Goal: Task Accomplishment & Management: Complete application form

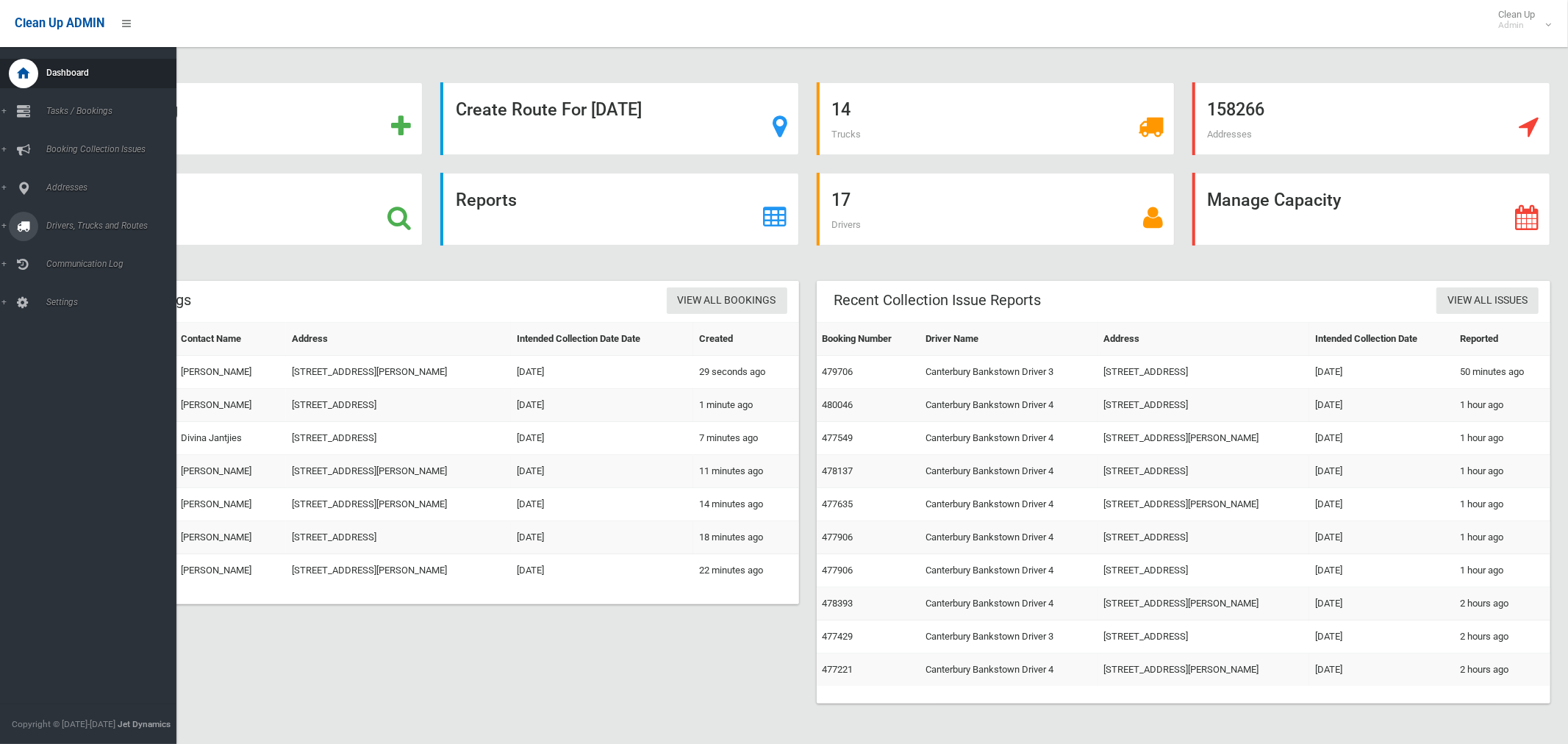
click at [94, 218] on link "Drivers, Trucks and Routes" at bounding box center [88, 226] width 177 height 30
click at [52, 312] on span "Routes" at bounding box center [103, 313] width 122 height 10
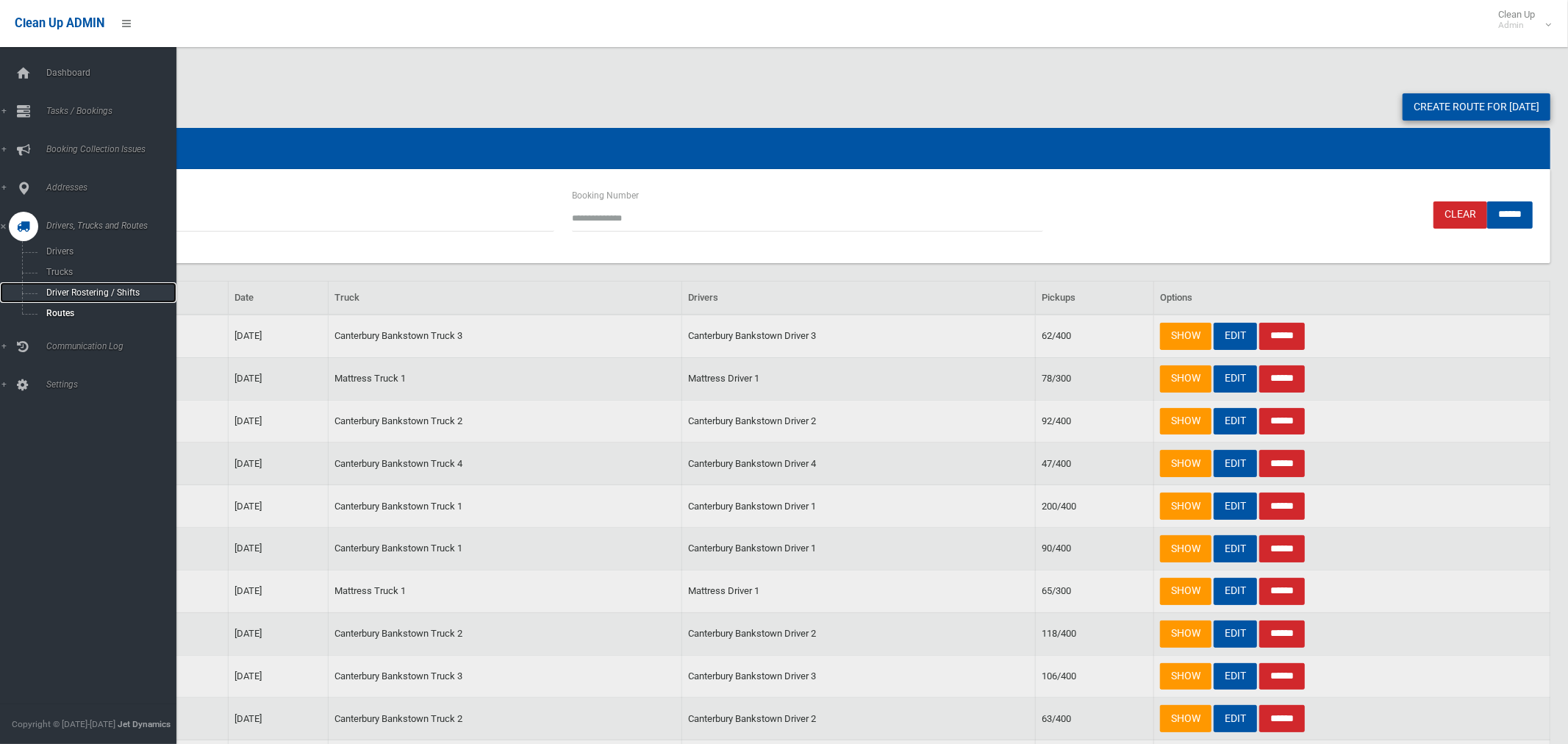
click at [79, 292] on span "Driver Rostering / Shifts" at bounding box center [103, 292] width 122 height 10
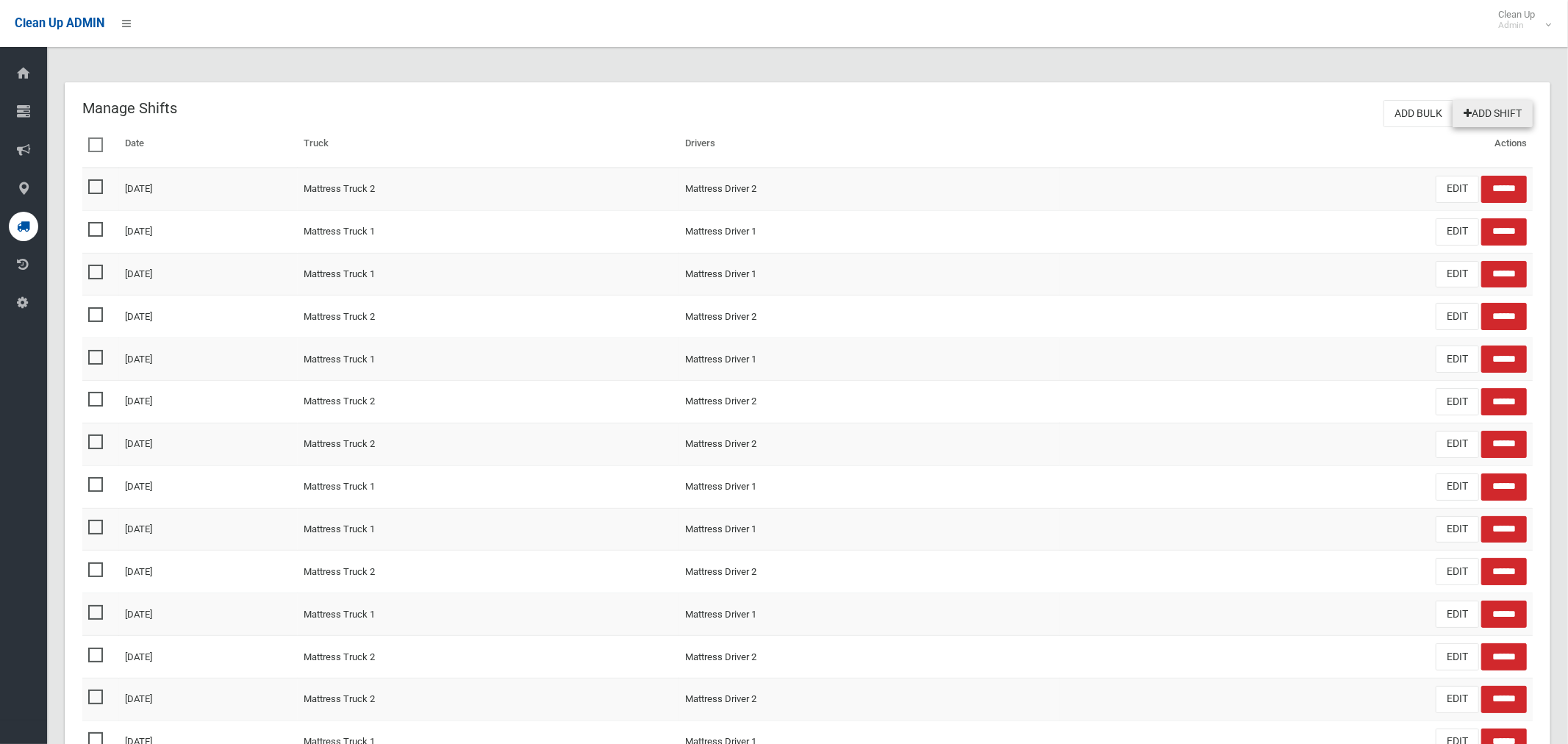
click at [1500, 111] on link "Add Shift" at bounding box center [1493, 113] width 80 height 27
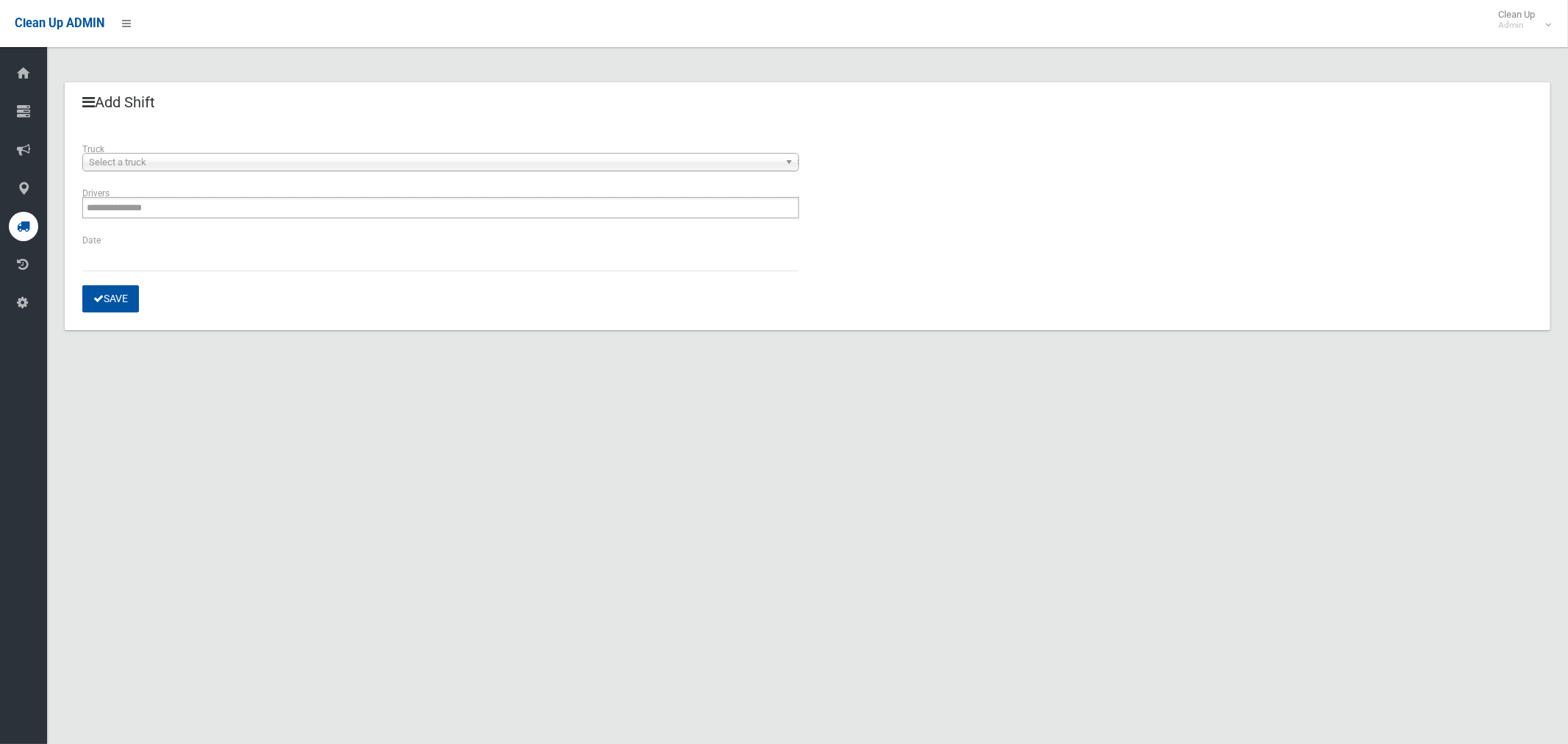
click at [158, 167] on span "Select a truck" at bounding box center [433, 162] width 690 height 18
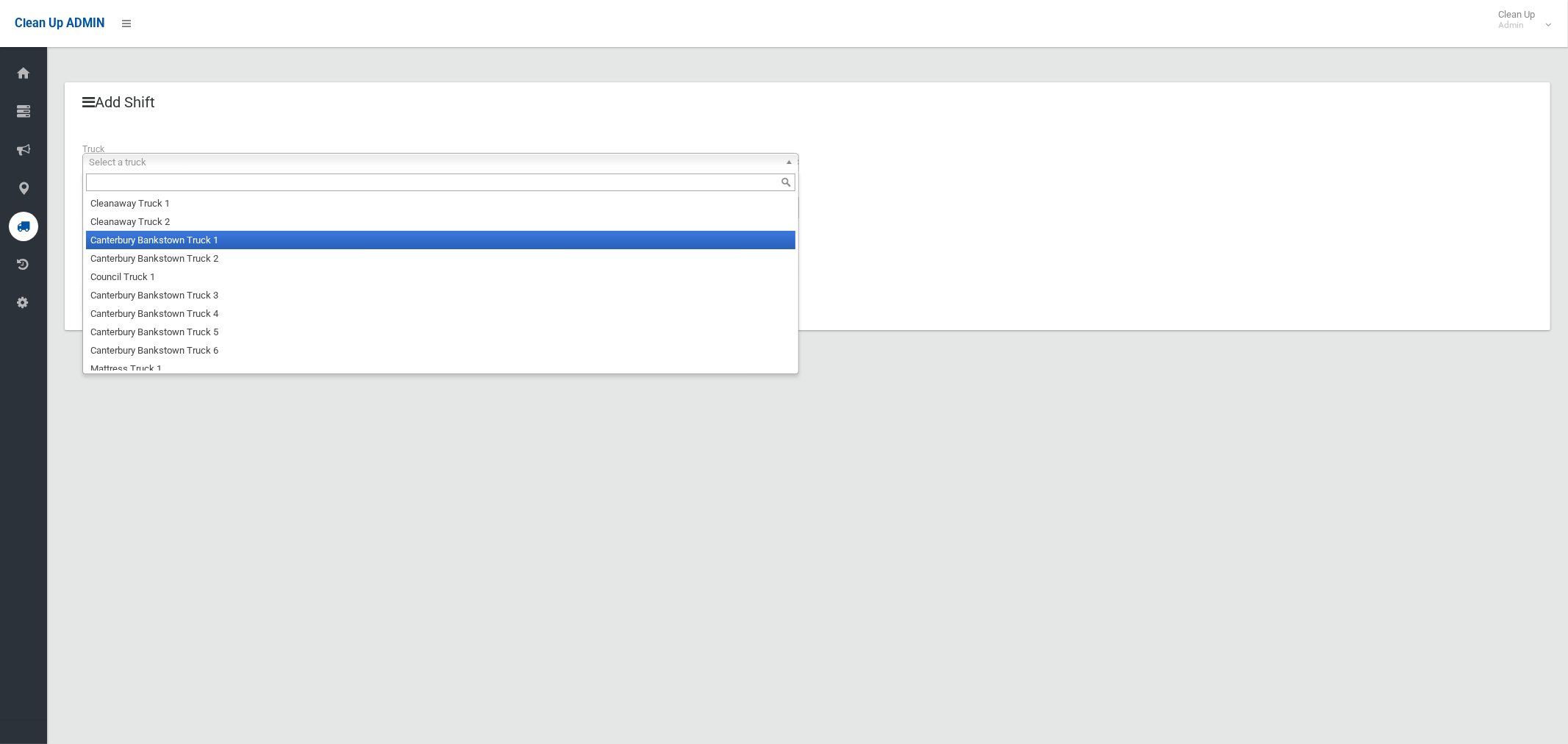
click at [154, 243] on li "Canterbury Bankstown Truck 1" at bounding box center [441, 240] width 710 height 19
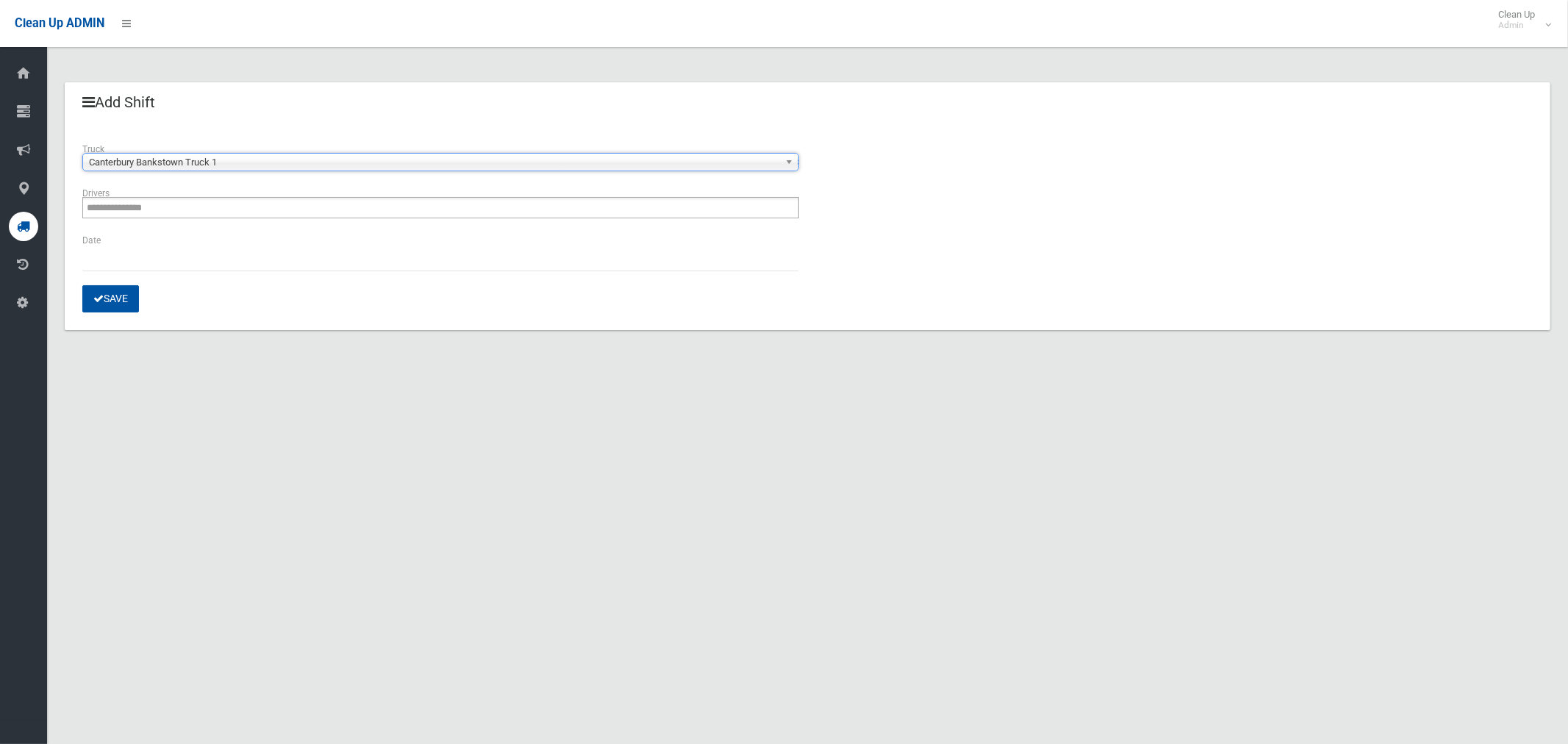
click at [152, 239] on div "Date" at bounding box center [440, 252] width 717 height 39
click at [173, 219] on div "**********" at bounding box center [440, 209] width 734 height 47
click at [167, 213] on input "text" at bounding box center [128, 208] width 82 height 19
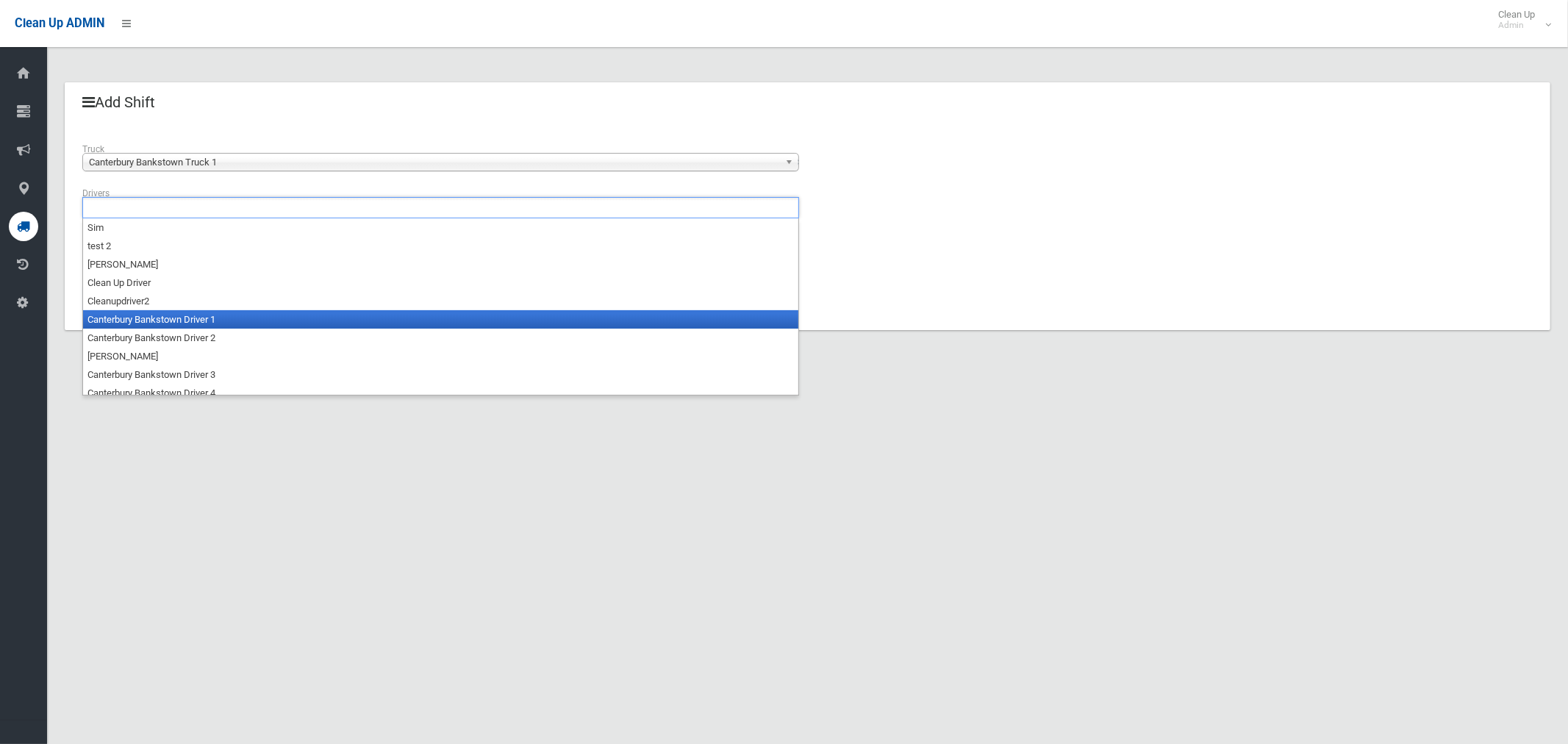
click at [178, 314] on li "Canterbury Bankstown Driver 1" at bounding box center [440, 319] width 716 height 19
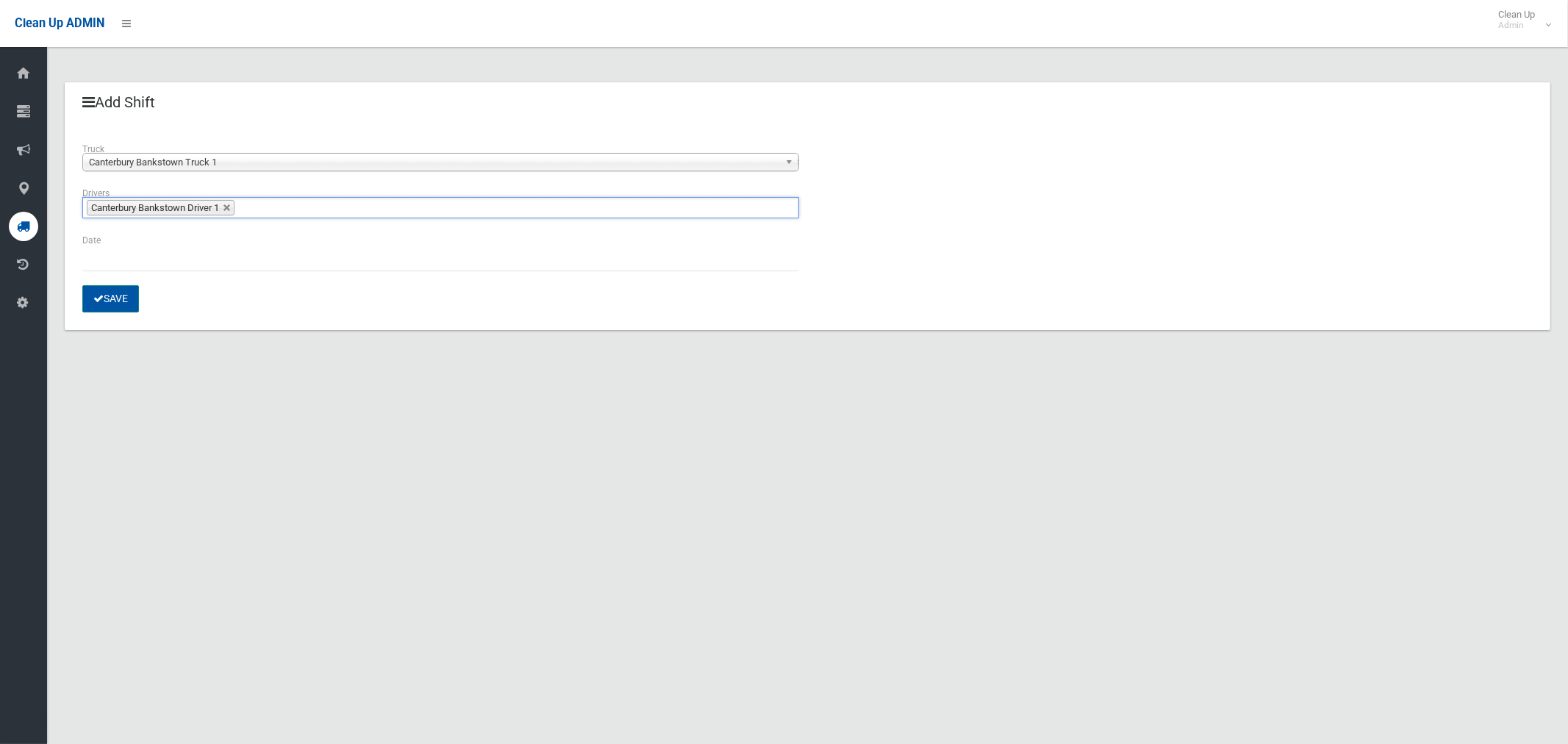
click at [114, 296] on button "Save" at bounding box center [110, 299] width 57 height 27
click at [105, 261] on input "text" at bounding box center [440, 258] width 717 height 27
click at [106, 251] on input "text" at bounding box center [440, 258] width 717 height 27
click at [132, 198] on td "26" at bounding box center [131, 198] width 19 height 25
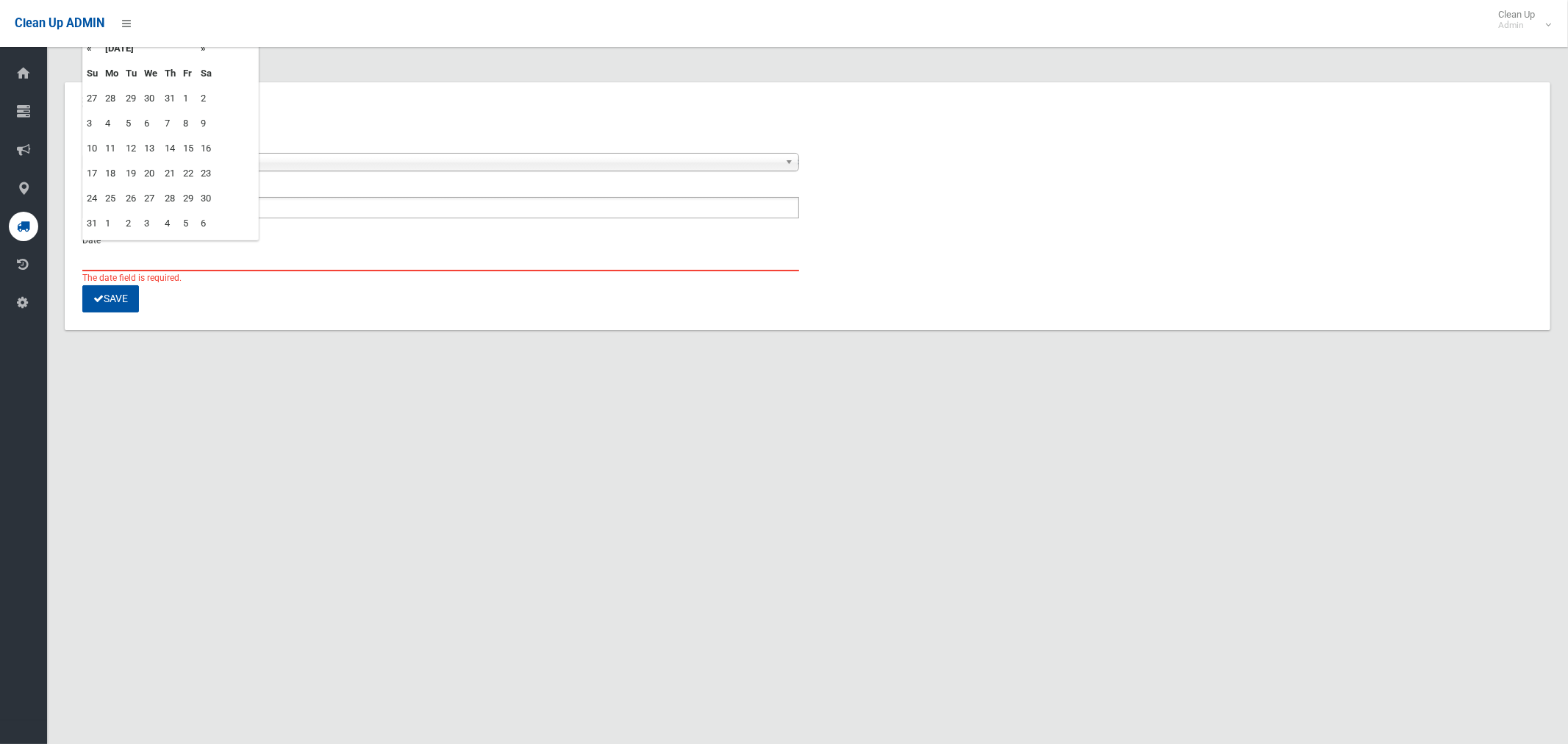
type input "**********"
click at [113, 298] on button "Save" at bounding box center [110, 299] width 57 height 27
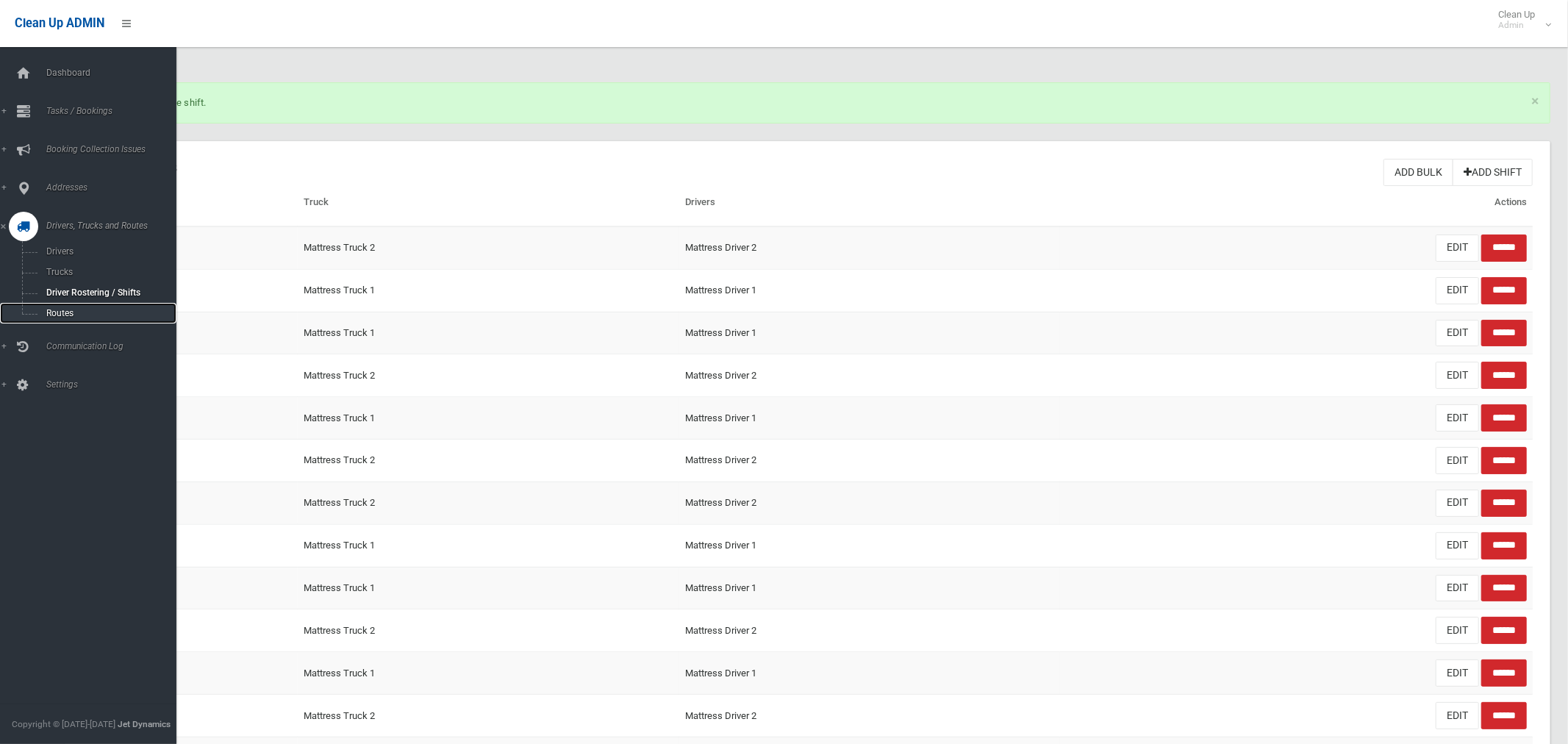
click at [59, 310] on span "Routes" at bounding box center [103, 313] width 122 height 10
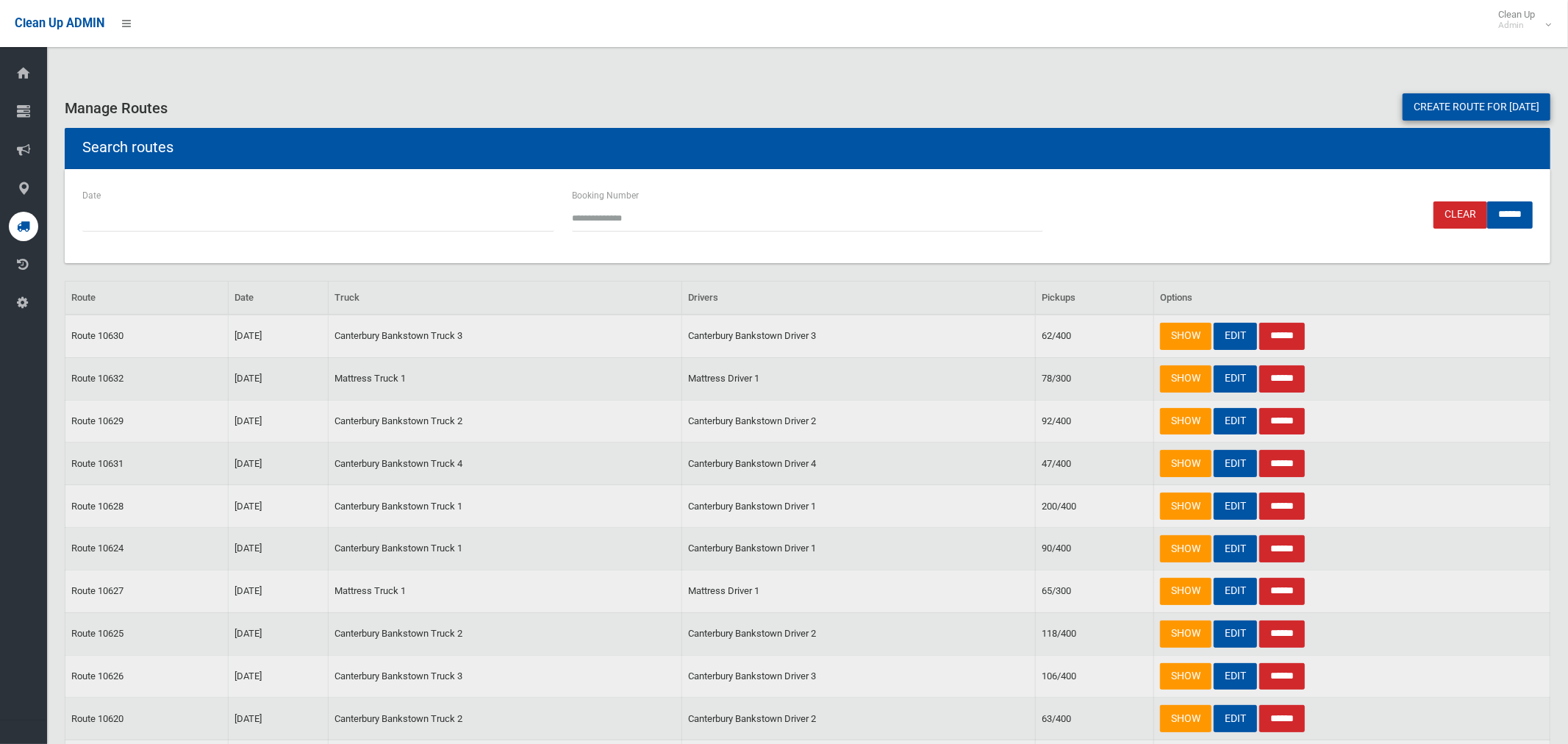
click at [1405, 111] on link "Create route for [DATE]" at bounding box center [1477, 107] width 148 height 27
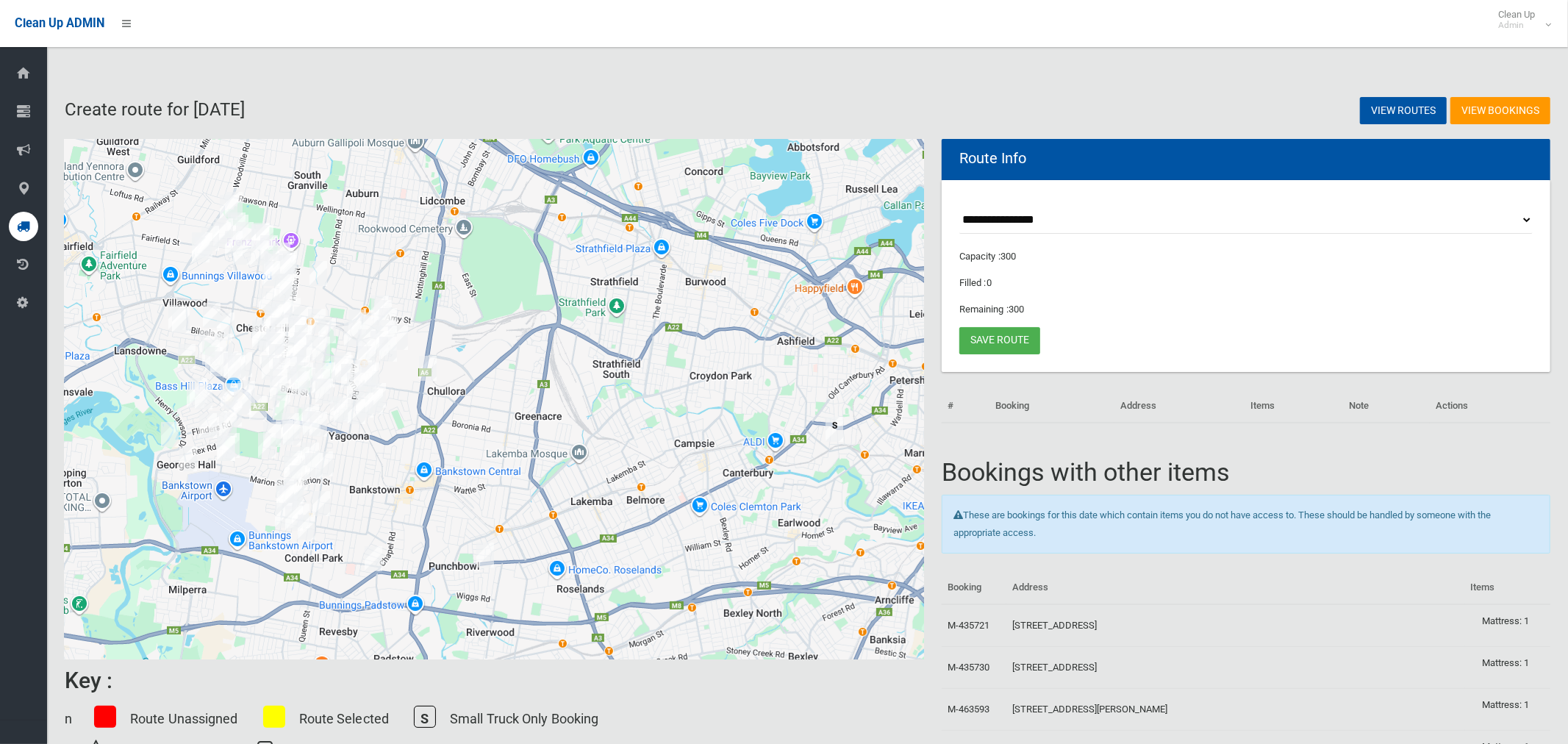
click at [1020, 223] on select "**********" at bounding box center [1246, 220] width 574 height 27
select select "*****"
click at [960, 207] on select "**********" at bounding box center [1246, 220] width 574 height 27
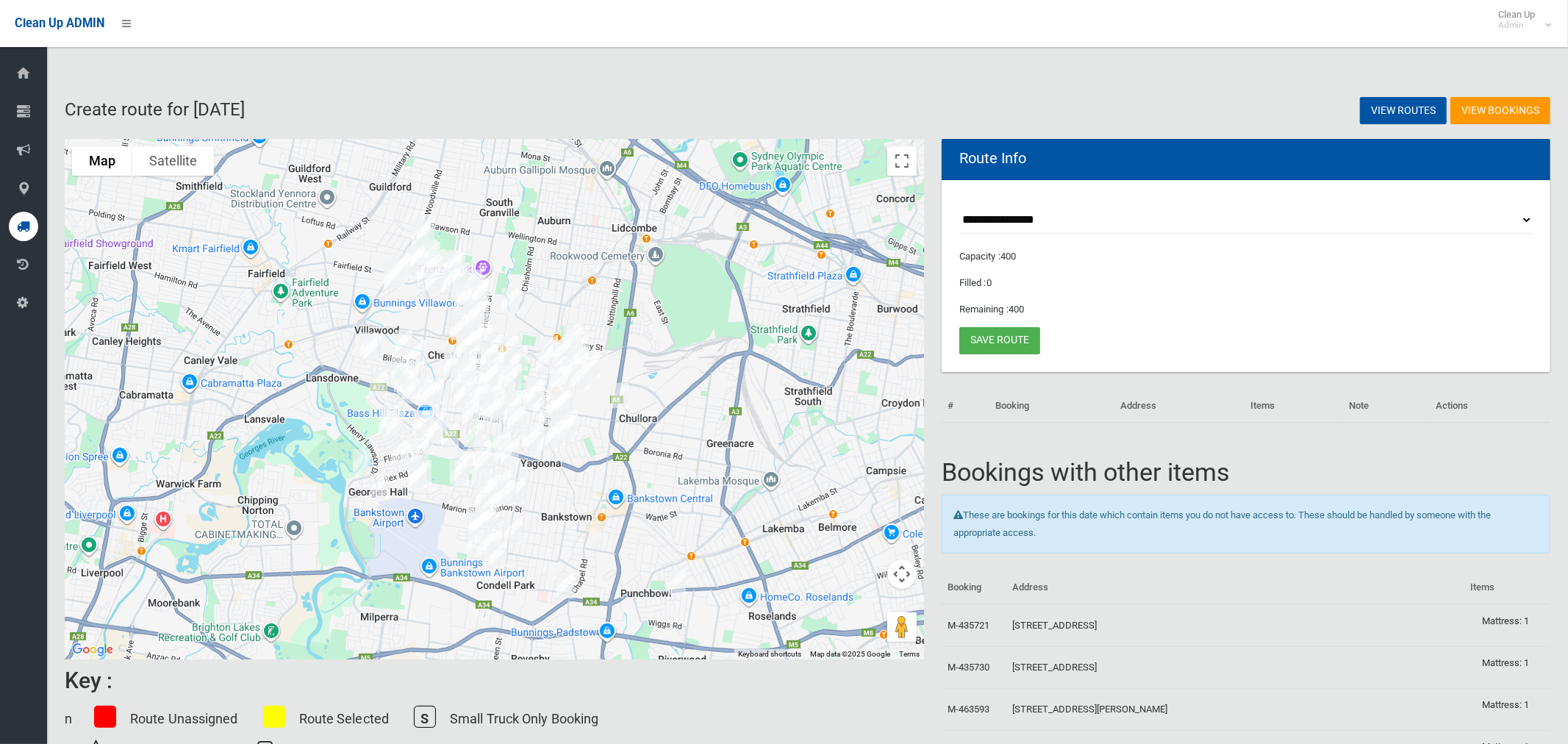
drag, startPoint x: 462, startPoint y: 263, endPoint x: 631, endPoint y: 269, distance: 169.1
click at [658, 290] on div at bounding box center [494, 399] width 859 height 520
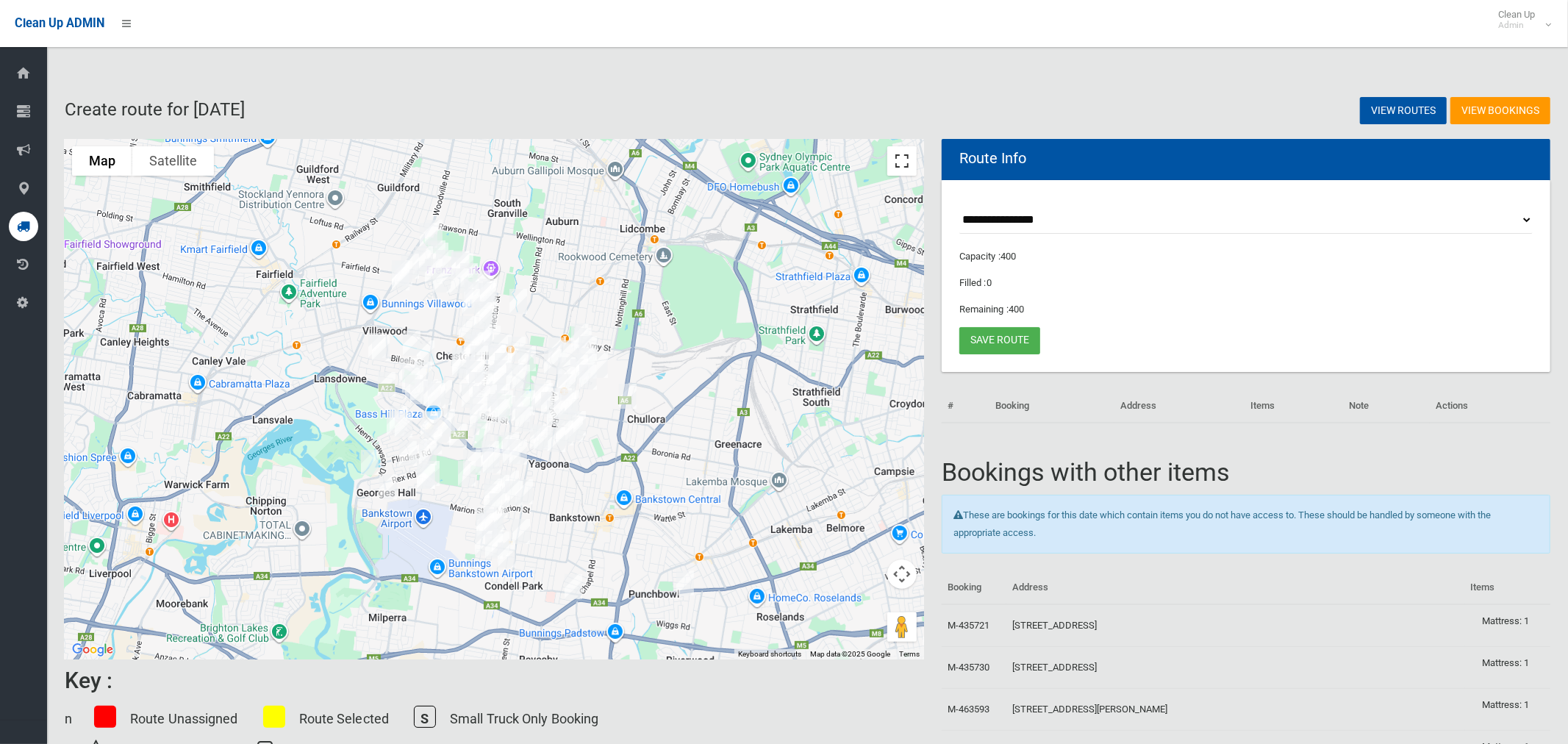
click at [905, 172] on button "Toggle fullscreen view" at bounding box center [901, 160] width 30 height 30
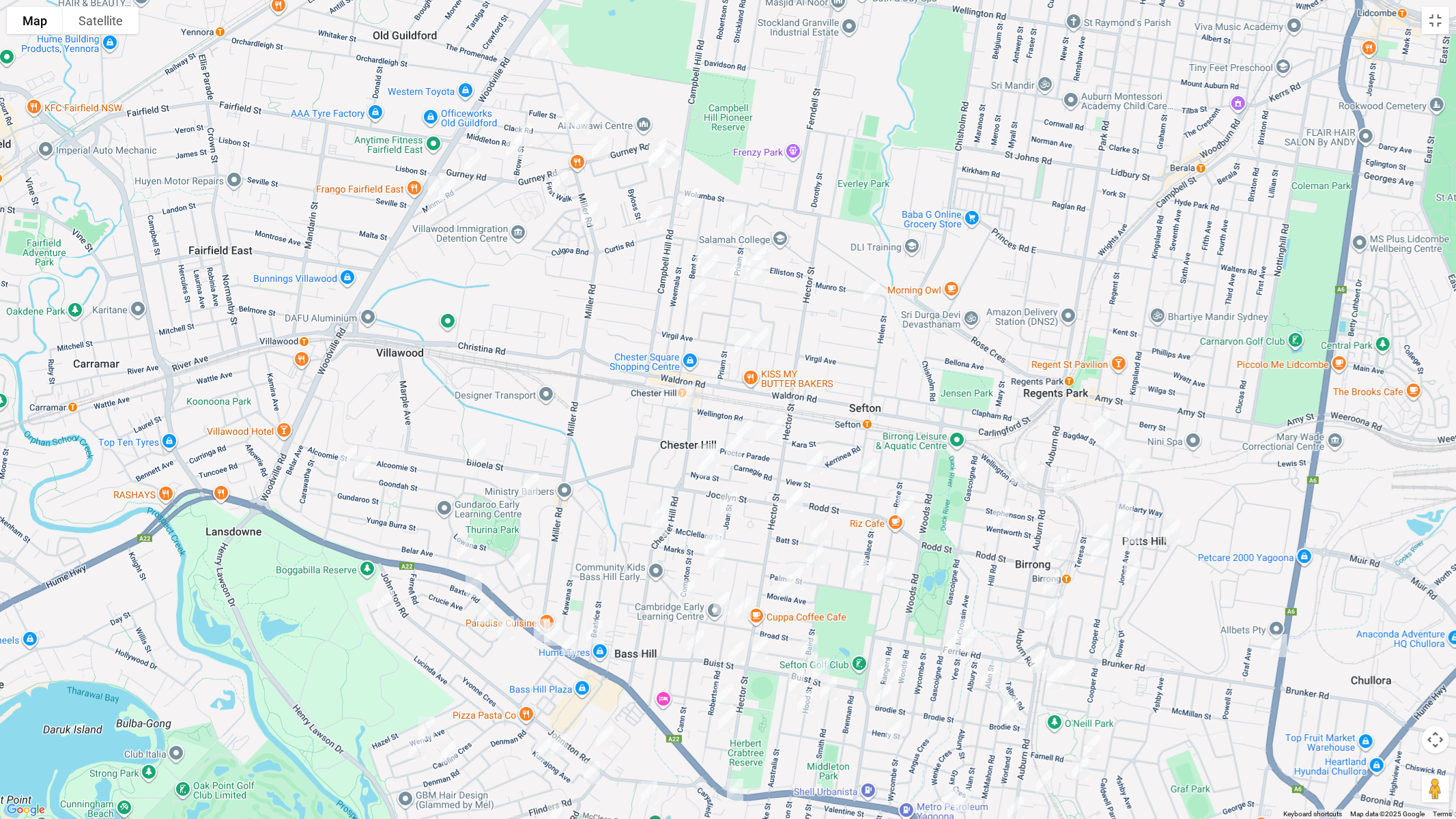
click at [559, 19] on img "1 Cheryl Avenue, CHESTER HILL NSW 2162" at bounding box center [560, 36] width 27 height 35
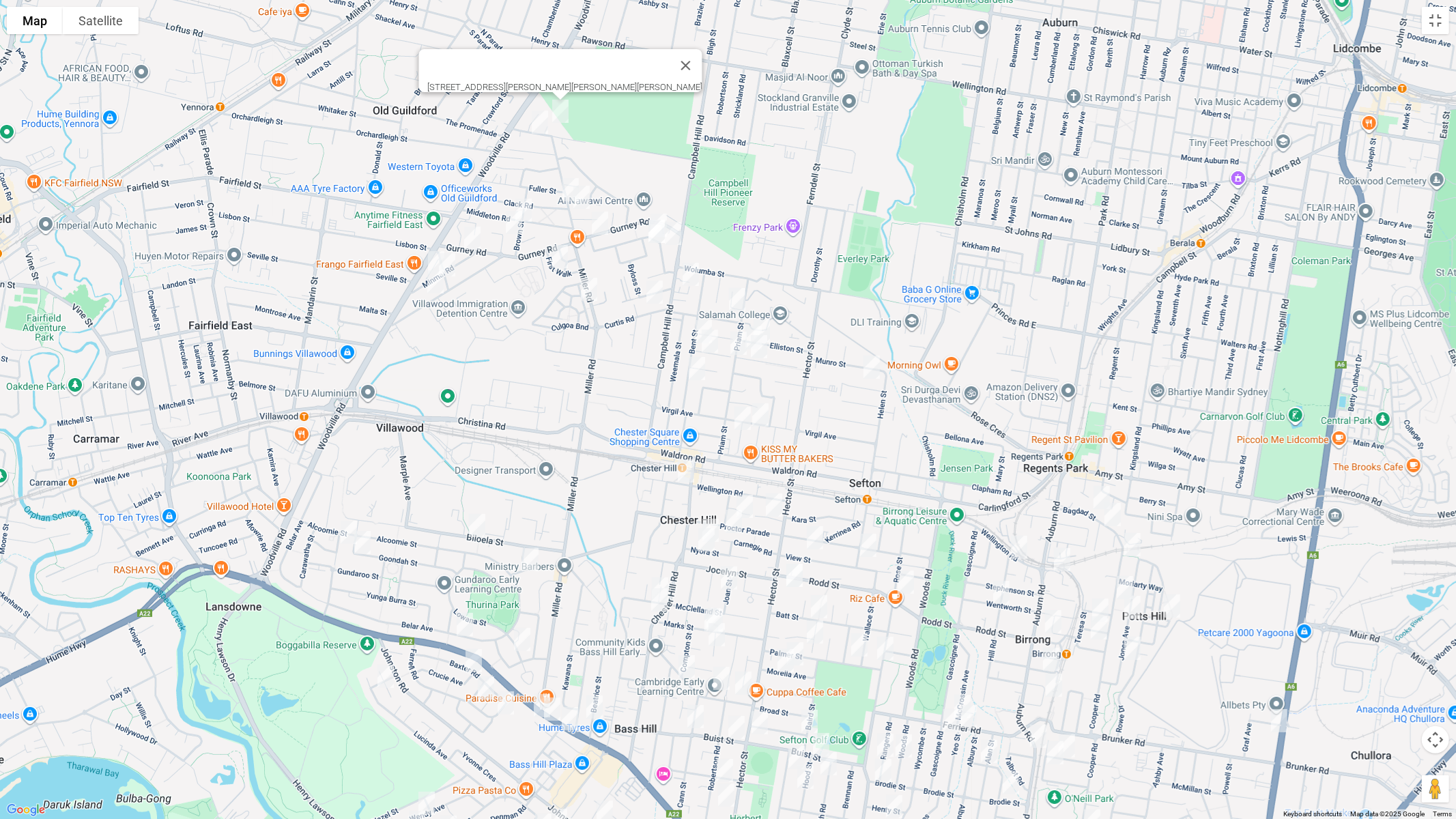
click at [535, 122] on img "24a Barbers Road, CHESTER HILL NSW 2162" at bounding box center [540, 122] width 27 height 35
click at [534, 209] on img "16 Brown Street, CHESTER HILL NSW 2162" at bounding box center [523, 210] width 27 height 35
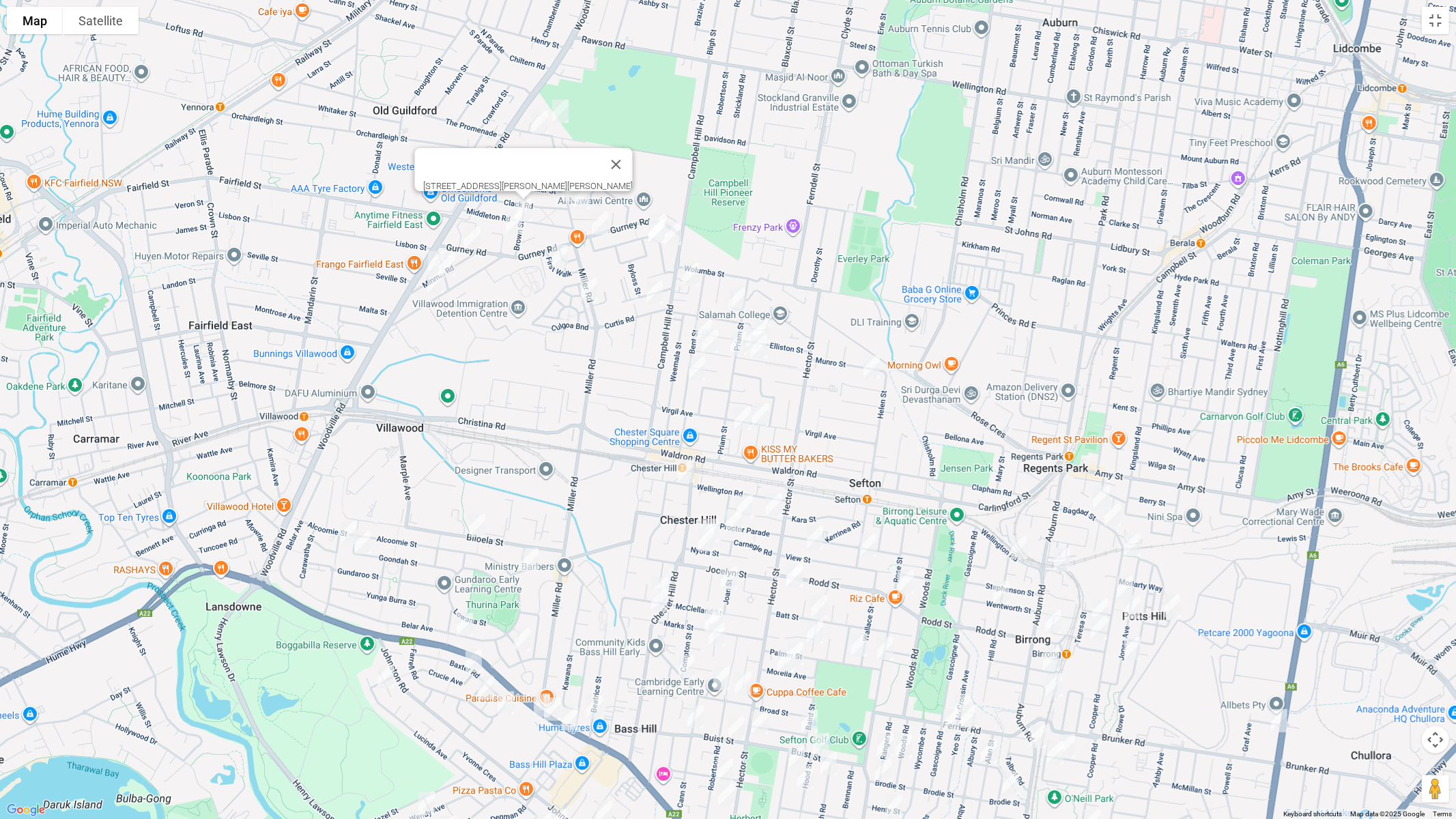
click at [514, 232] on img "6 St Pauls Place, CHESTER HILL NSW 2162" at bounding box center [514, 223] width 27 height 35
click at [469, 242] on img "2 Minmai Road, CHESTER HILL NSW 2162" at bounding box center [472, 238] width 27 height 35
click at [429, 254] on img "28 Minmai Road, CHESTER HILL NSW 2162" at bounding box center [436, 263] width 27 height 35
click at [460, 269] on div "[STREET_ADDRESS][PERSON_NAME][PERSON_NAME]" at bounding box center [728, 410] width 1456 height 819
click at [453, 264] on img "35 Minmai Road, CHESTER HILL NSW 2162" at bounding box center [447, 265] width 27 height 35
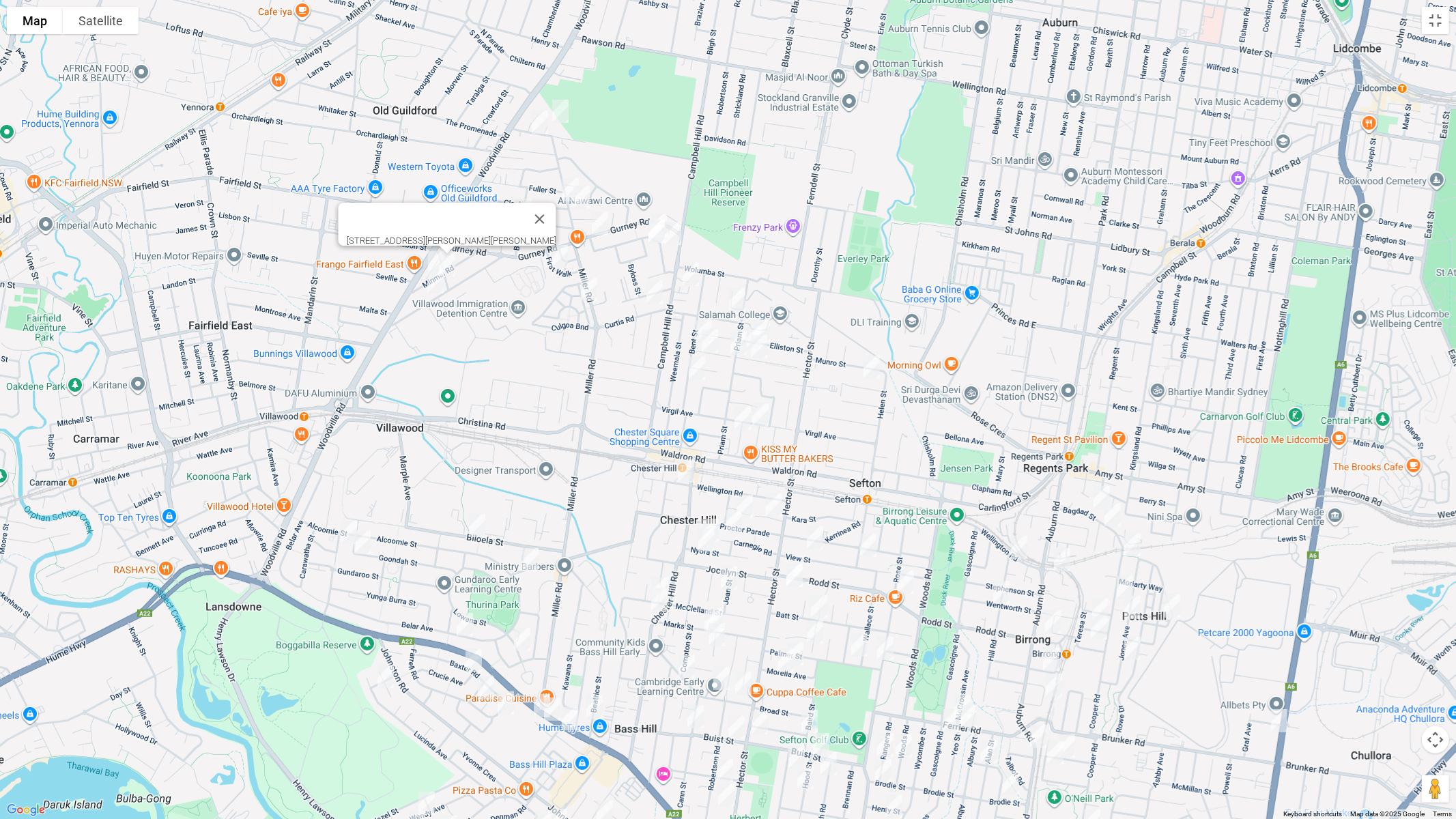
click at [437, 284] on img "62 Miowera Road, CHESTER HILL NSW 2162" at bounding box center [435, 282] width 27 height 35
click at [561, 186] on img "2 Clack Road, CHESTER HILL NSW 2162" at bounding box center [570, 190] width 27 height 35
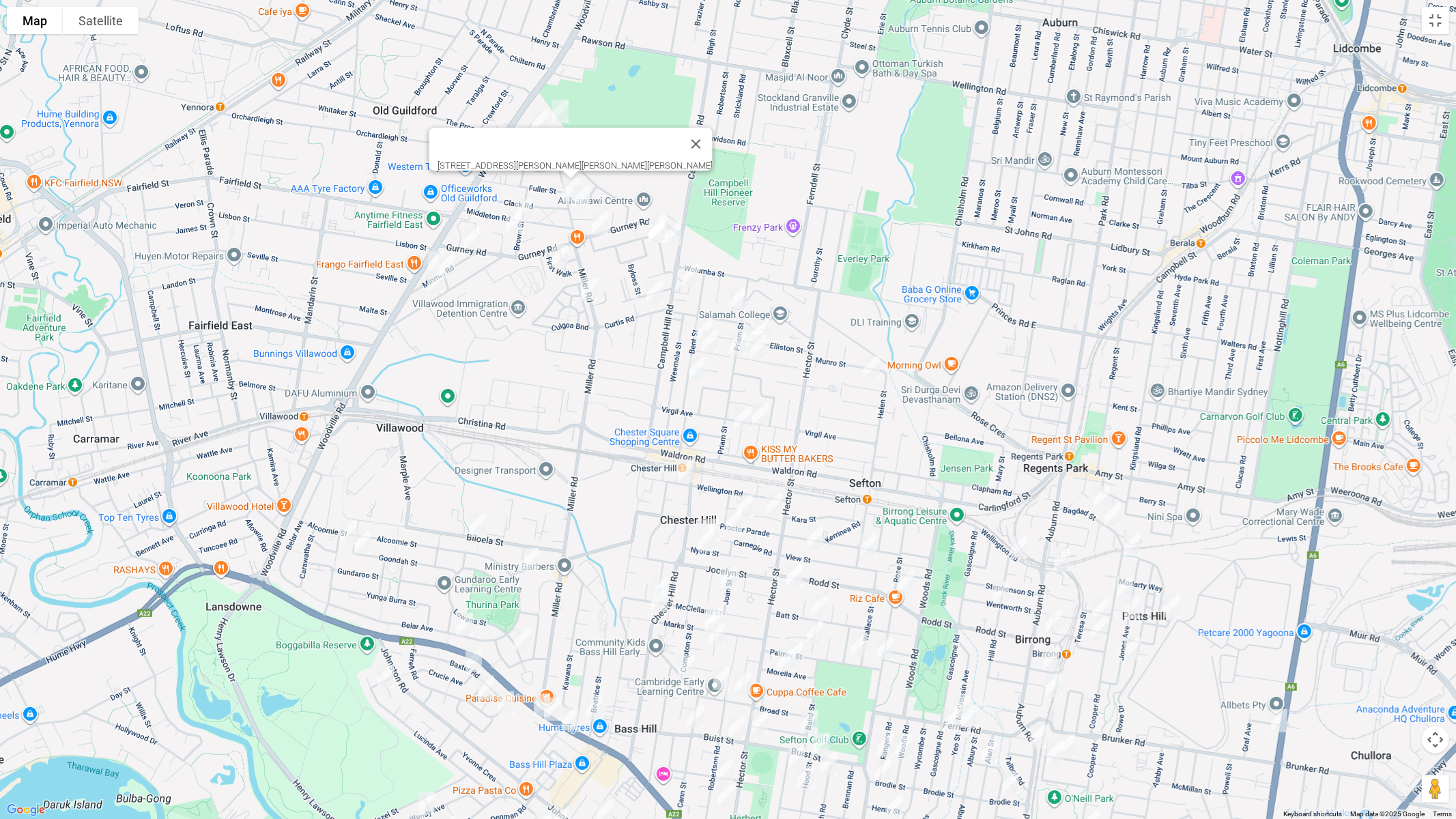
click at [584, 197] on img "61 Miller Road, CHESTER HILL NSW 2162" at bounding box center [581, 198] width 27 height 35
click at [603, 218] on img "51 Gurney Road, CHESTER HILL NSW 2162" at bounding box center [600, 224] width 27 height 35
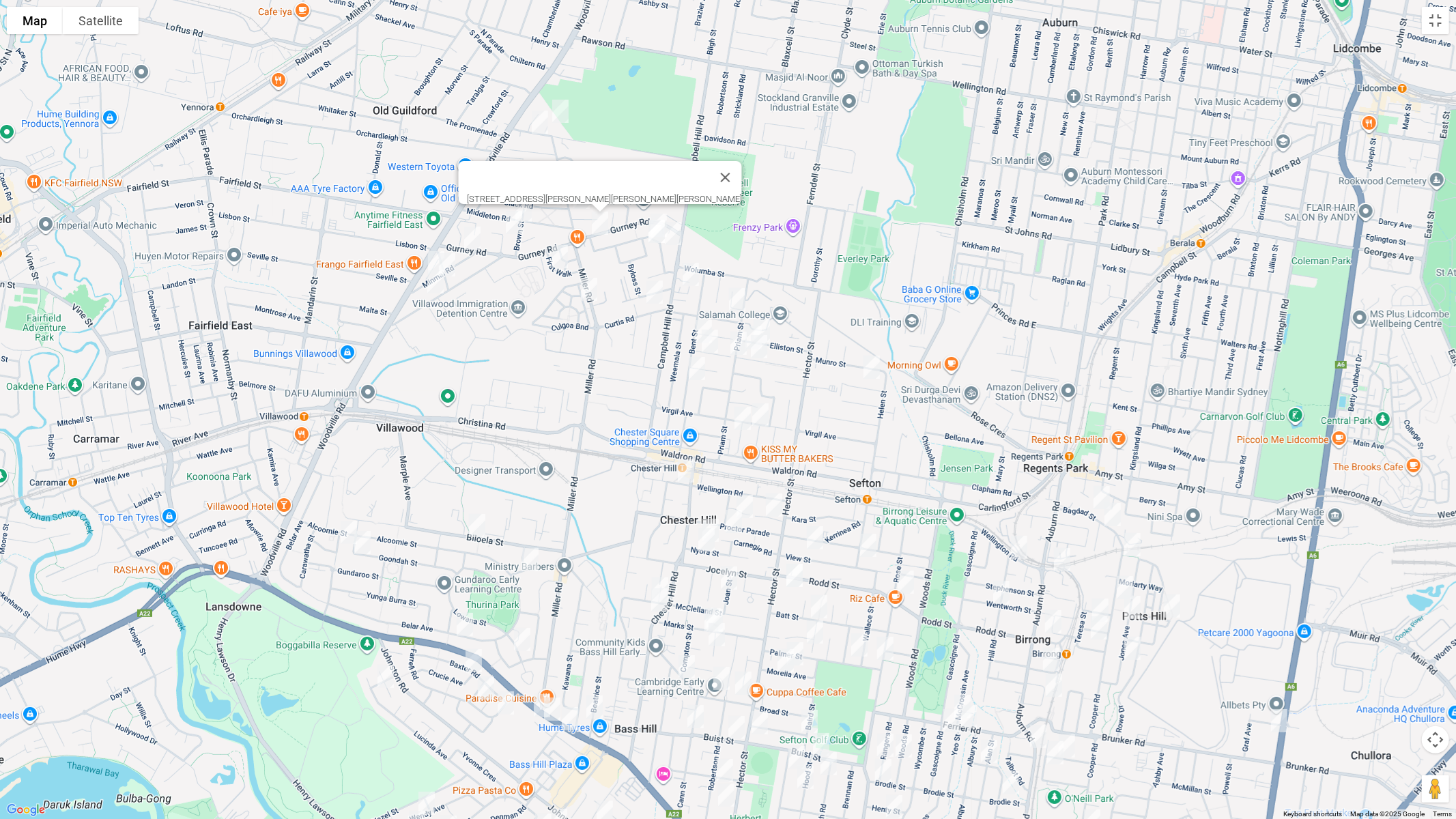
click at [559, 265] on img "16 First Walk, CHESTER HILL NSW 2162" at bounding box center [559, 257] width 27 height 35
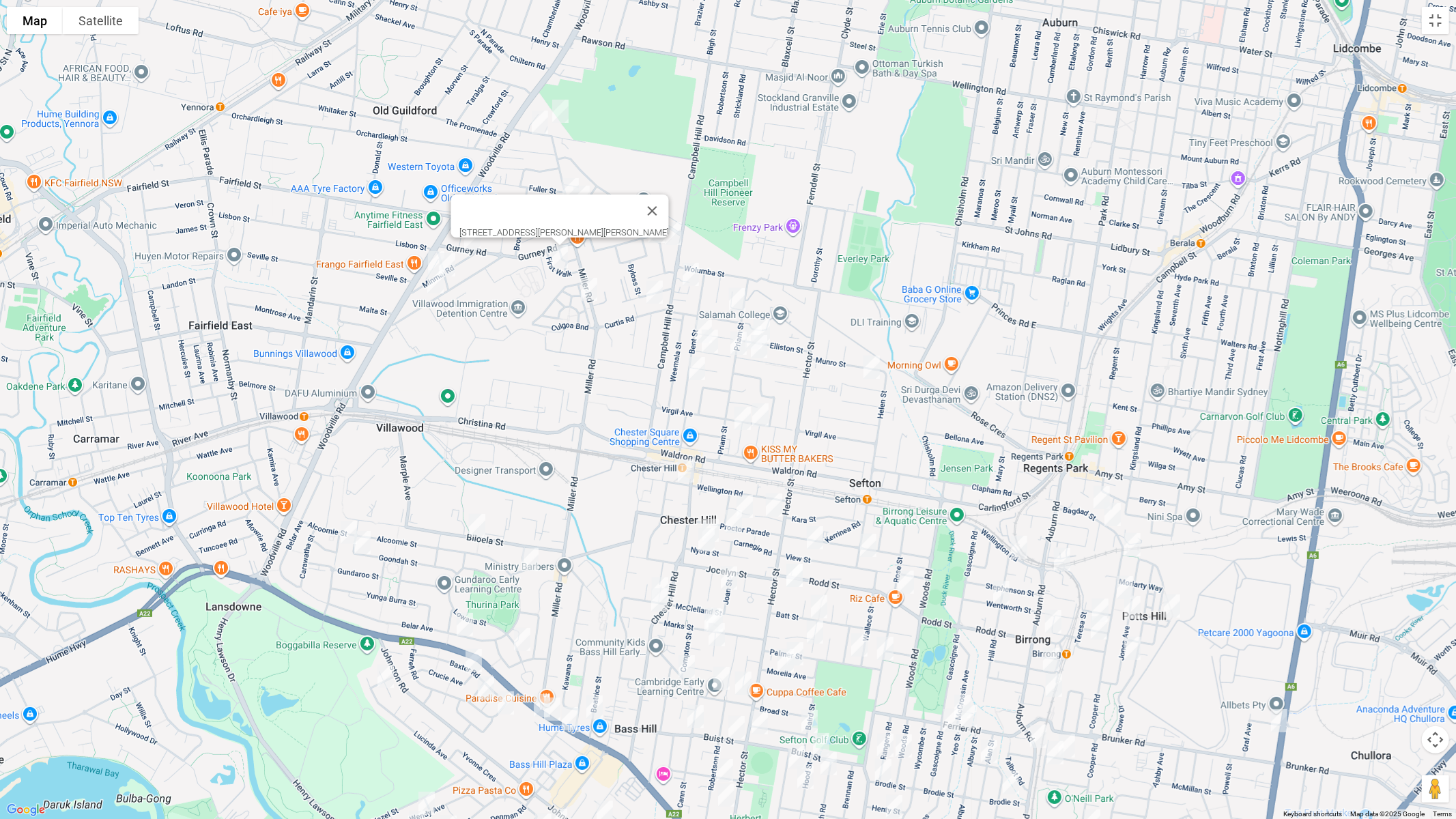
click at [592, 286] on img "22 Barinya Street, VILLAWOOD NSW 2163" at bounding box center [589, 289] width 27 height 35
click at [632, 233] on button "Close" at bounding box center [616, 244] width 33 height 33
click at [646, 229] on img "7b Treloar Crescent, CHESTER HILL NSW 2162" at bounding box center [657, 231] width 27 height 35
click at [682, 239] on img "53 Woodland Road, CHESTER HILL NSW 2162" at bounding box center [673, 234] width 27 height 35
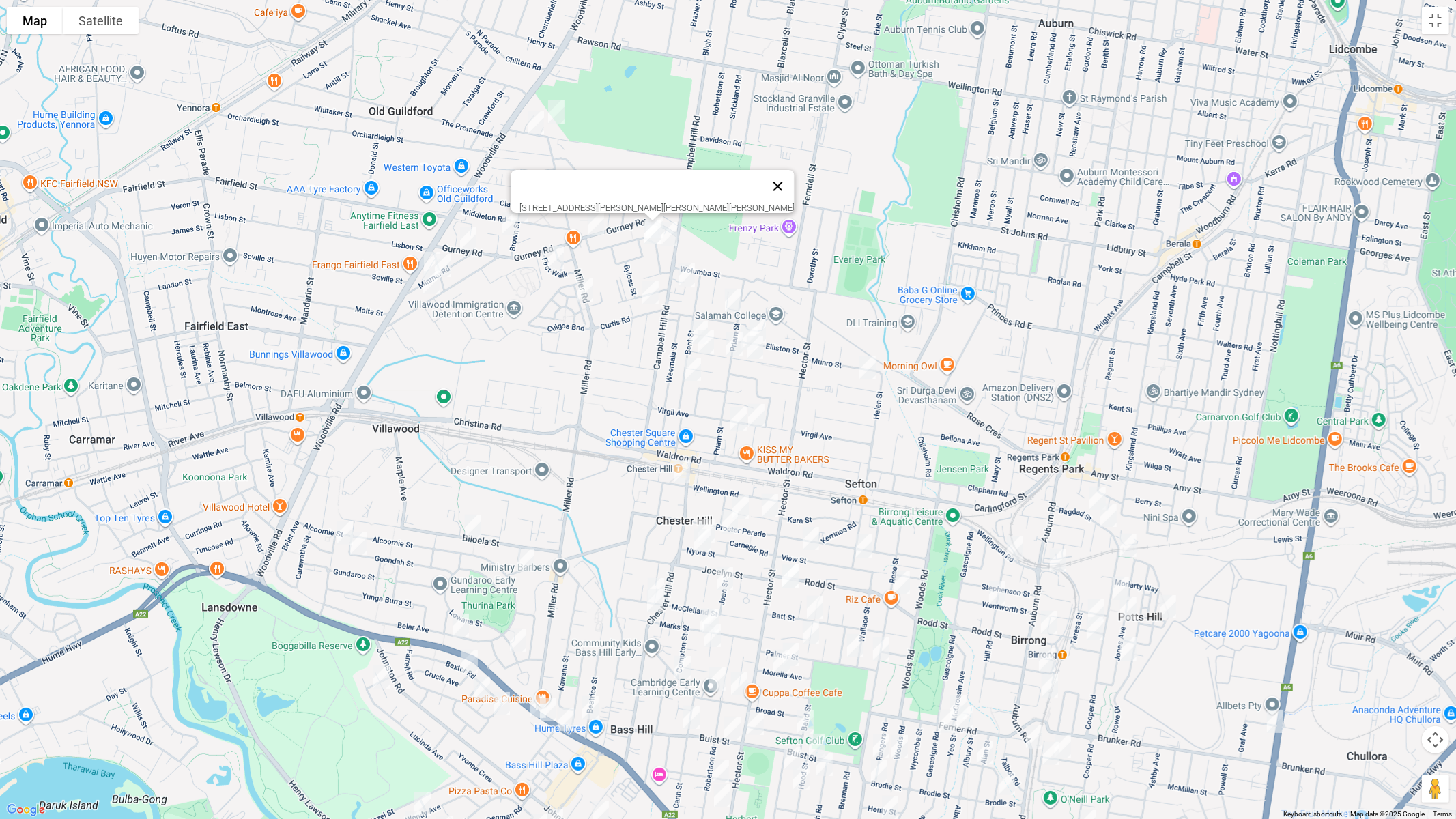
click at [761, 173] on button "Close" at bounding box center [777, 187] width 33 height 33
click at [657, 206] on div "To navigate, press the arrow keys." at bounding box center [728, 410] width 1456 height 819
click at [655, 208] on div at bounding box center [728, 410] width 1456 height 819
click at [659, 211] on img "44 Woodland Road, CHESTER HILL NSW 2162" at bounding box center [654, 226] width 27 height 35
click at [672, 230] on img "53 Woodland Road, CHESTER HILL NSW 2162" at bounding box center [668, 235] width 27 height 35
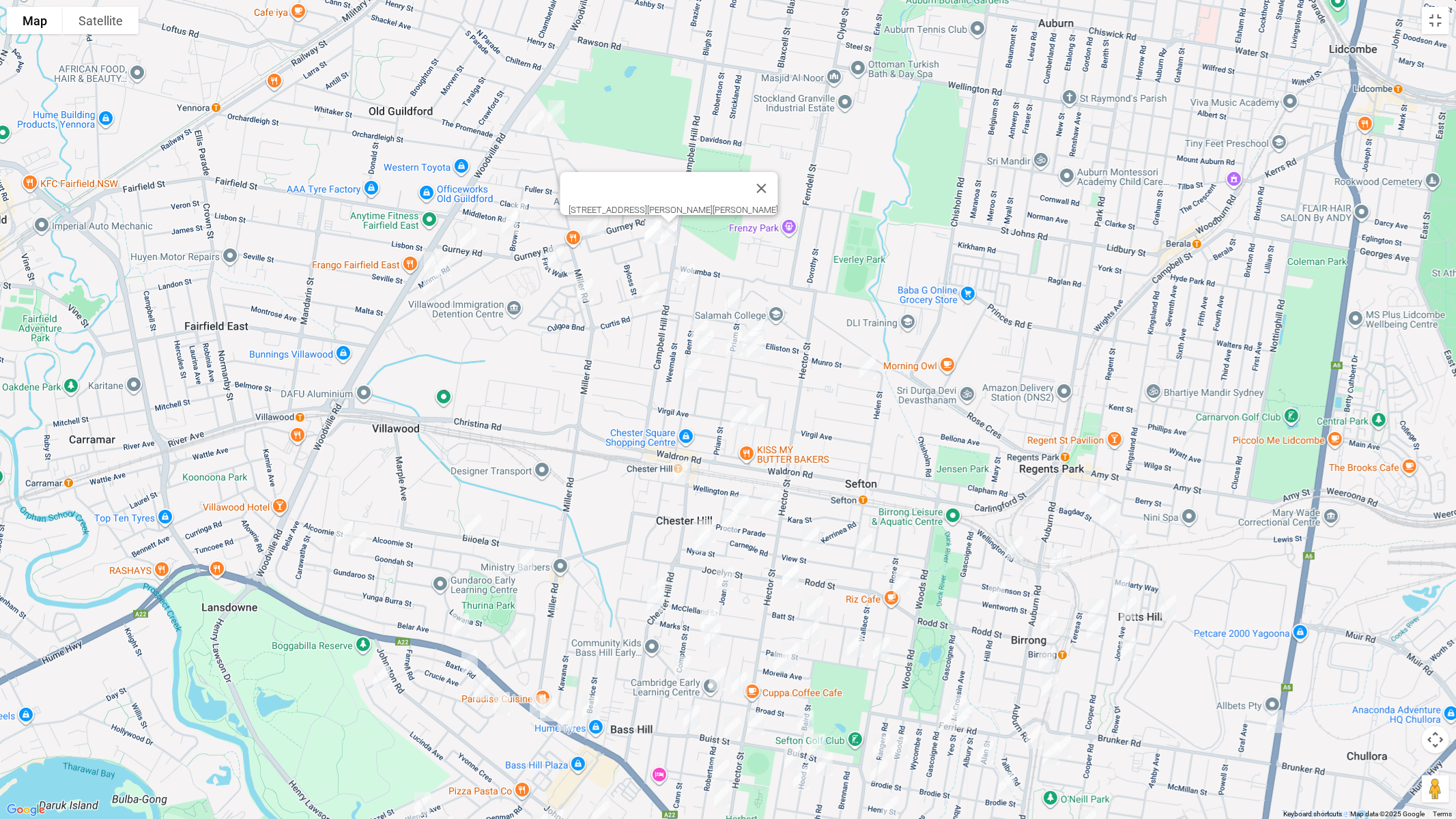
click at [658, 292] on img "14 Curtis Road, CHESTER HILL NSW 2162" at bounding box center [650, 293] width 27 height 35
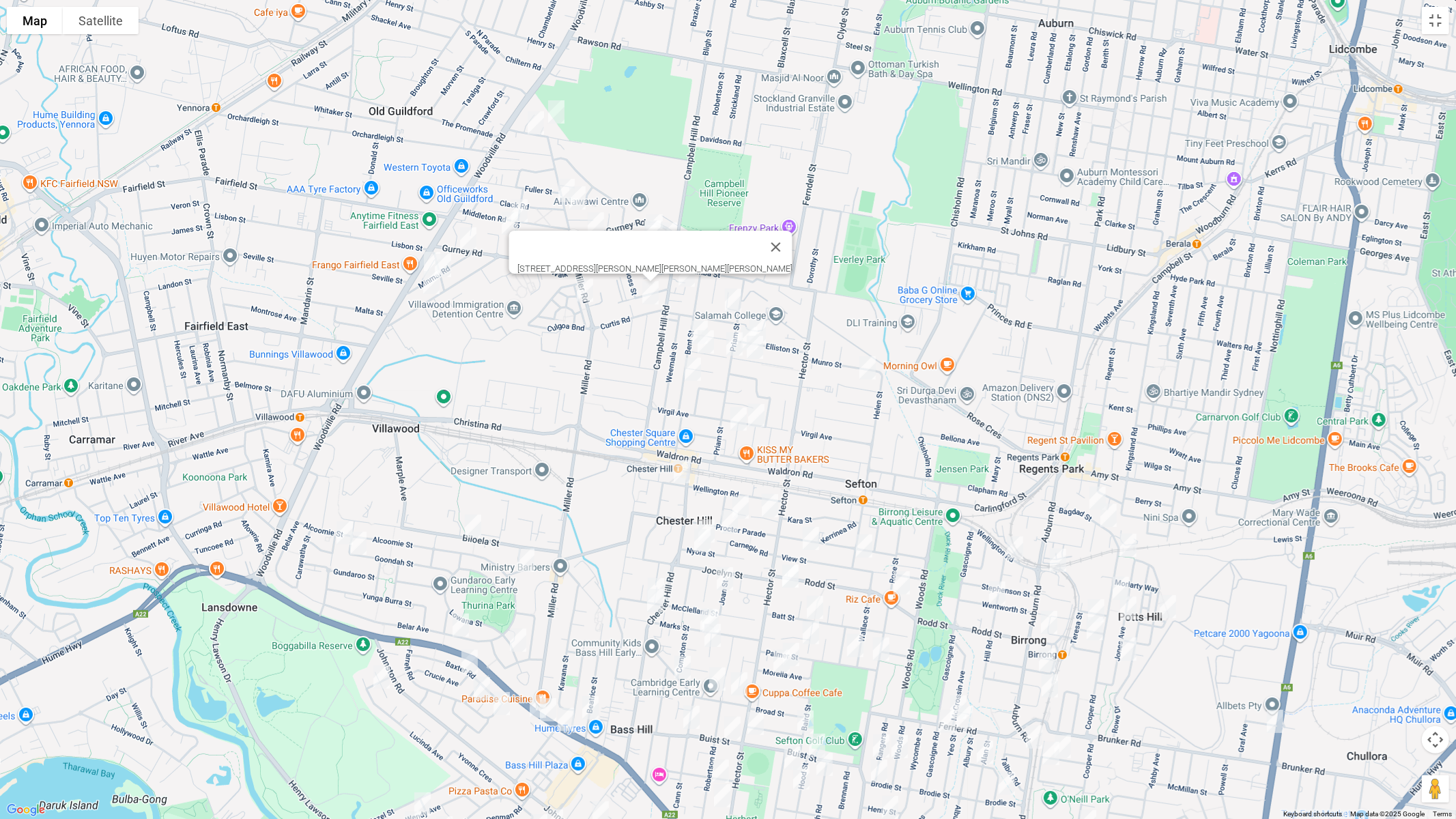
click at [688, 278] on img "17 Campbell Hill Road, CHESTER HILL NSW 2162" at bounding box center [686, 275] width 27 height 35
click at [733, 301] on img "4 Arlewis Street, CHESTER HILL NSW 2162" at bounding box center [733, 300] width 27 height 35
click at [693, 321] on img "72 Esme Avenue, CHESTER HILL NSW 2162" at bounding box center [700, 333] width 27 height 35
click at [704, 335] on img "71 Esme Avenue, CHESTER HILL NSW 2162" at bounding box center [705, 342] width 27 height 35
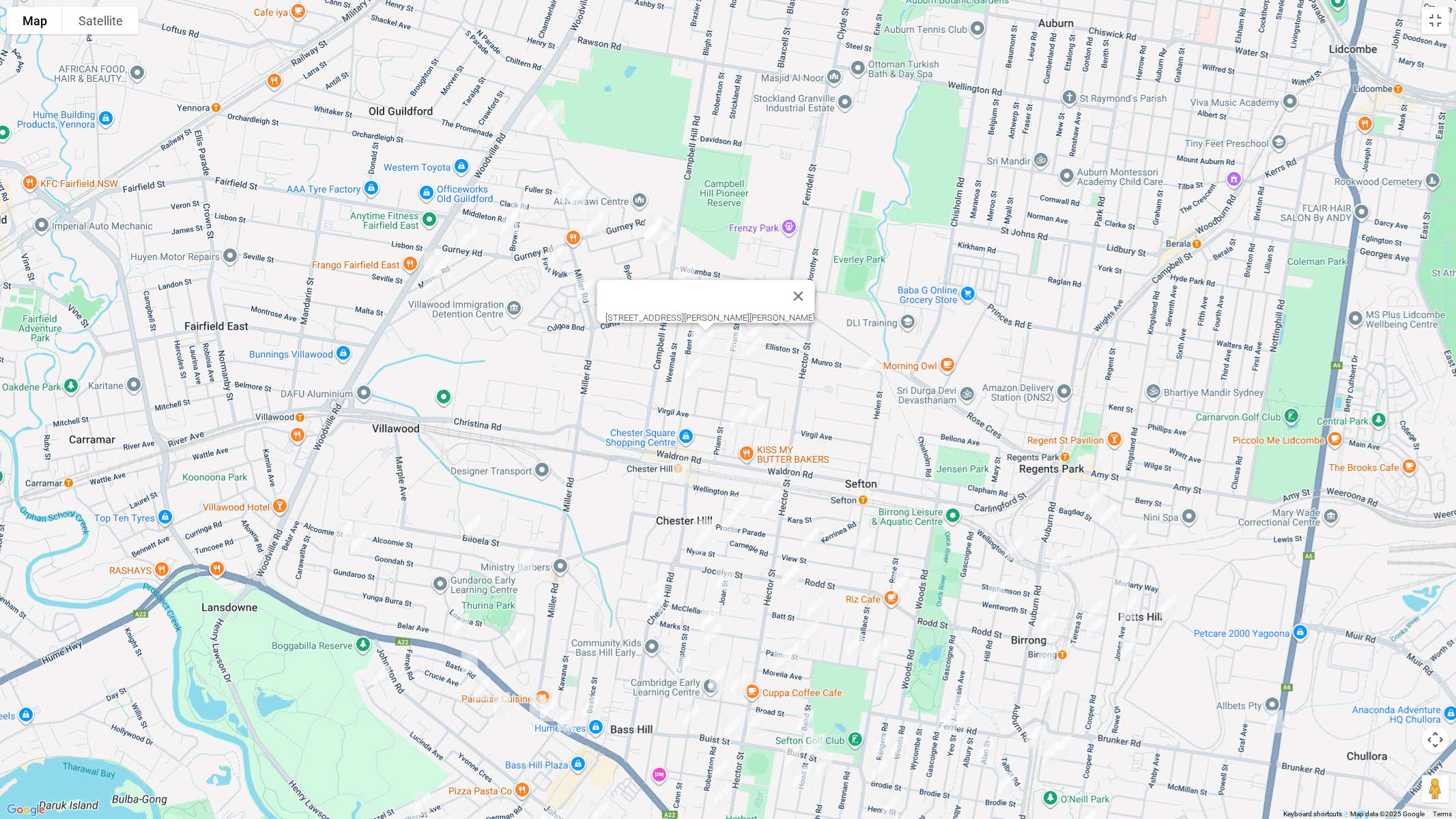
click at [766, 329] on img "41 Elliston Street, CHESTER HILL NSW 2162" at bounding box center [758, 332] width 27 height 35
click at [733, 339] on img "56 Priam Street, CHESTER HILL NSW 2162" at bounding box center [734, 344] width 27 height 35
click at [694, 366] on img "42 Bent Street, CHESTER HILL NSW 2162" at bounding box center [693, 369] width 27 height 35
click at [769, 316] on button "Close" at bounding box center [785, 324] width 33 height 33
click at [744, 325] on img "48 Esme Avenue, CHESTER HILL NSW 2162" at bounding box center [749, 339] width 27 height 35
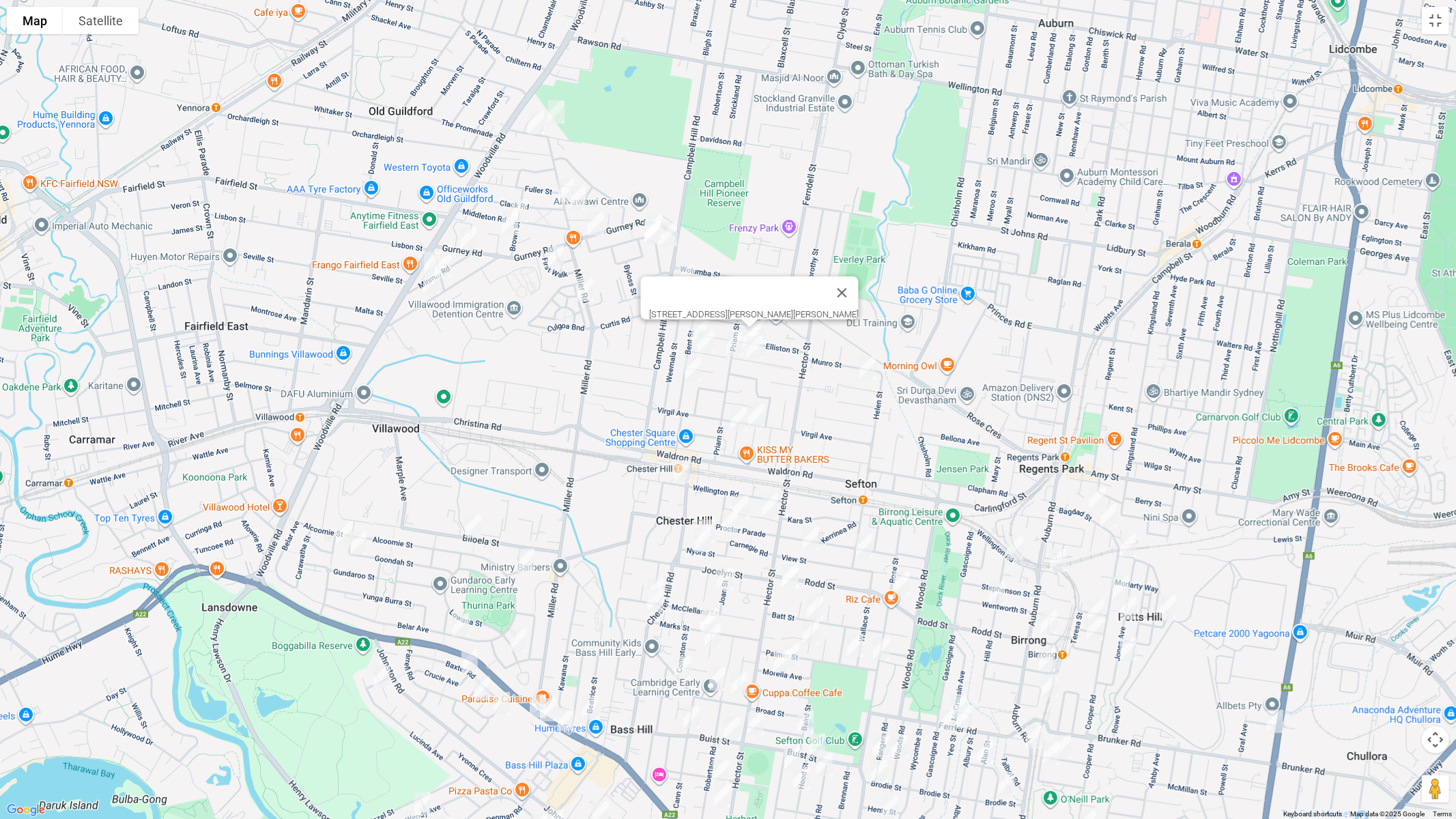
click at [755, 352] on img "41 Esme Avenue, CHESTER HILL NSW 2162" at bounding box center [755, 348] width 27 height 35
click at [866, 373] on img "12a Roosevelt Avenue, SEFTON NSW 2162" at bounding box center [868, 368] width 27 height 35
click at [766, 417] on img "6 Arcadia Road, CHESTER HILL NSW 2162" at bounding box center [756, 416] width 27 height 35
click at [734, 420] on img "12 Grevillea Road, CHESTER HILL NSW 2162" at bounding box center [738, 420] width 27 height 35
click at [675, 473] on img "239 Wellington Road, CHESTER HILL NSW 2162" at bounding box center [682, 472] width 27 height 35
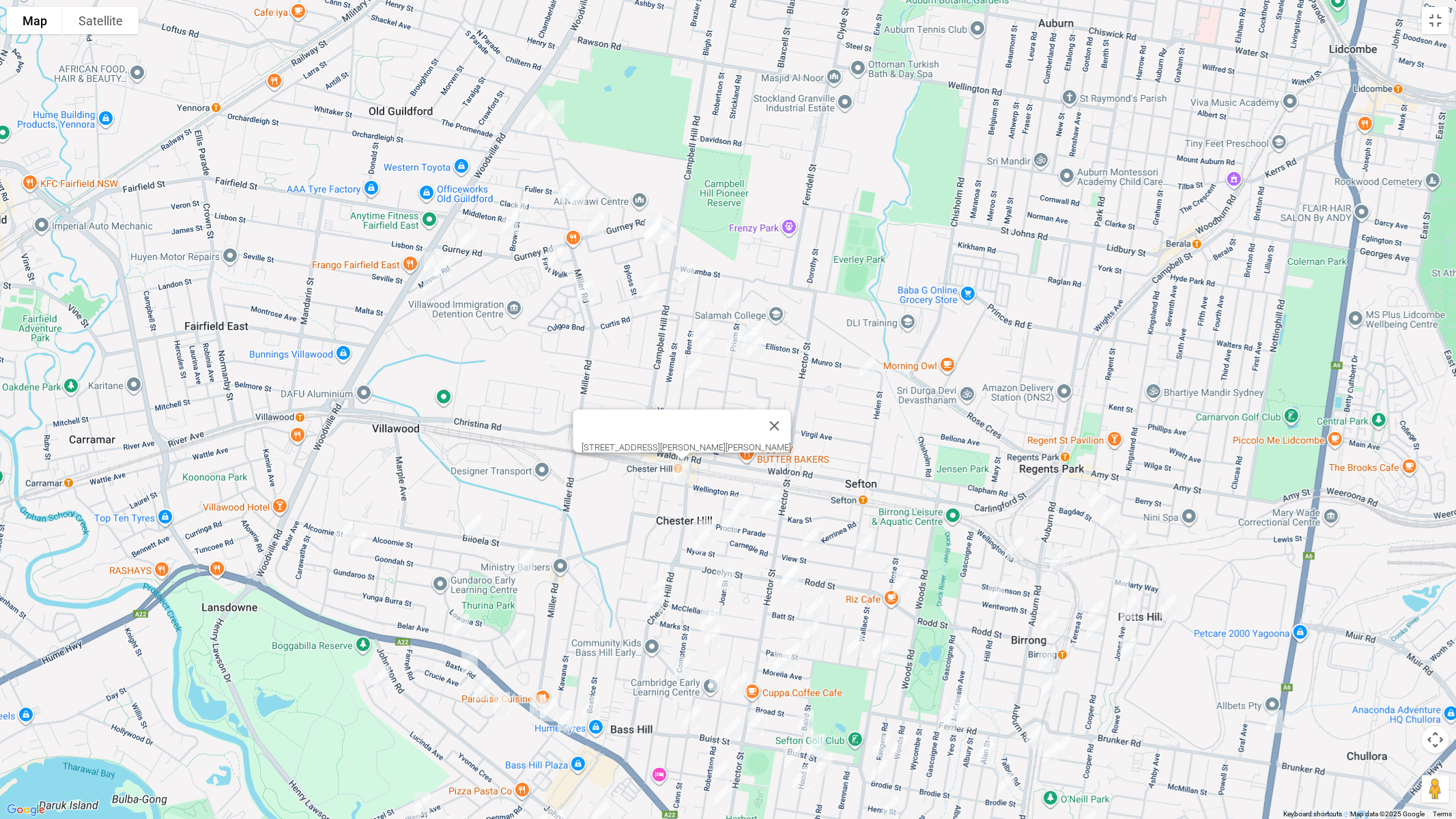
click at [343, 532] on img "1/5 Derribong Street, VILLAWOOD NSW 2163" at bounding box center [344, 533] width 27 height 35
click at [355, 541] on img "47 Goondah Street, VILLAWOOD NSW 2163" at bounding box center [359, 544] width 27 height 35
click at [474, 530] on img "53 Biloela Street, VILLAWOOD NSW 2163" at bounding box center [473, 526] width 27 height 35
click at [527, 566] on img "25 Koonawarra Street, VILLAWOOD NSW 2163" at bounding box center [526, 561] width 27 height 35
click at [460, 629] on img "210 Belar Avenue, VILLAWOOD NSW 2163" at bounding box center [460, 625] width 27 height 35
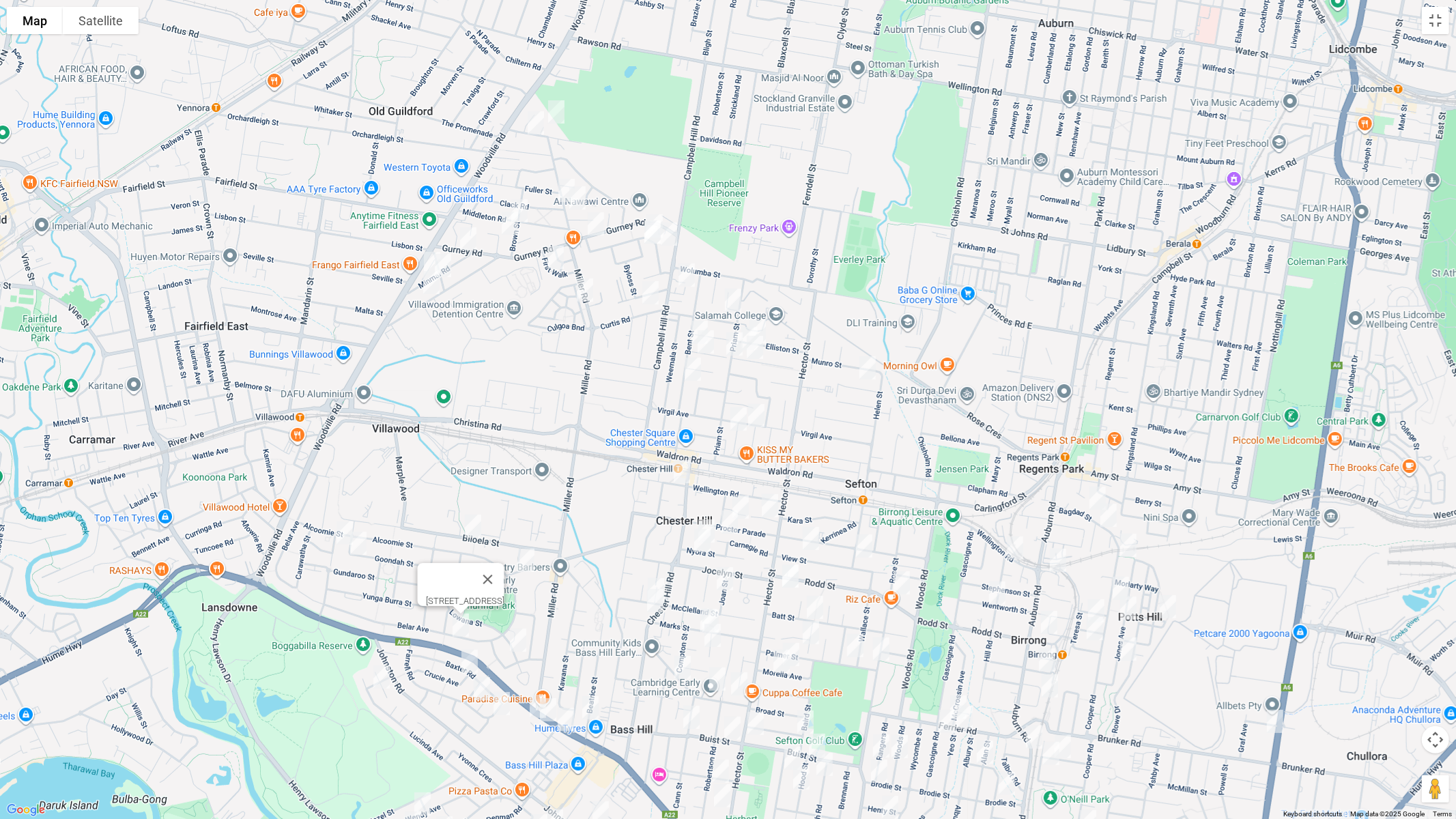
click at [518, 639] on img "86 Lowana Street, VILLAWOOD NSW 2163" at bounding box center [518, 641] width 27 height 35
click at [744, 500] on img "78 Proctor Parade, CHESTER HILL NSW 2162" at bounding box center [741, 508] width 27 height 35
click at [731, 519] on img "25 Carnegie Road, CHESTER HILL NSW 2162" at bounding box center [730, 522] width 27 height 35
click at [709, 516] on img "10 Nyora Street, CHESTER HILL NSW 2162" at bounding box center [706, 531] width 27 height 35
click at [705, 540] on img "7 Nyora Street, CHESTER HILL NSW 2162" at bounding box center [702, 541] width 27 height 35
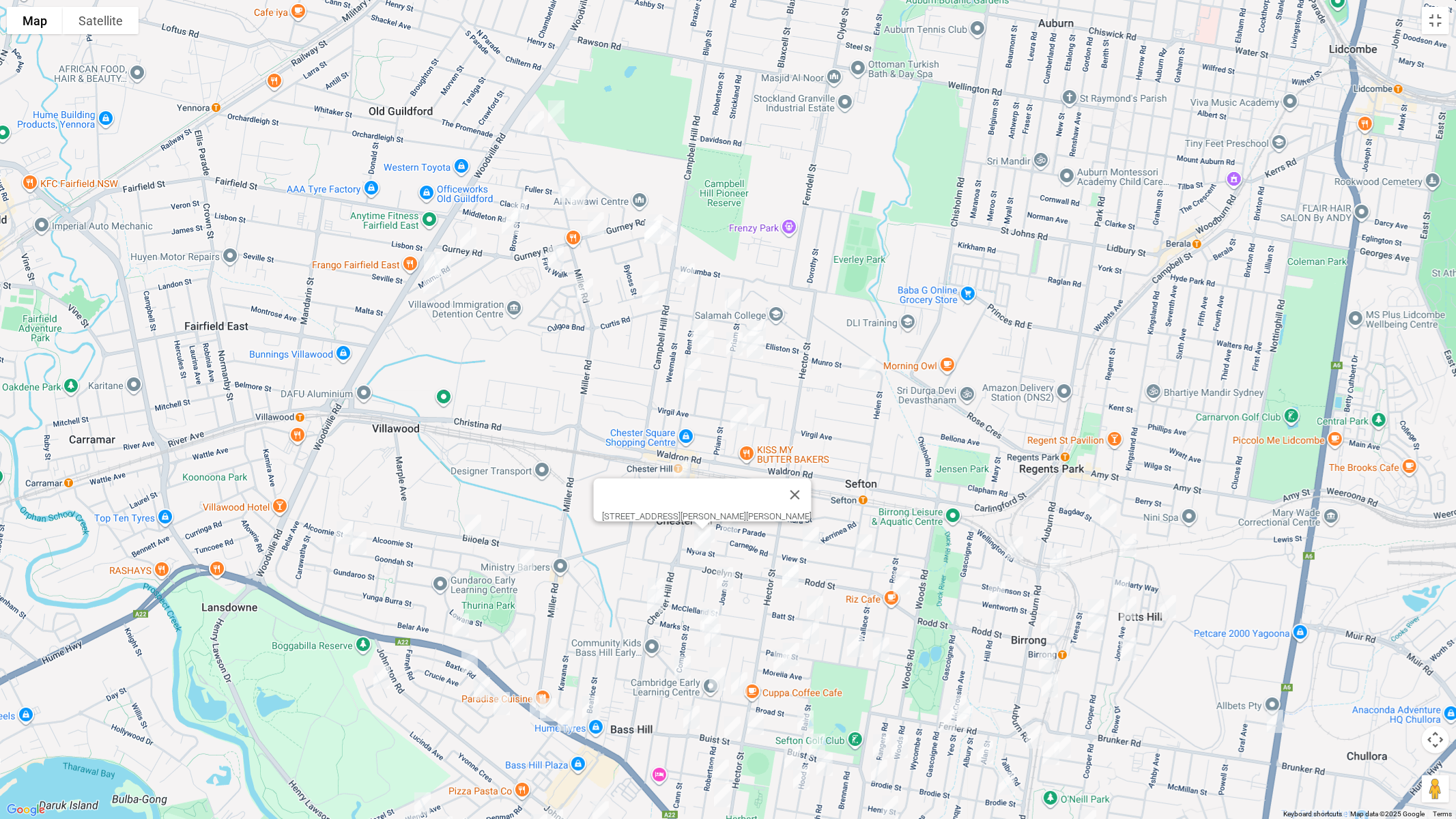
click at [656, 577] on img "83 Mc Clelland Street, CHESTER HILL NSW 2162" at bounding box center [656, 590] width 27 height 35
click at [657, 607] on img "80 Chester Hill Road, CHESTER HILL NSW 2162" at bounding box center [655, 601] width 27 height 35
click at [797, 550] on button "Close" at bounding box center [814, 555] width 33 height 33
click at [769, 511] on img "7 Judith Street, CHESTER HILL NSW 2162" at bounding box center [770, 506] width 27 height 35
click at [726, 576] on img "14 Joan Street, CHESTER HILL NSW 2162" at bounding box center [725, 579] width 27 height 35
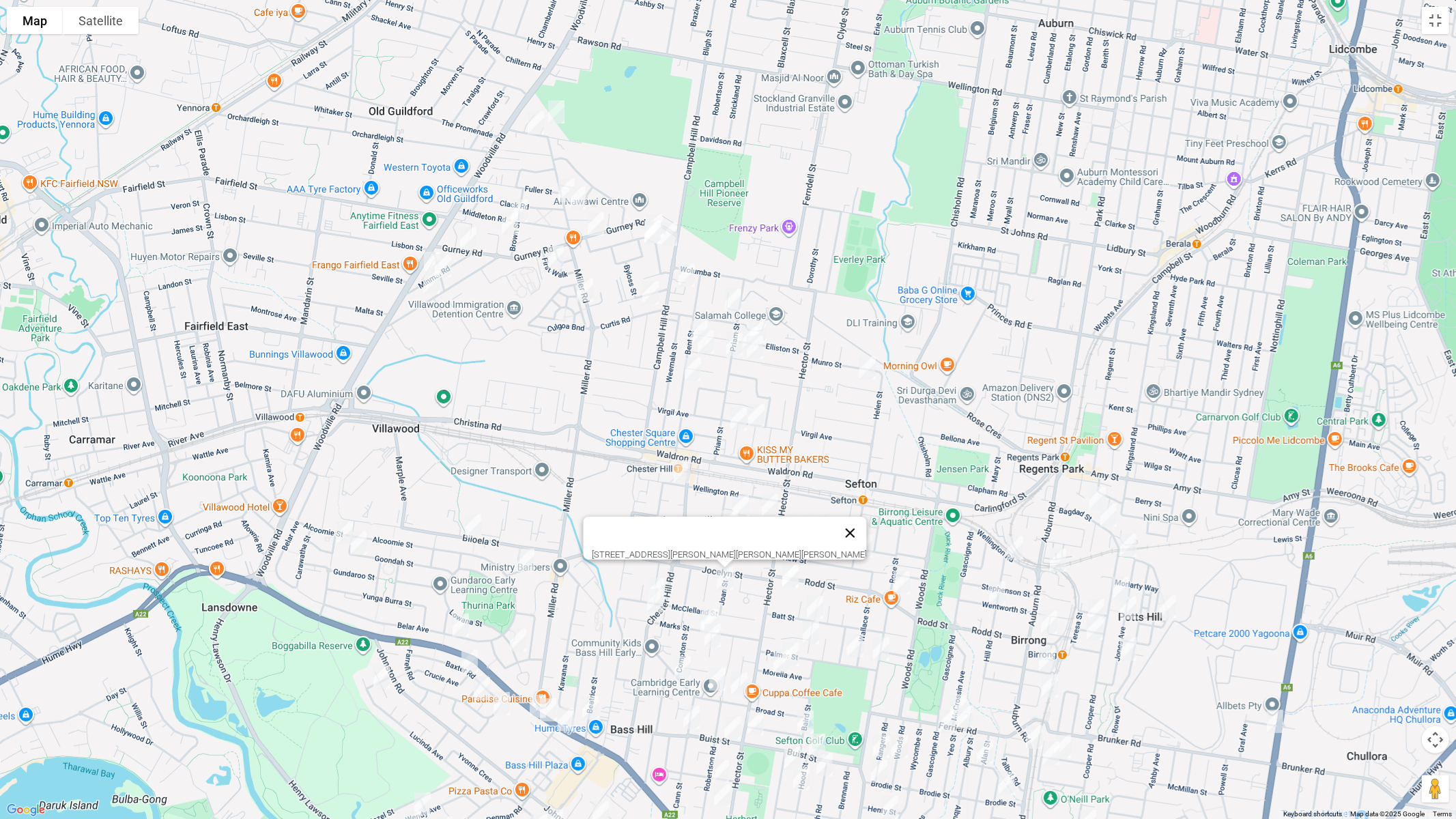
click at [834, 532] on button "Close" at bounding box center [850, 533] width 33 height 33
click at [807, 537] on img "52 View Street, SEFTON NSW 2162" at bounding box center [811, 539] width 27 height 35
drag, startPoint x: 788, startPoint y: 577, endPoint x: 836, endPoint y: 573, distance: 48.2
click at [790, 577] on img "203 Rodd Street, SEFTON NSW 2162" at bounding box center [790, 577] width 27 height 35
drag, startPoint x: 866, startPoint y: 548, endPoint x: 874, endPoint y: 550, distance: 8.2
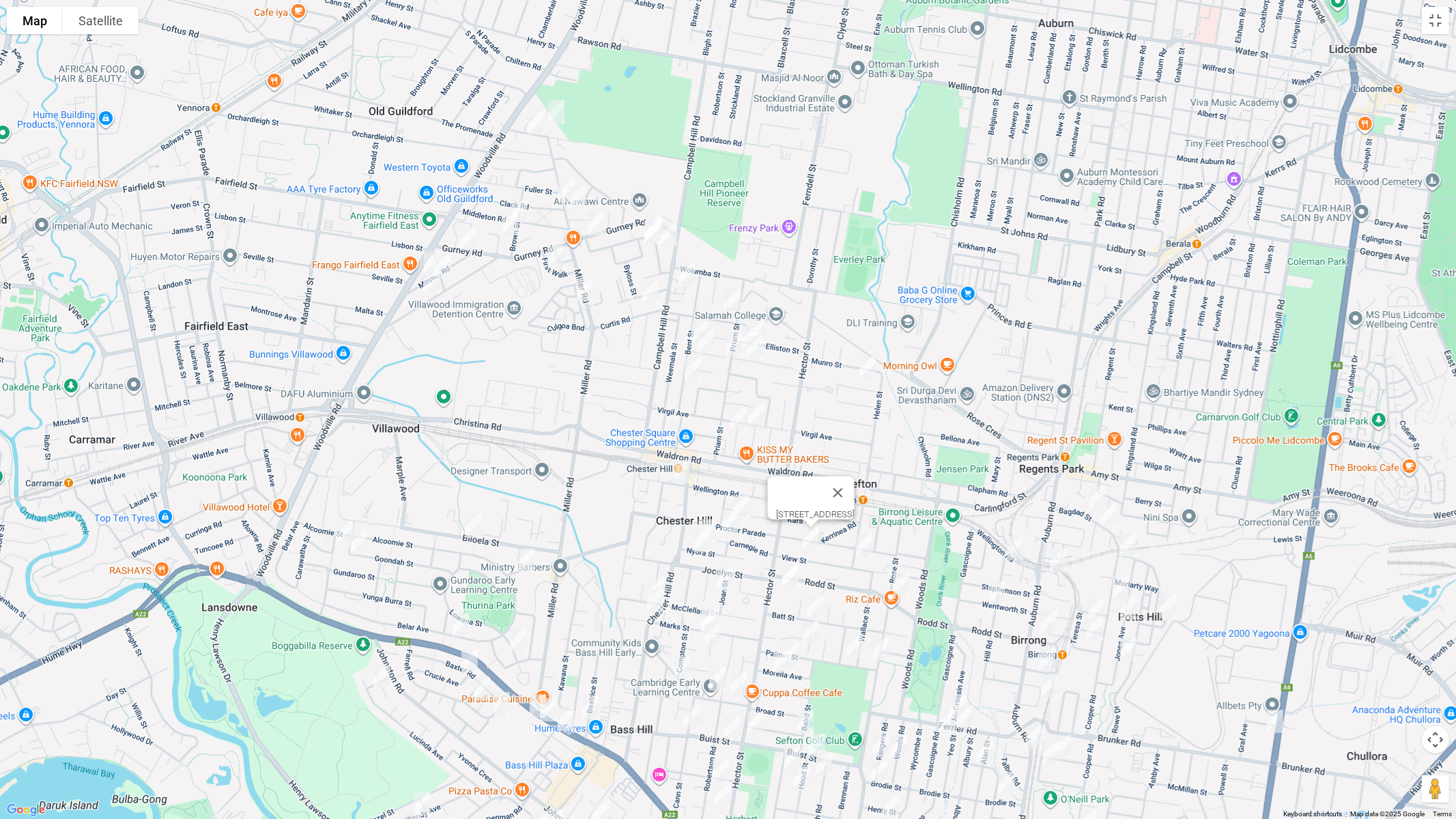
click at [865, 548] on img "6 Helen Street, SEFTON NSW 2162" at bounding box center [864, 546] width 27 height 35
click at [897, 578] on img "45 Rose Street, SEFTON NSW 2162" at bounding box center [901, 583] width 27 height 35
click at [783, 575] on img "203 Rodd Street, SEFTON NSW 2162" at bounding box center [790, 577] width 27 height 35
click at [1096, 496] on img "14 Bagdad Street, REGENTS PARK NSW 2143" at bounding box center [1097, 499] width 27 height 35
drag, startPoint x: 1111, startPoint y: 513, endPoint x: 1092, endPoint y: 519, distance: 19.9
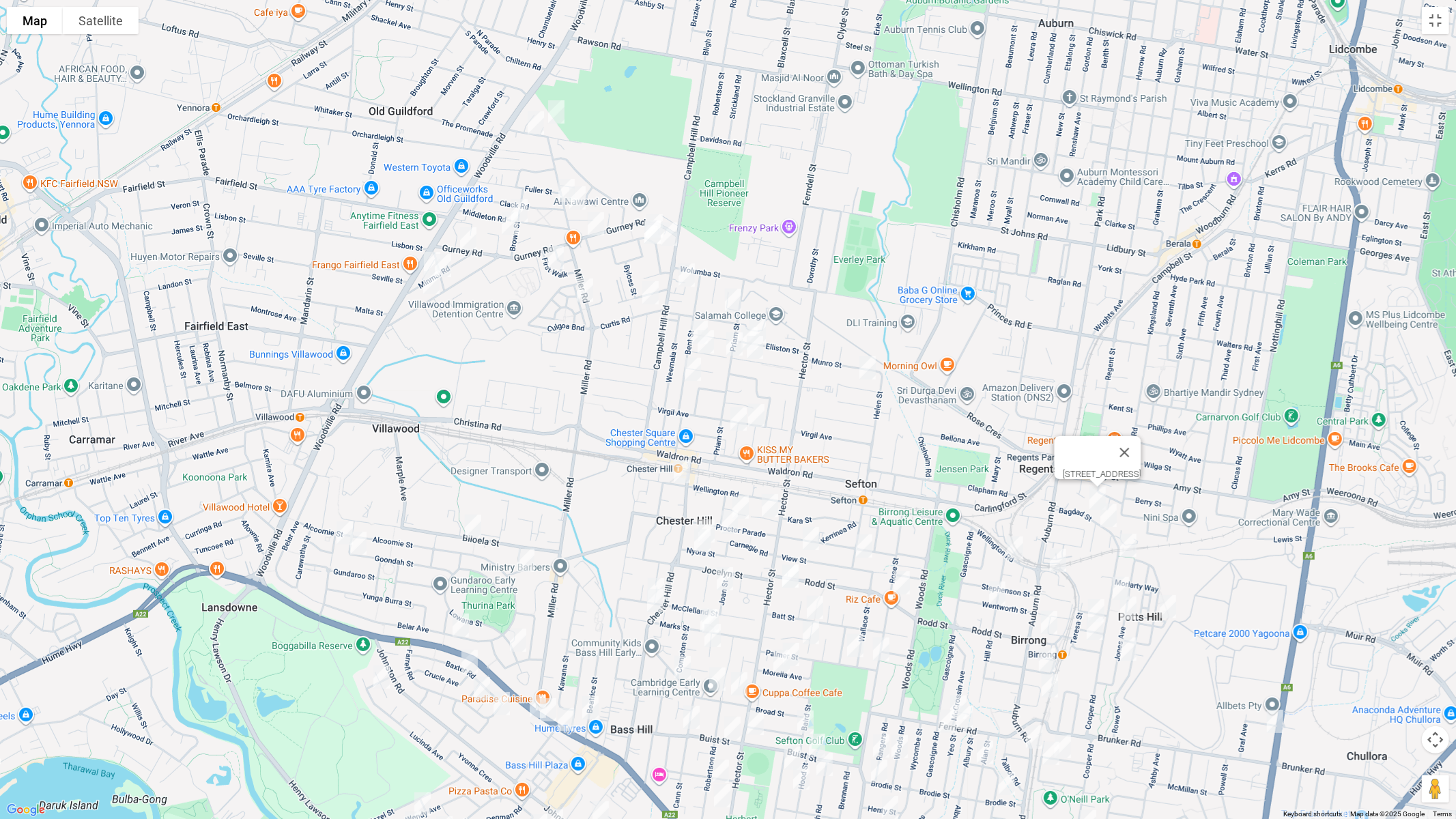
click at [1110, 513] on img "31 Bagdad Street, REGENTS PARK NSW 2143" at bounding box center [1108, 515] width 27 height 35
click at [1054, 562] on img "1C Tewinga Road, BIRRONG NSW 2143" at bounding box center [1058, 561] width 27 height 35
click at [1010, 555] on img "12 Hill Road, BIRRONG NSW 2143" at bounding box center [1015, 548] width 27 height 35
click at [1124, 549] on img "19 Cooper Road, BIRRONG NSW 2143" at bounding box center [1128, 546] width 27 height 35
click at [1118, 578] on img "53 Cooper Road, BIRRONG NSW 2143" at bounding box center [1121, 588] width 27 height 35
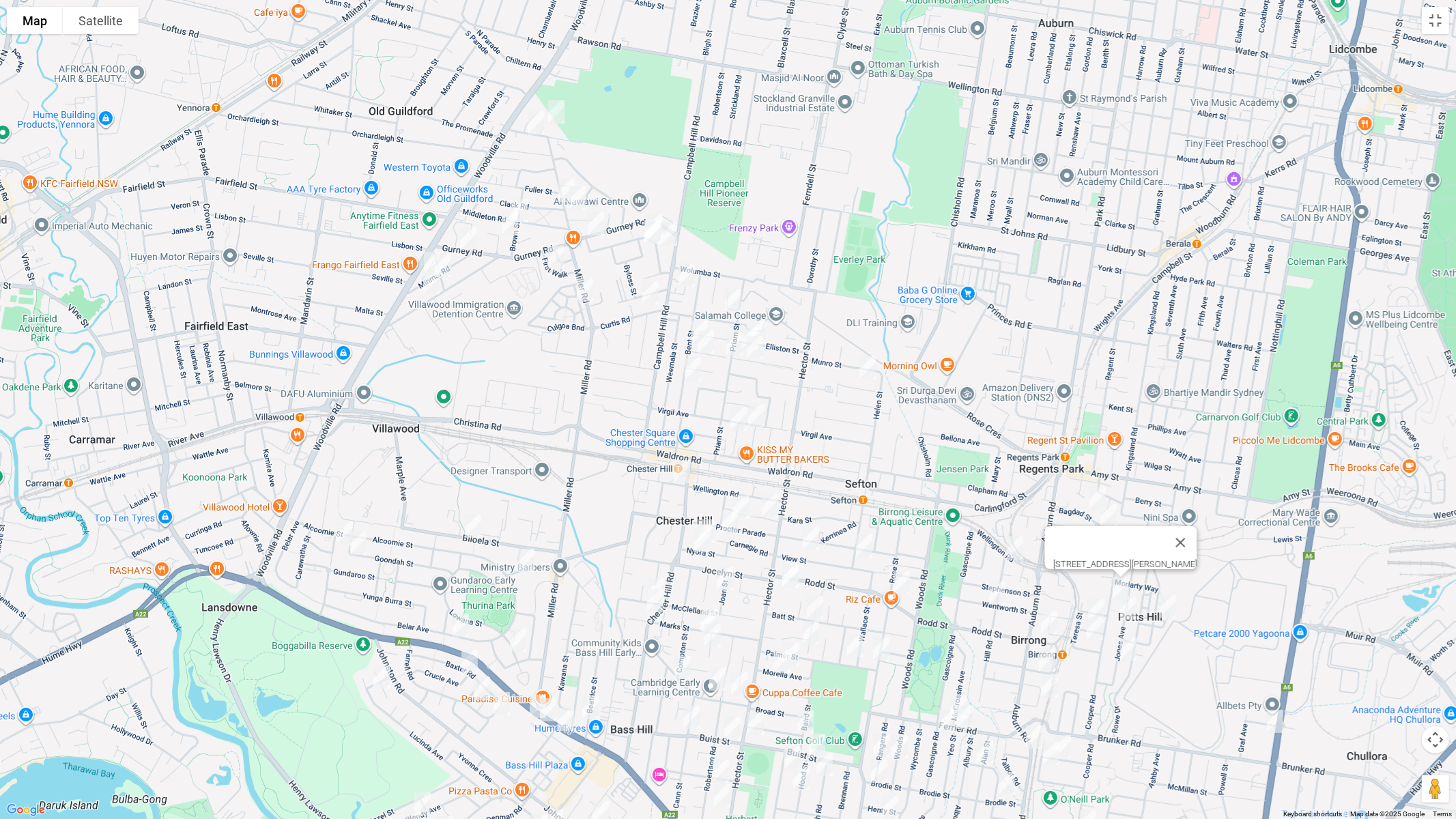
drag, startPoint x: 1178, startPoint y: 606, endPoint x: 1167, endPoint y: 606, distance: 11.0
click at [1177, 606] on img "40 Potts Lane, POTTS HILL NSW 2143" at bounding box center [1168, 607] width 27 height 35
click at [1129, 608] on img "55 Jones Avenue, POTTS HILL NSW 2143" at bounding box center [1128, 609] width 27 height 35
click at [1164, 612] on img "40 Potts Lane, POTTS HILL NSW 2143" at bounding box center [1168, 607] width 27 height 35
click at [1280, 690] on img "120 Rookwood Road, YAGOONA NSW 2199" at bounding box center [1275, 722] width 27 height 35
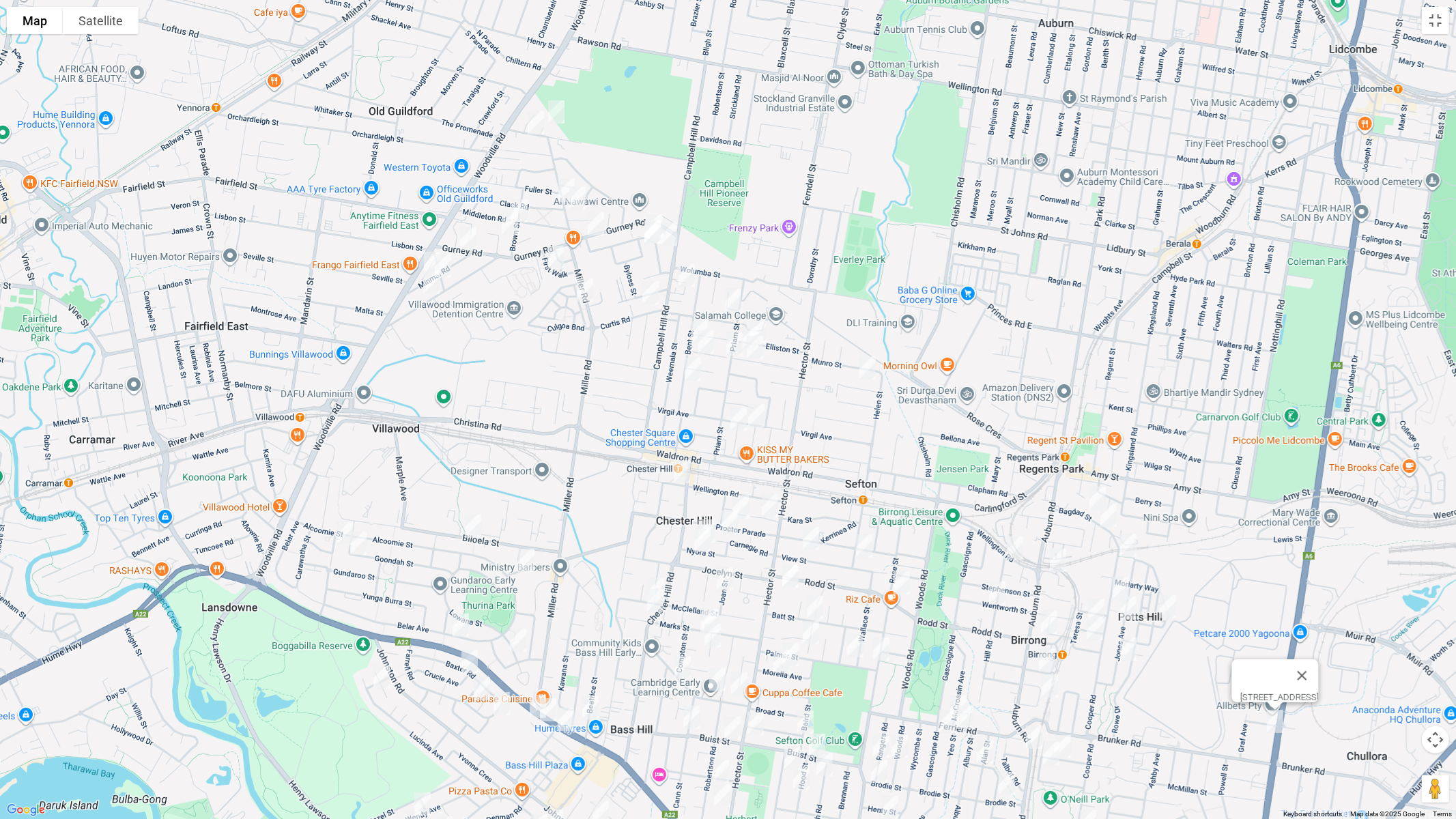
click at [1097, 602] on img "8 Holland Street, BIRRONG NSW 2143" at bounding box center [1096, 611] width 27 height 35
click at [1094, 624] on img "6 Rodd Street, BIRRONG NSW 2143" at bounding box center [1095, 629] width 27 height 35
click at [1129, 653] on img "20 Jones Avenue, POTTS HILL NSW 2143" at bounding box center [1128, 650] width 27 height 35
click at [994, 592] on img "31 Wentworth Street, BIRRONG NSW 2143" at bounding box center [997, 594] width 27 height 35
drag, startPoint x: 1052, startPoint y: 620, endPoint x: 1050, endPoint y: 635, distance: 15.1
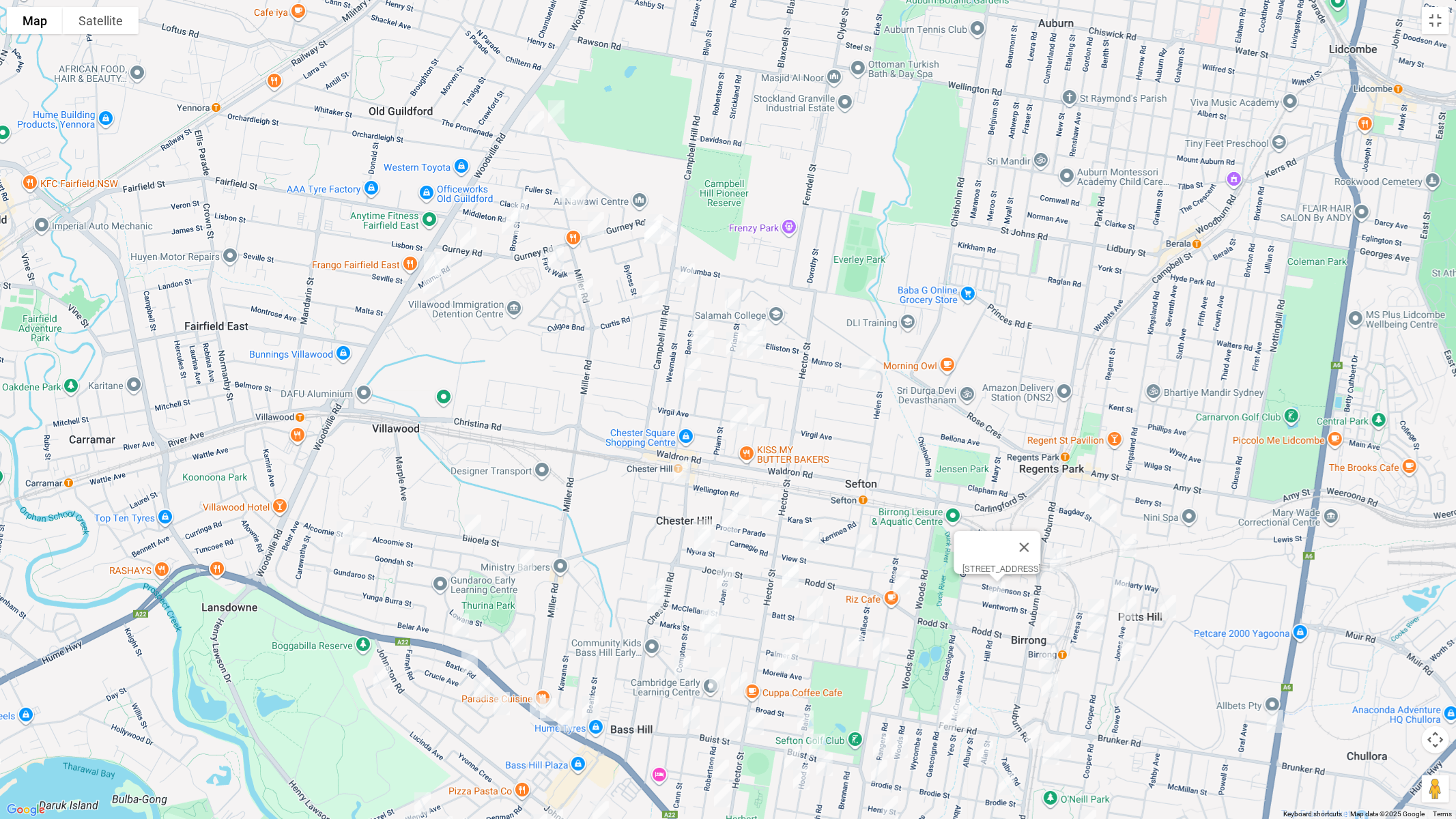
click at [1050, 620] on img "30 Rodd Street, BIRRONG NSW 2143" at bounding box center [1049, 623] width 27 height 35
click at [1050, 653] on img "9 Moller Avenue, BIRRONG NSW 2143" at bounding box center [1047, 661] width 27 height 35
click at [1046, 681] on img "23 Pobje Avenue, BIRRONG NSW 2143" at bounding box center [1050, 686] width 27 height 35
drag, startPoint x: 1119, startPoint y: 636, endPoint x: 1079, endPoint y: 646, distance: 41.2
click at [1093, 635] on button "Close" at bounding box center [1077, 640] width 33 height 33
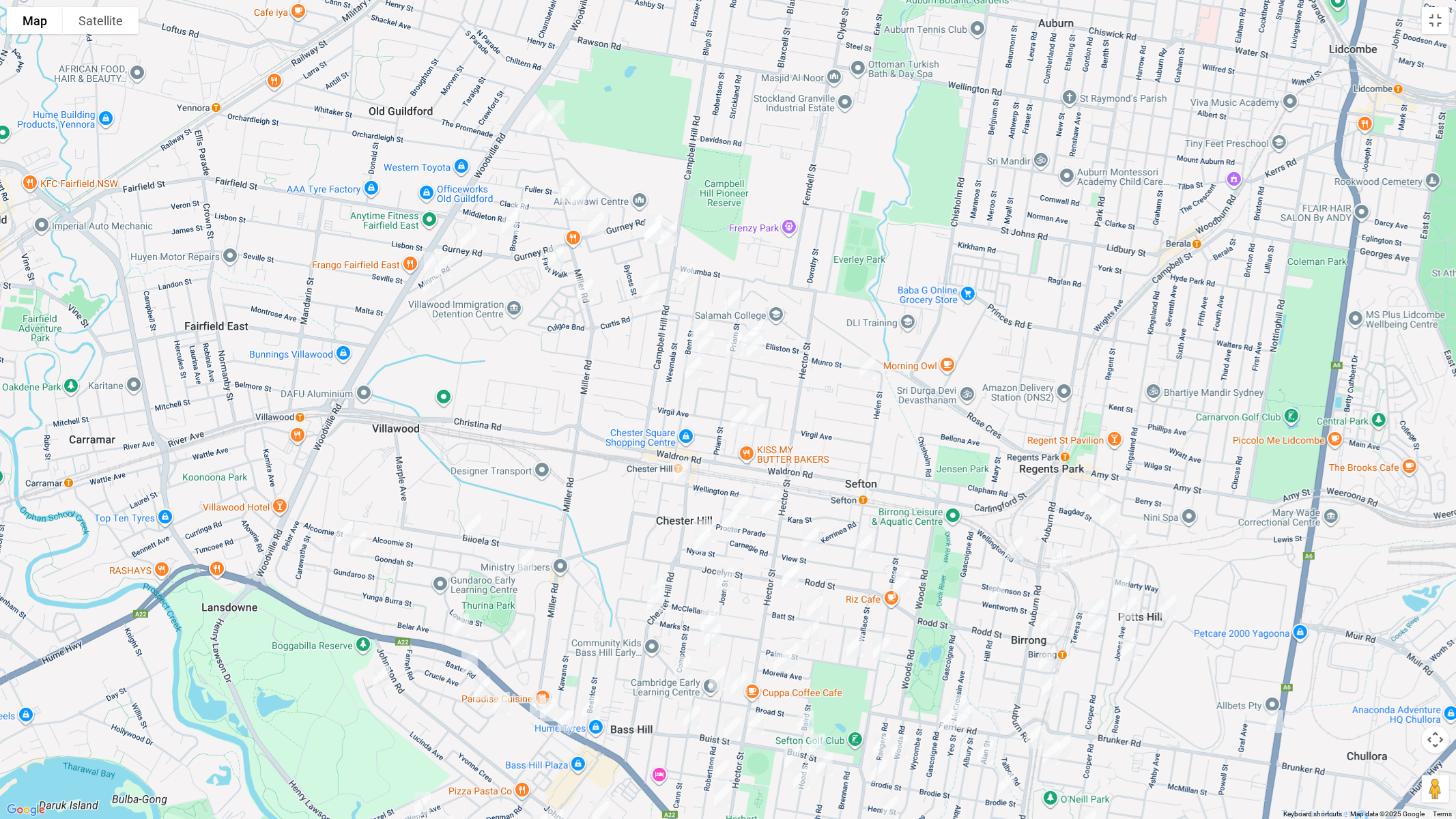
click at [1050, 619] on img "30 Rodd Street, BIRRONG NSW 2143" at bounding box center [1049, 623] width 27 height 35
click at [814, 599] on img "2 Allawah Avenue, SEFTON NSW 2162" at bounding box center [815, 608] width 27 height 35
click at [852, 641] on img "4 Palmer Street, SEFTON NSW 2162" at bounding box center [855, 646] width 27 height 35
click at [879, 649] on img "100 Rose Street, SEFTON NSW 2162" at bounding box center [881, 650] width 27 height 35
click at [810, 640] on img "22 Allawah Avenue, SEFTON NSW 2162" at bounding box center [811, 633] width 27 height 35
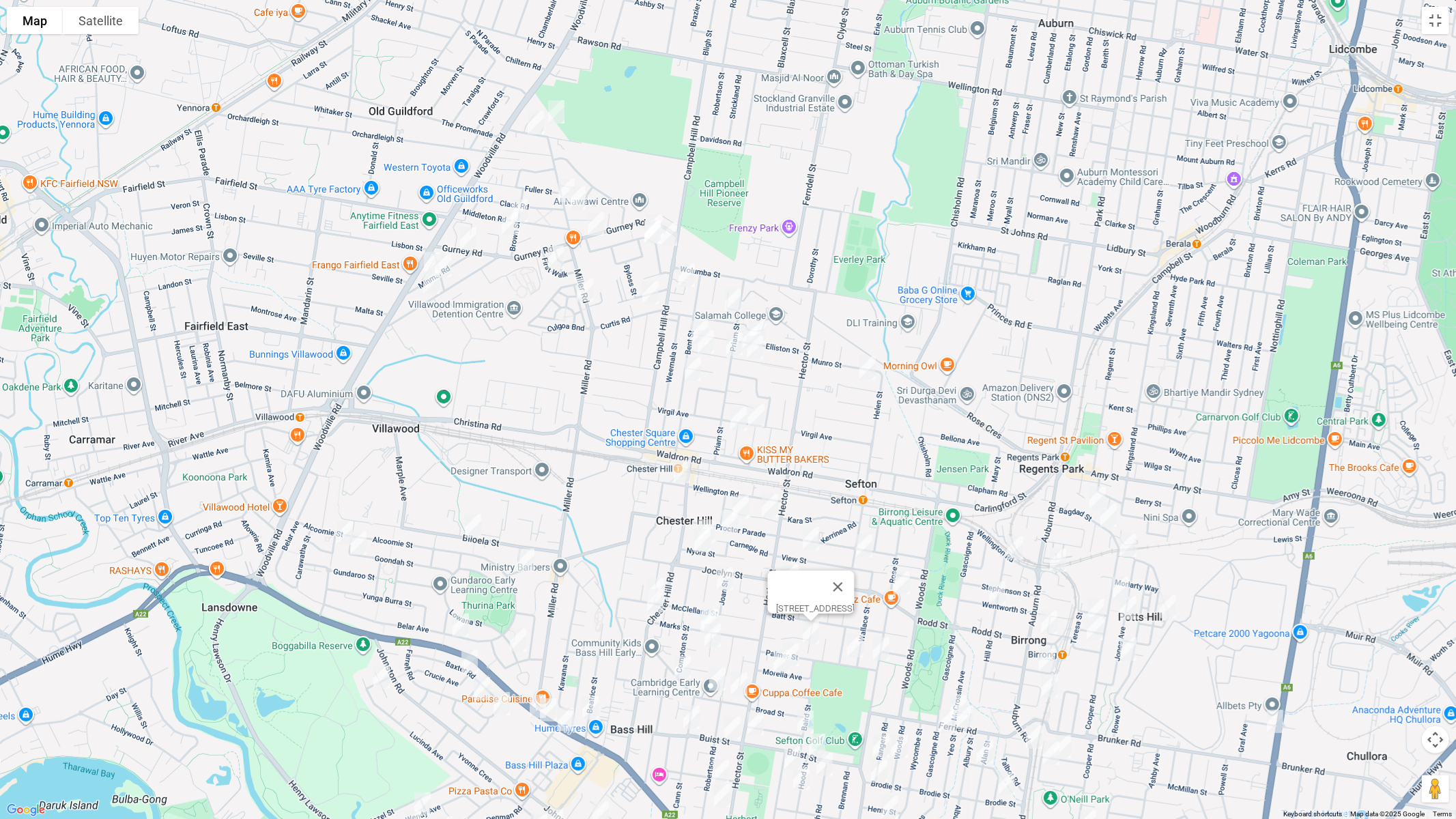
click at [802, 651] on img "32 Morella Avenue, SEFTON NSW 2162" at bounding box center [791, 655] width 27 height 35
click at [774, 664] on img "43 Morella Avenue, SEFTON NSW 2162" at bounding box center [781, 662] width 27 height 35
click at [847, 613] on button "Close" at bounding box center [841, 616] width 33 height 33
click at [714, 613] on img "33 Marks Street, CHESTER HILL NSW 2162" at bounding box center [711, 621] width 27 height 35
click at [697, 618] on img "33 Marks Street, CHESTER HILL NSW 2162" at bounding box center [711, 621] width 27 height 35
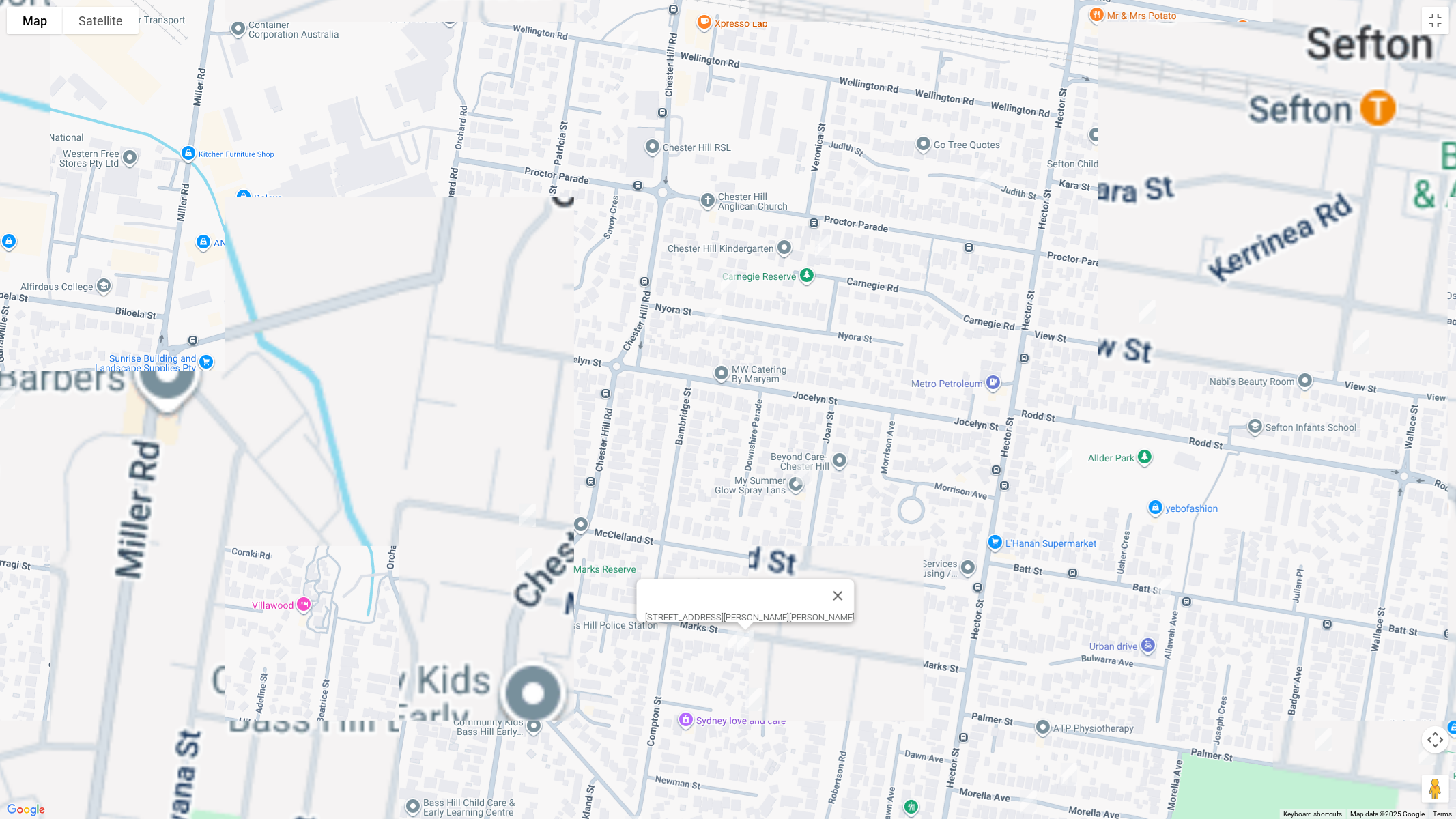
click at [727, 642] on img "35 Marks Street, CHESTER HILL NSW 2162" at bounding box center [736, 641] width 27 height 35
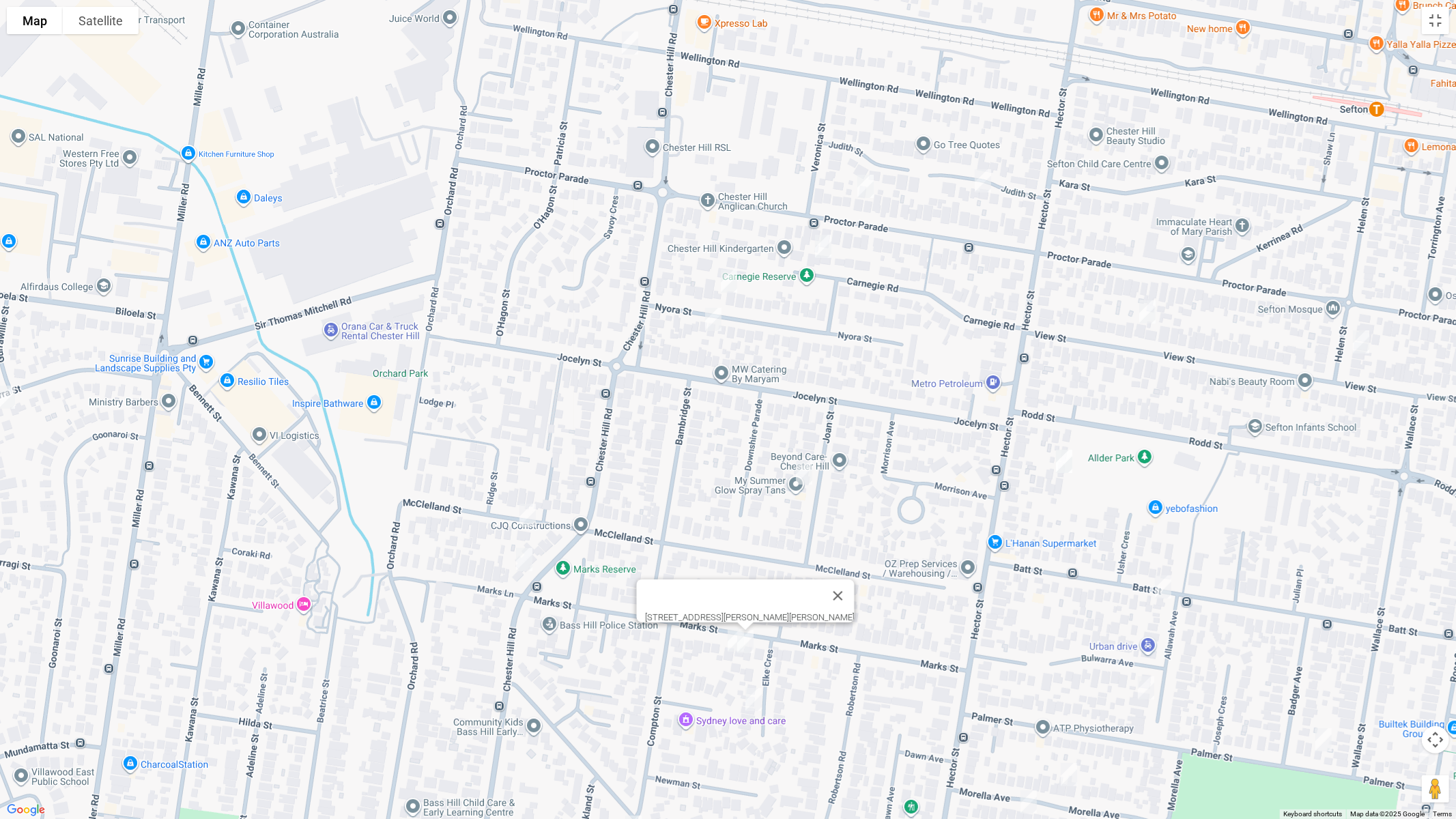
click at [726, 639] on img "35 Marks Street, CHESTER HILL NSW 2162" at bounding box center [736, 641] width 27 height 35
click at [755, 690] on img "4 Elke Crescent, CHESTER HILL NSW 2162" at bounding box center [753, 700] width 27 height 35
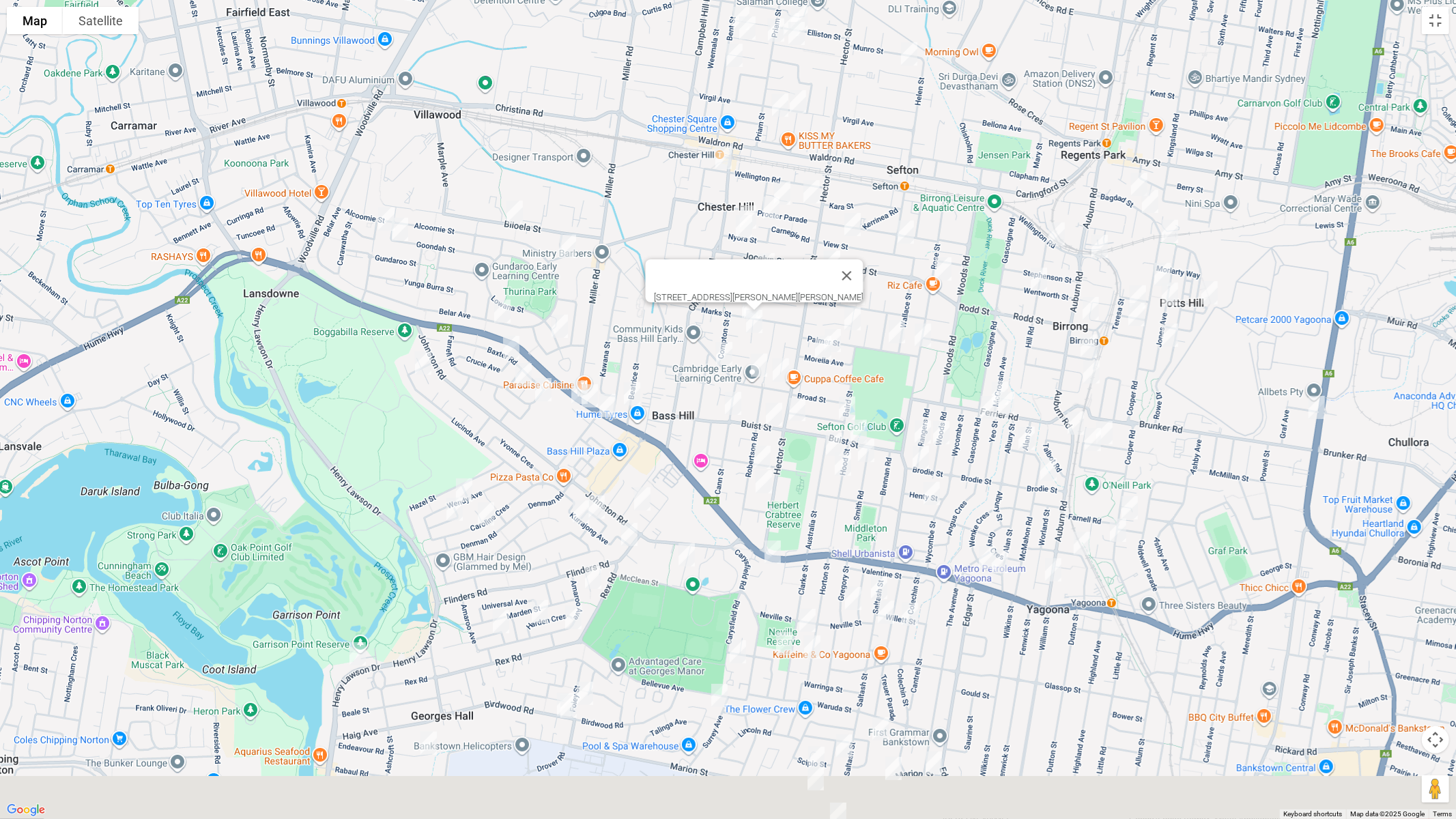
drag, startPoint x: 865, startPoint y: 703, endPoint x: 766, endPoint y: 298, distance: 416.9
click at [766, 300] on div "[STREET_ADDRESS][PERSON_NAME][PERSON_NAME]" at bounding box center [728, 410] width 1456 height 819
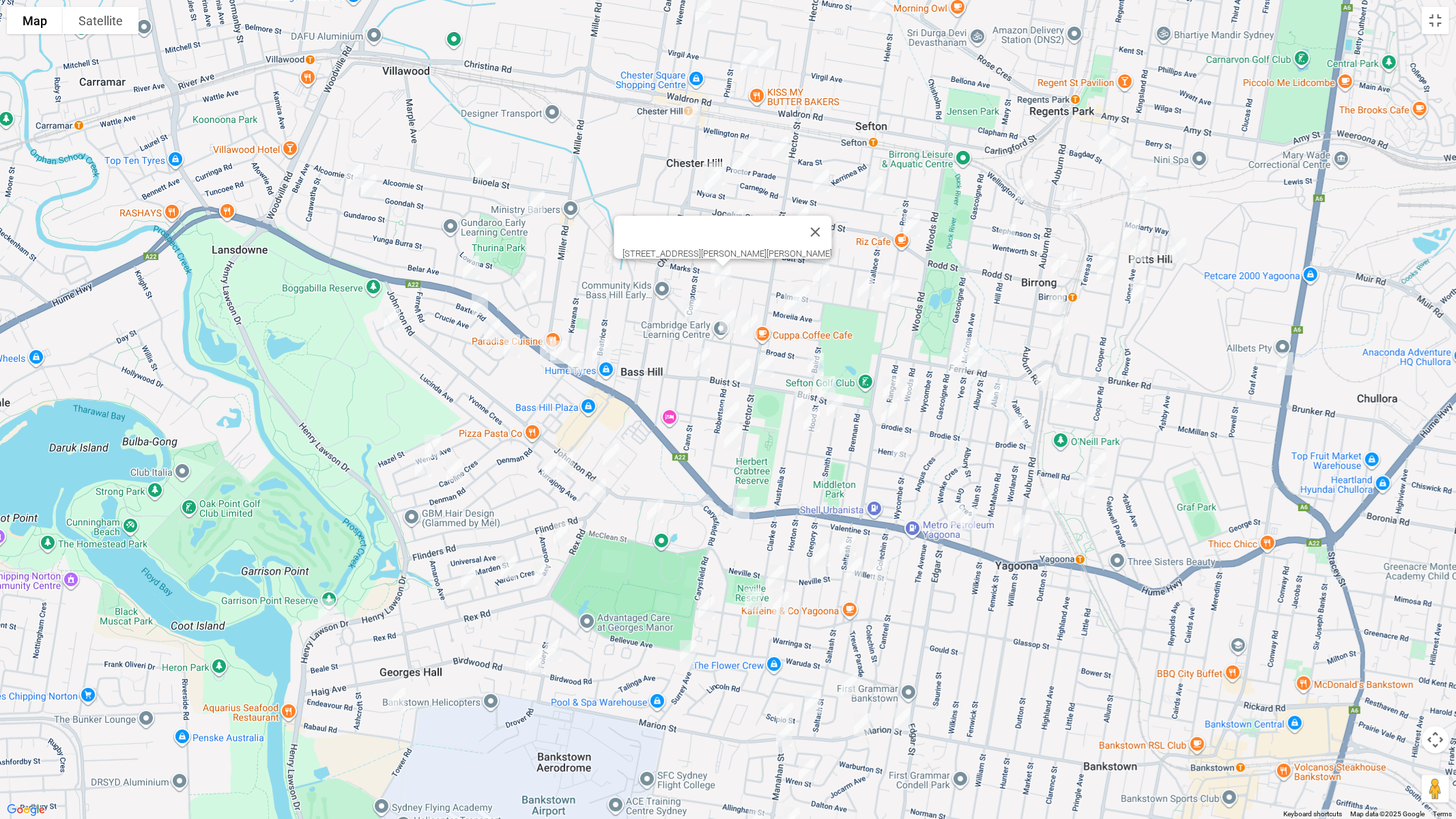
drag, startPoint x: 525, startPoint y: 284, endPoint x: 506, endPoint y: 284, distance: 19.0
click at [525, 282] on img "86 Lowana Street, VILLAWOOD NSW 2163" at bounding box center [528, 283] width 27 height 35
click at [479, 299] on img "4 Crucie Avenue, BASS HILL NSW 2197" at bounding box center [479, 304] width 27 height 35
click at [529, 293] on img "86 Lowana Street, VILLAWOOD NSW 2163" at bounding box center [528, 283] width 27 height 35
click at [389, 320] on img "105 Lucinda Avenue, BASS HILL NSW 2197" at bounding box center [391, 320] width 27 height 35
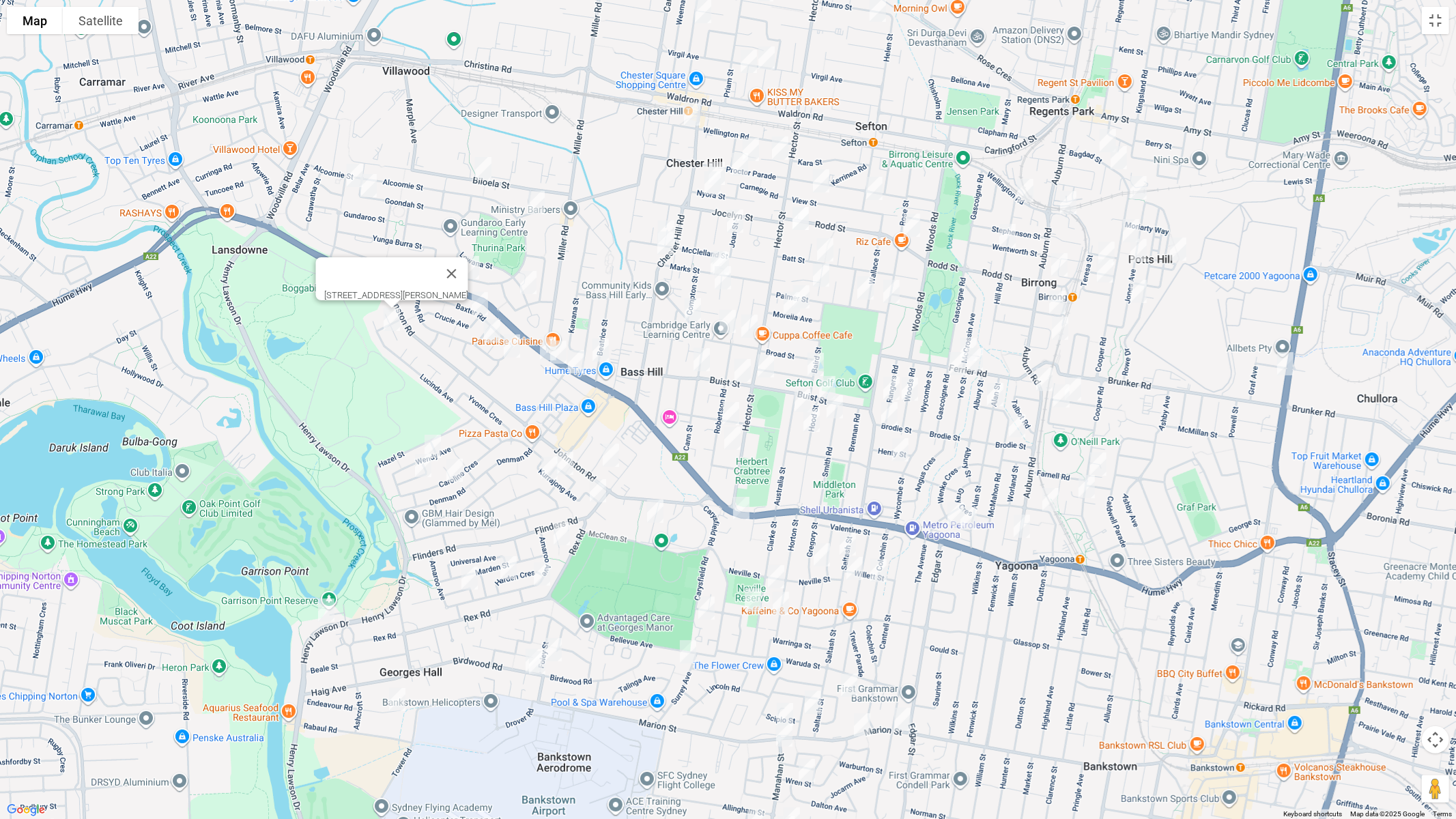
click at [486, 335] on img "18 Farrell Road, BASS HILL NSW 2197" at bounding box center [492, 331] width 27 height 35
click at [506, 348] on img "21 Farrell Road, BASS HILL NSW 2197" at bounding box center [511, 346] width 27 height 35
click at [534, 361] on img "7 Beechwood Place, BASS HILL NSW 2197" at bounding box center [548, 349] width 27 height 35
click at [556, 349] on img "2 Beechwood Place, BASS HILL NSW 2197" at bounding box center [558, 352] width 27 height 35
click at [577, 364] on img "4 Wynyard Avenue, BASS HILL NSW 2197" at bounding box center [576, 362] width 27 height 35
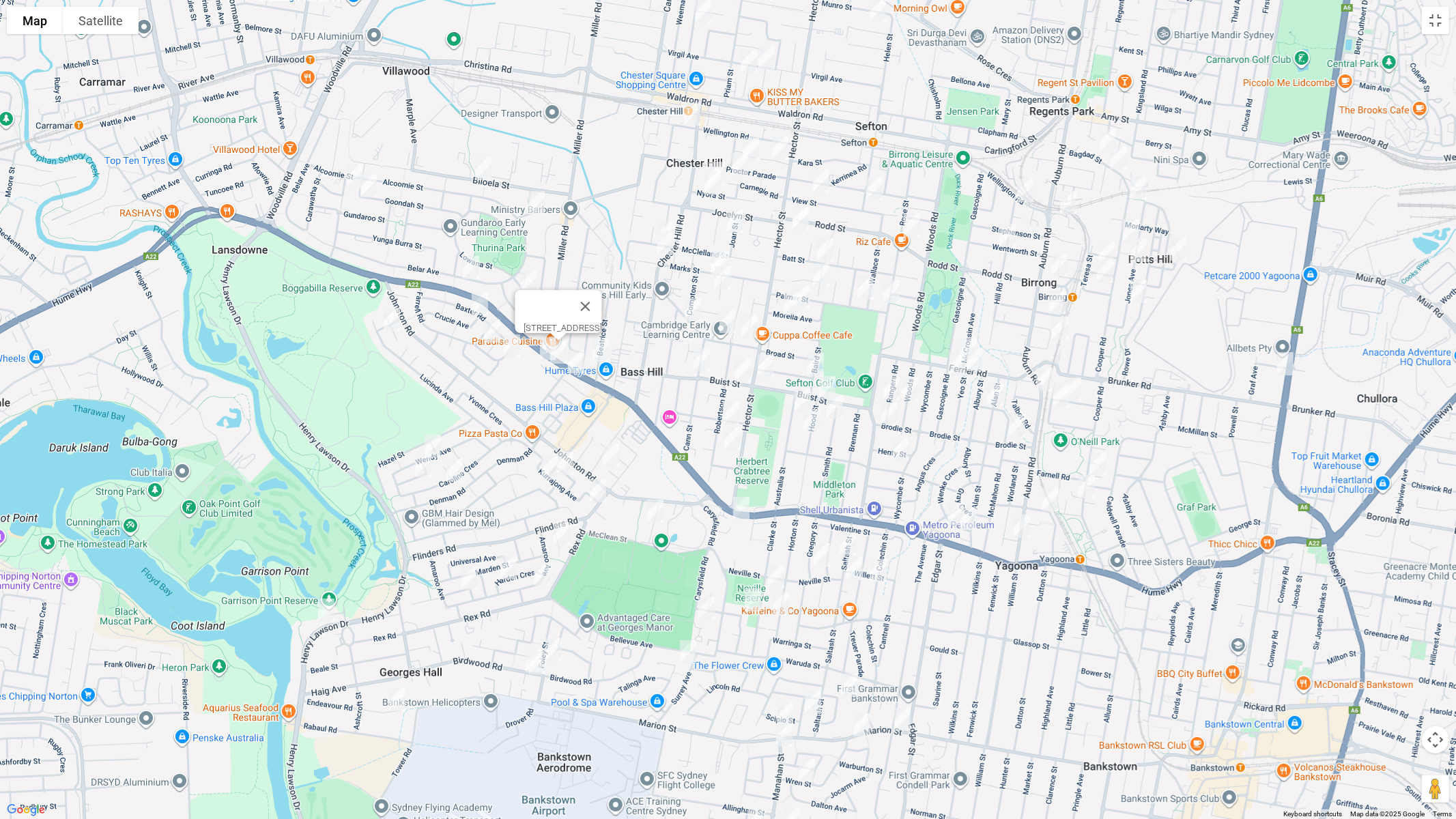
click at [598, 351] on img "5 Beatrice Street, BASS HILL NSW 2197" at bounding box center [600, 351] width 27 height 35
click at [574, 366] on img "4 Wynyard Avenue, BASS HILL NSW 2197" at bounding box center [576, 362] width 27 height 35
click at [687, 306] on img "24 Cann Street, BASS HILL NSW 2197" at bounding box center [693, 310] width 27 height 35
click at [723, 318] on img "10 Doust Street, BASS HILL NSW 2197" at bounding box center [727, 322] width 27 height 35
click at [754, 328] on img "8 Doust Street, BASS HILL NSW 2197" at bounding box center [749, 326] width 27 height 35
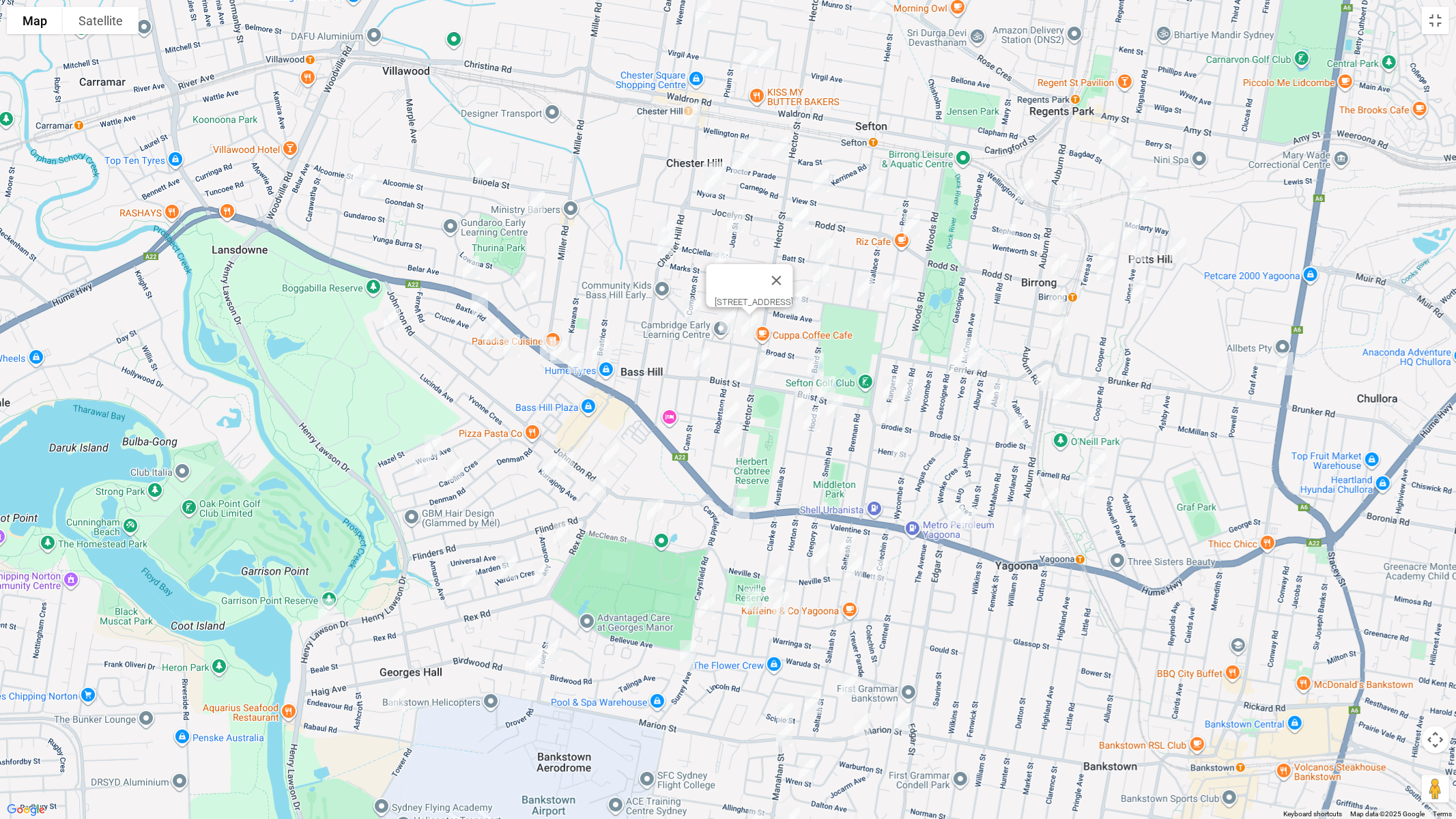
click at [770, 366] on img "283 Hector Street, BASS HILL NSW 2197" at bounding box center [766, 366] width 27 height 35
click at [747, 374] on img "17A Buist Street, BASS HILL NSW 2197" at bounding box center [742, 371] width 27 height 35
click at [700, 368] on img "70 Cann Street, BASS HILL NSW 2197" at bounding box center [701, 360] width 27 height 35
click at [729, 406] on img "87 Robertson Road, BASS HILL NSW 2197" at bounding box center [731, 414] width 27 height 35
click at [735, 440] on img "105A Robertson Road, BASS HILL NSW 2197" at bounding box center [732, 439] width 27 height 35
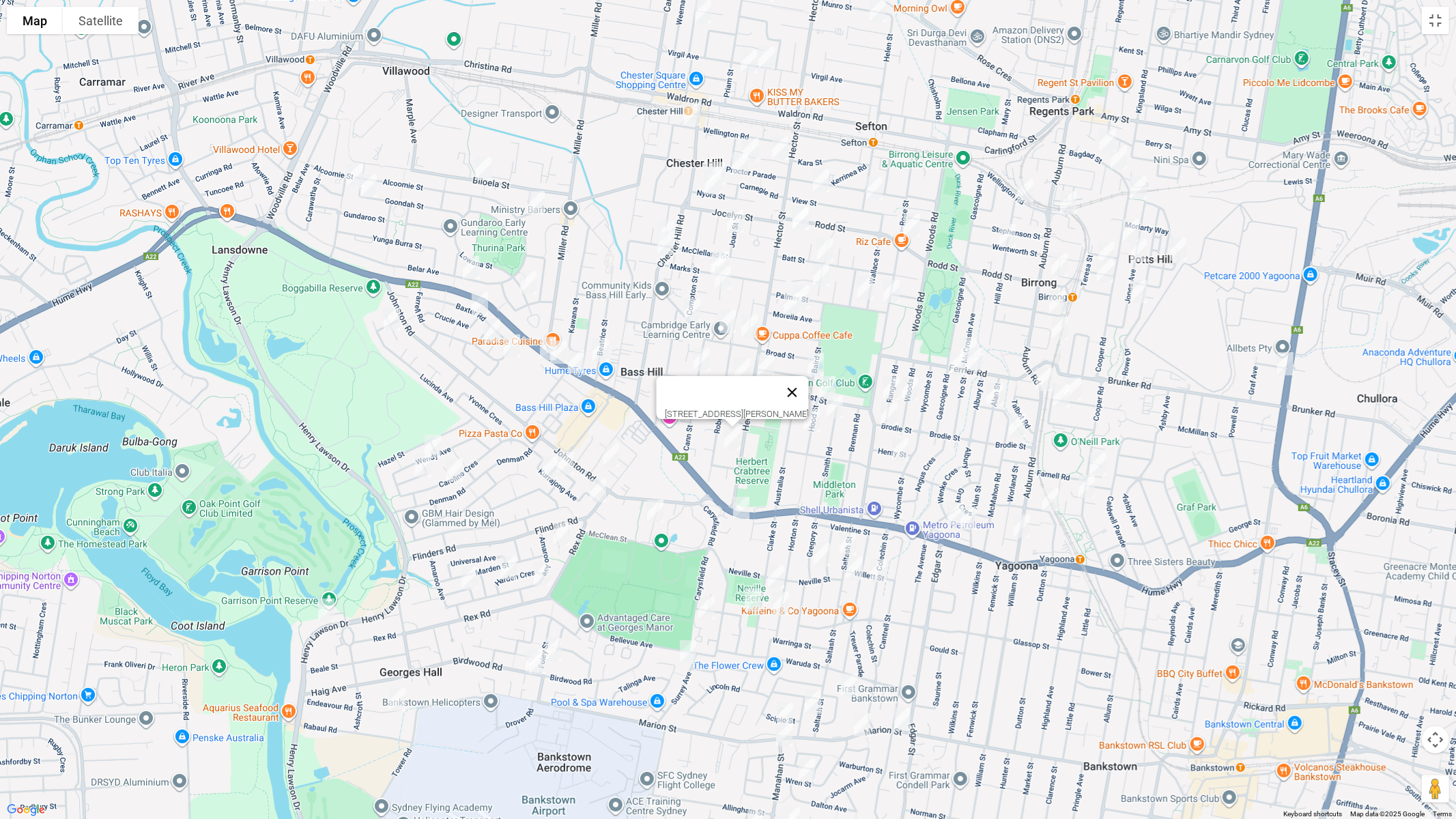
click at [808, 388] on button "Close" at bounding box center [792, 393] width 33 height 33
click at [818, 361] on img "3 Merle Street, BASS HILL NSW 2197" at bounding box center [816, 365] width 27 height 35
click at [827, 387] on img "1 Hood Street, YAGOONA NSW 2199" at bounding box center [827, 388] width 27 height 35
click at [801, 399] on img "19 Australia Street, BASS HILL NSW 2197" at bounding box center [803, 401] width 27 height 35
click at [838, 408] on img "16 Smith Road, YAGOONA NSW 2199" at bounding box center [835, 407] width 27 height 35
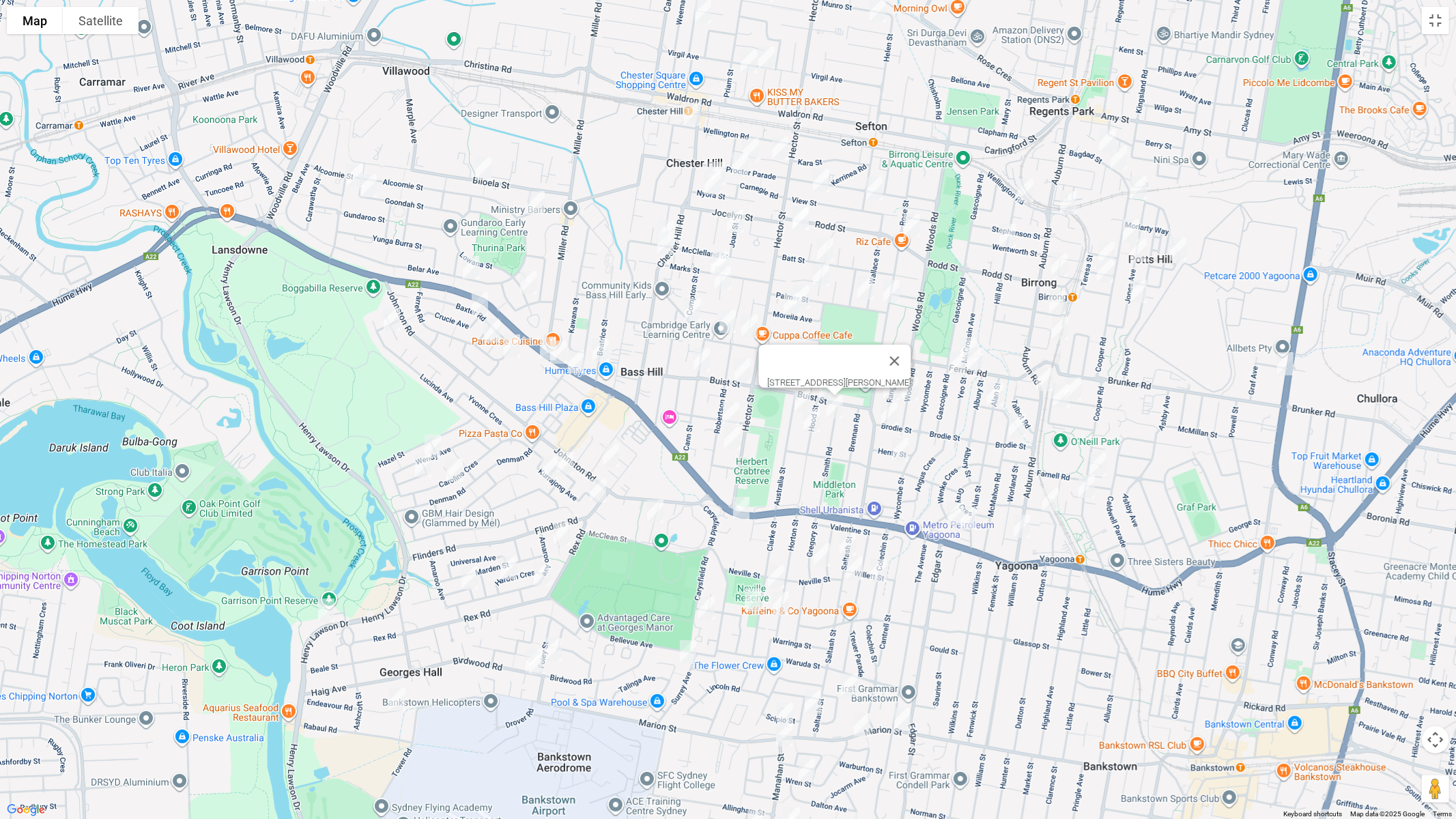
click at [806, 417] on img "34 Hood Street, YAGOONA NSW 2199" at bounding box center [811, 420] width 27 height 35
click at [855, 371] on button "Close" at bounding box center [839, 375] width 33 height 33
click at [888, 380] on img "38 Rangers Road, YAGOONA NSW 2199" at bounding box center [891, 388] width 27 height 35
drag, startPoint x: 910, startPoint y: 385, endPoint x: 904, endPoint y: 389, distance: 7.2
click at [909, 387] on img "146 Woods Road, YAGOONA NSW 2199" at bounding box center [910, 389] width 27 height 35
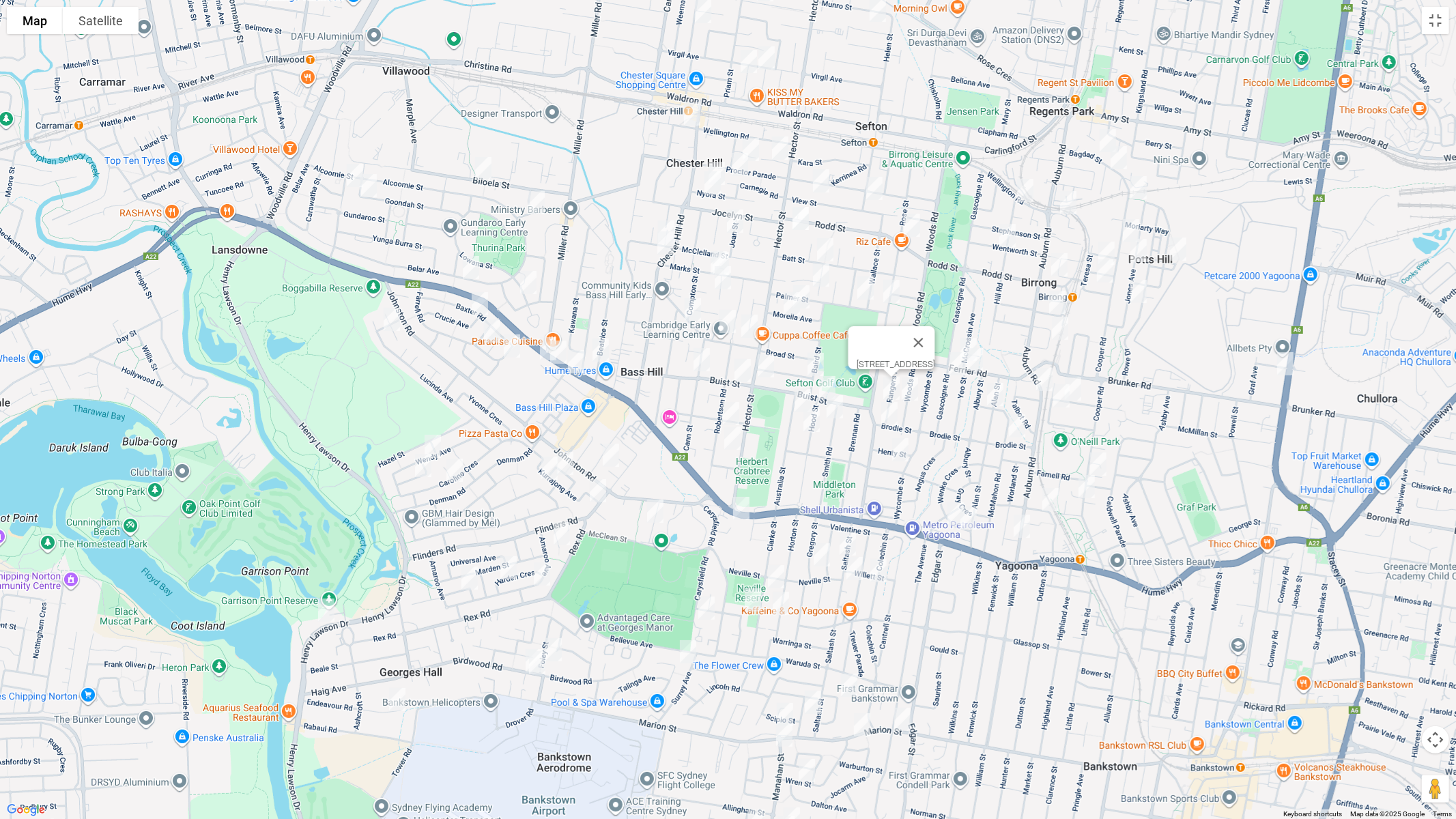
click at [882, 413] on img "51 Brodie Street, YAGOONA NSW 2199" at bounding box center [890, 414] width 27 height 35
click at [897, 441] on img "4 Ward Street, YAGOONA NSW 2199" at bounding box center [901, 450] width 27 height 35
drag, startPoint x: 965, startPoint y: 402, endPoint x: 961, endPoint y: 354, distance: 48.2
click at [963, 402] on button "Close" at bounding box center [960, 404] width 33 height 33
click at [970, 333] on img "36 Ferrier Road, BIRRONG NSW 2143" at bounding box center [969, 350] width 27 height 35
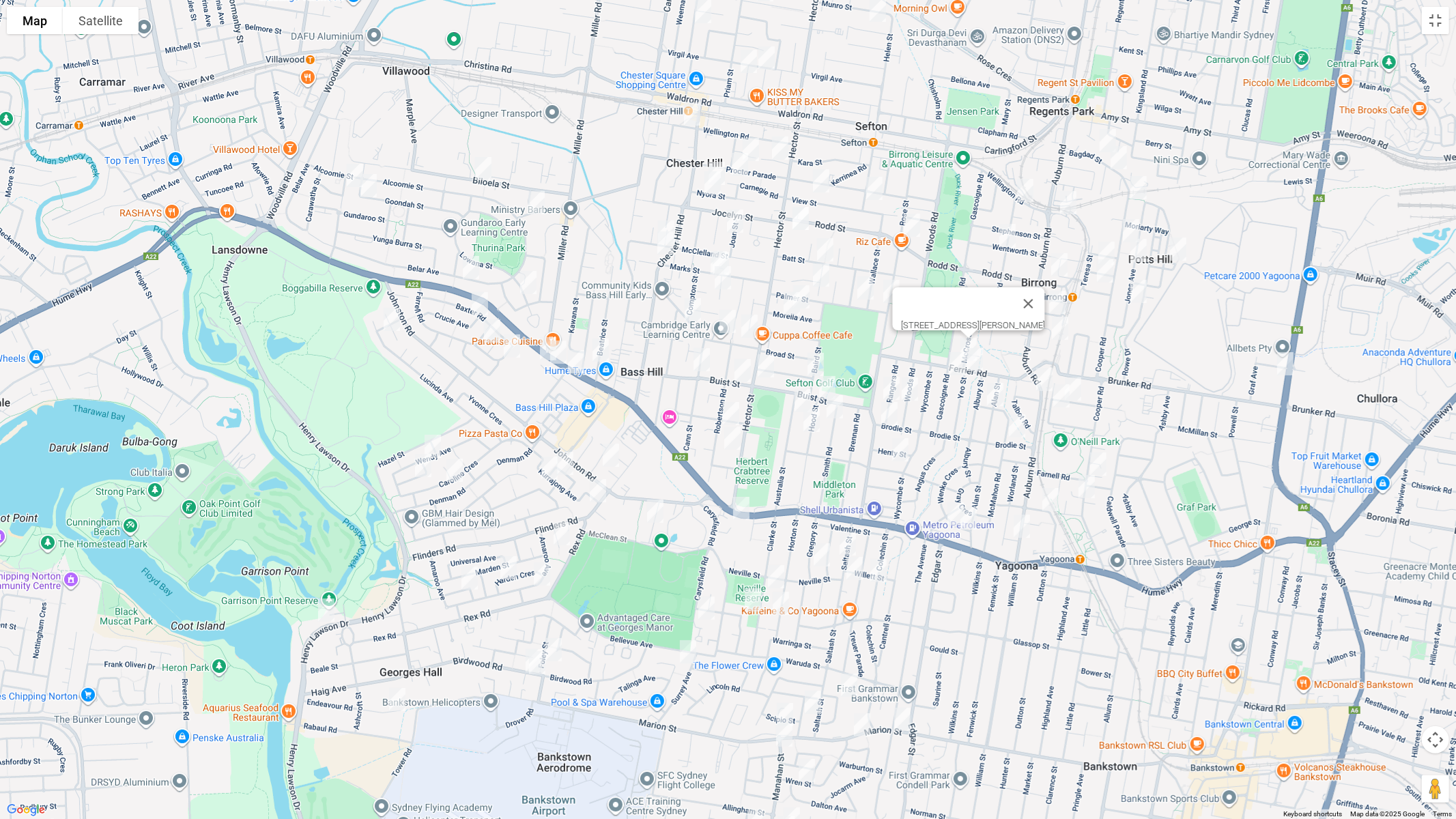
click at [956, 360] on img "127 Gascoigne Road, YAGOONA NSW 2199" at bounding box center [958, 364] width 27 height 35
click at [977, 360] on img "9 Ferrier Road, YAGOONA NSW 2199" at bounding box center [974, 360] width 27 height 35
drag, startPoint x: 908, startPoint y: 390, endPoint x: 949, endPoint y: 395, distance: 41.3
click at [909, 391] on img "146 Woods Road, YAGOONA NSW 2199" at bounding box center [910, 389] width 27 height 35
click at [913, 389] on img "146 Woods Road, YAGOONA NSW 2199" at bounding box center [911, 389] width 27 height 35
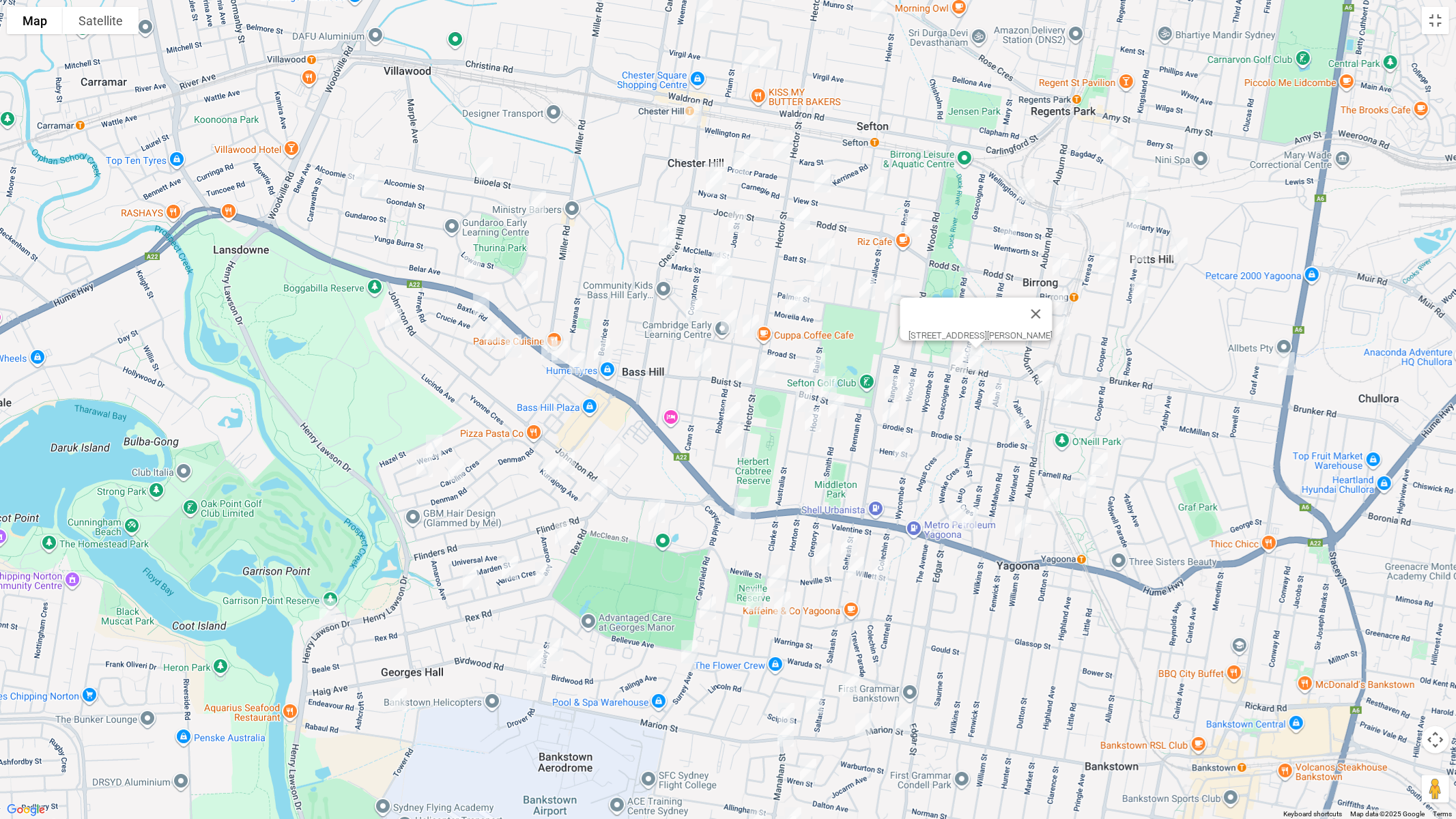
click at [915, 385] on img "146 Woods Road, YAGOONA NSW 2199" at bounding box center [911, 389] width 27 height 35
click at [998, 392] on img "24 Alan Street, YAGOONA NSW 2199" at bounding box center [996, 395] width 27 height 35
click at [1014, 421] on img "19 Mc Mahon Road, YAGOONA NSW 2199" at bounding box center [1018, 426] width 27 height 35
click at [1090, 370] on button "Close" at bounding box center [1078, 380] width 33 height 33
click at [1046, 382] on img "204 Auburn Road, YAGOONA NSW 2199" at bounding box center [1046, 380] width 27 height 35
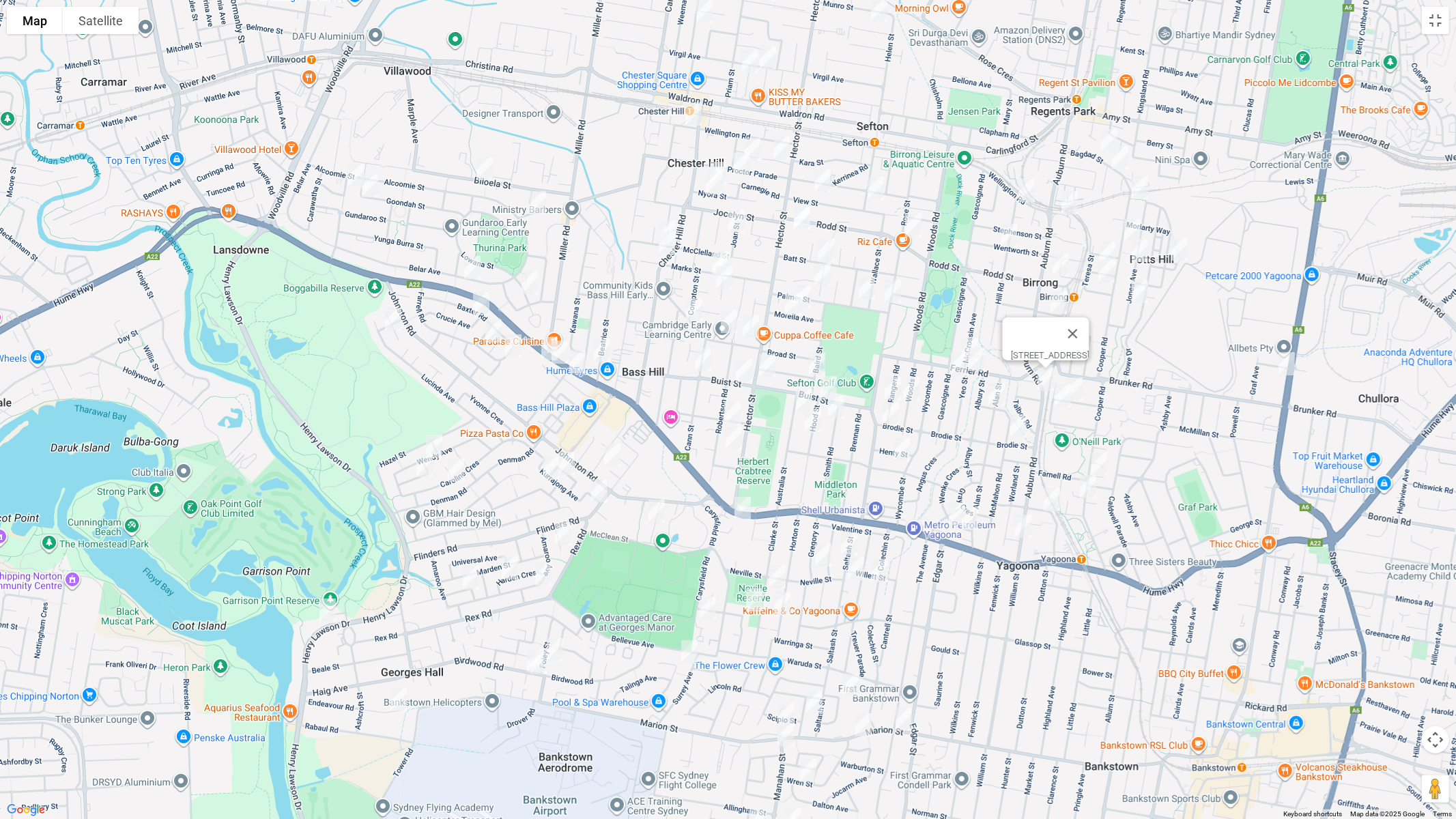
click at [1058, 395] on img "14 Allder Street, YAGOONA NSW 2199" at bounding box center [1063, 396] width 27 height 35
click at [1082, 393] on img "25 Houston Road, YAGOONA NSW 2199" at bounding box center [1074, 389] width 27 height 35
click at [1105, 469] on img "235 Cooper Road, YAGOONA NSW 2199" at bounding box center [1100, 464] width 27 height 35
click at [1090, 487] on img "164 Cooper Road, YAGOONA NSW 2199" at bounding box center [1088, 487] width 27 height 35
click at [1046, 496] on img "36 Church Road, YAGOONA NSW 2199" at bounding box center [1052, 500] width 27 height 35
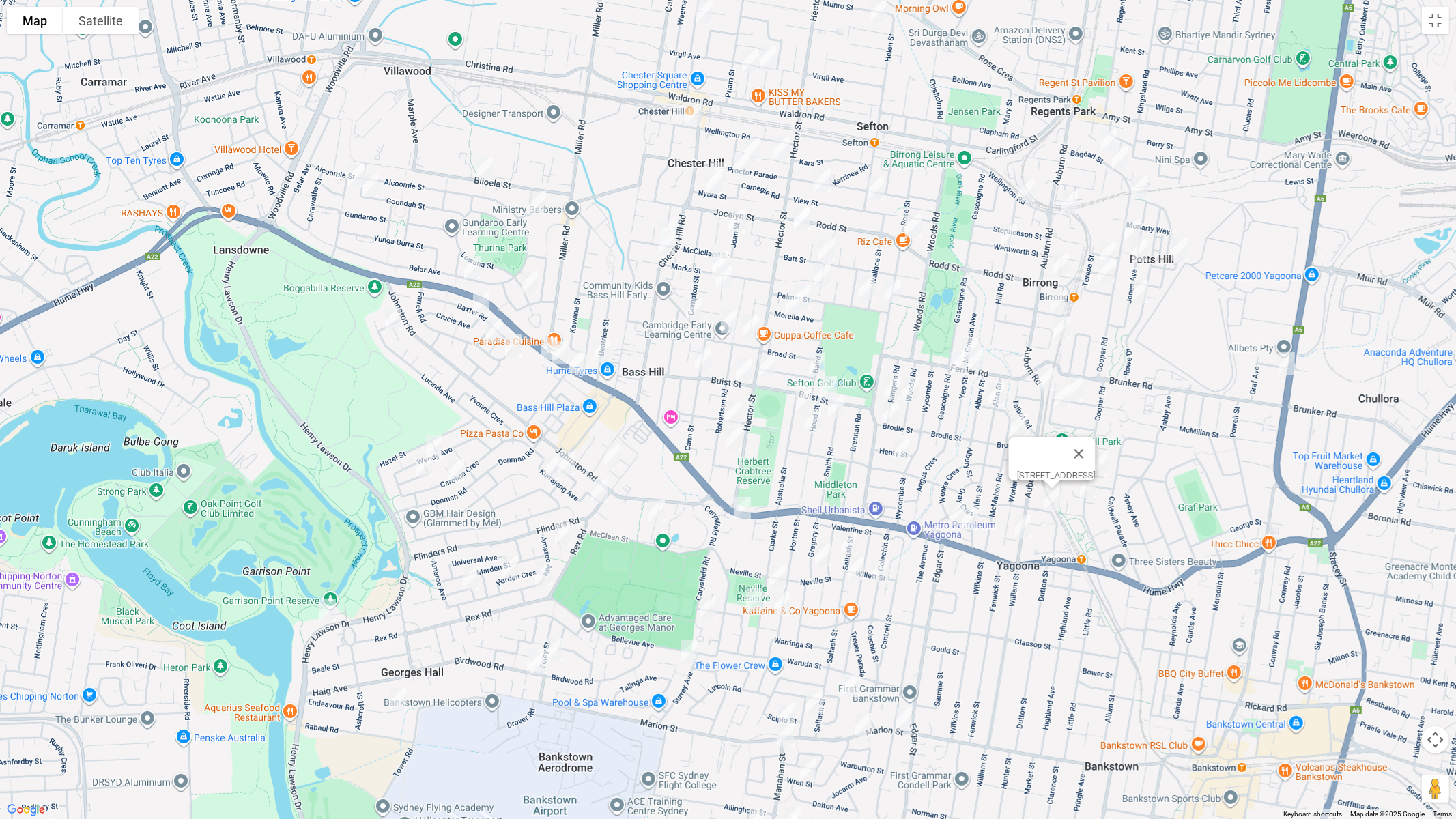
click at [1028, 523] on img "306 Auburn Road, YAGOONA NSW 2199" at bounding box center [1023, 526] width 27 height 35
click at [951, 517] on img "80 Wenke Crescent, YAGOONA NSW 2199" at bounding box center [957, 515] width 27 height 35
click at [952, 515] on img "80 Wenke Crescent, YAGOONA NSW 2199" at bounding box center [957, 515] width 27 height 35
click at [970, 522] on img "1/88 Wenke Crescent, YAGOONA NSW 2199" at bounding box center [970, 519] width 27 height 35
click at [740, 503] on img "6 Willow Place, BASS HILL NSW 2197" at bounding box center [742, 509] width 27 height 35
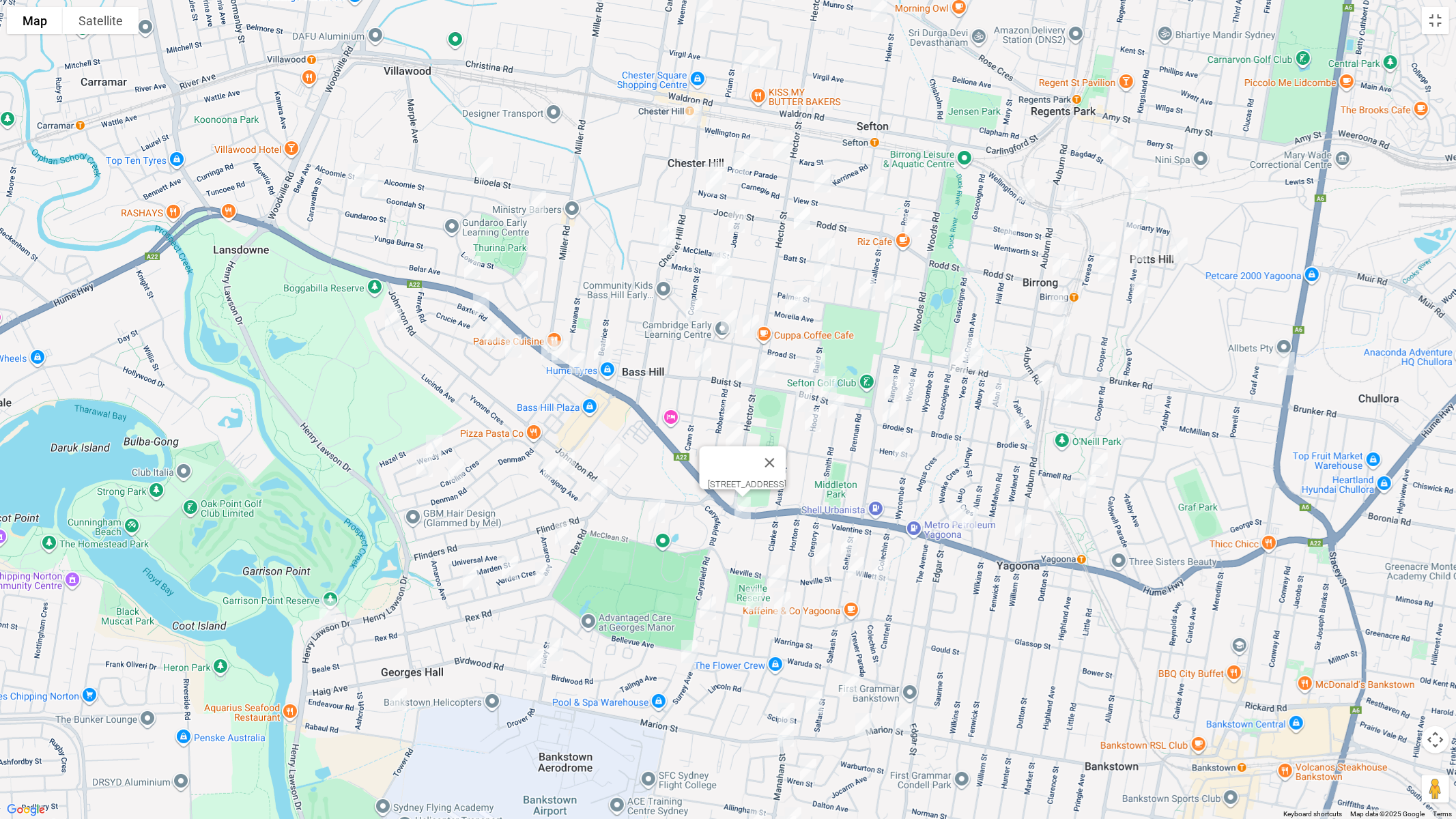
click at [850, 541] on img "20 Saltash Street, YAGOONA NSW 2199" at bounding box center [849, 544] width 27 height 35
click at [824, 550] on img "29 Gregory Street, YAGOONA NSW 2199" at bounding box center [823, 555] width 27 height 35
click at [855, 573] on img "23 Saltash Street, YAGOONA NSW 2199" at bounding box center [856, 569] width 27 height 35
click at [881, 576] on img "22 Colechin Street, YAGOONA NSW 2199" at bounding box center [879, 571] width 27 height 35
click at [781, 577] on img "25 Clarke Street, BASS HILL NSW 2197" at bounding box center [777, 577] width 27 height 35
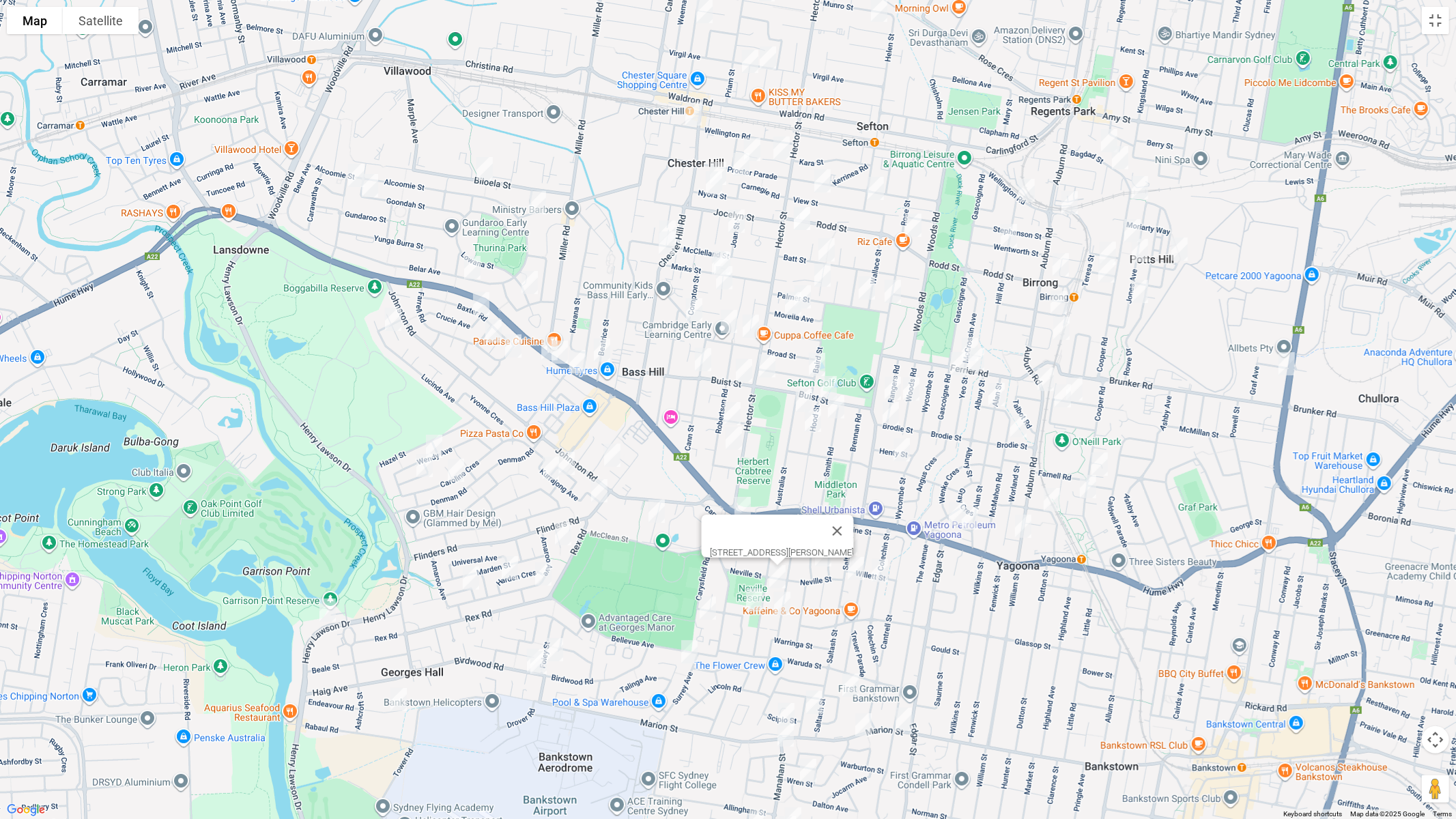
drag, startPoint x: 786, startPoint y: 599, endPoint x: 777, endPoint y: 607, distance: 12.0
click at [786, 599] on img "48 Horton Street, YAGOONA NSW 2199" at bounding box center [782, 604] width 27 height 35
click at [752, 606] on img "7 Leighdon Street, BASS HILL NSW 2197" at bounding box center [754, 600] width 27 height 35
click at [703, 606] on img "4 Dooley Avenue, BASS HILL NSW 2197" at bounding box center [708, 609] width 27 height 35
drag, startPoint x: 696, startPoint y: 655, endPoint x: 695, endPoint y: 648, distance: 7.1
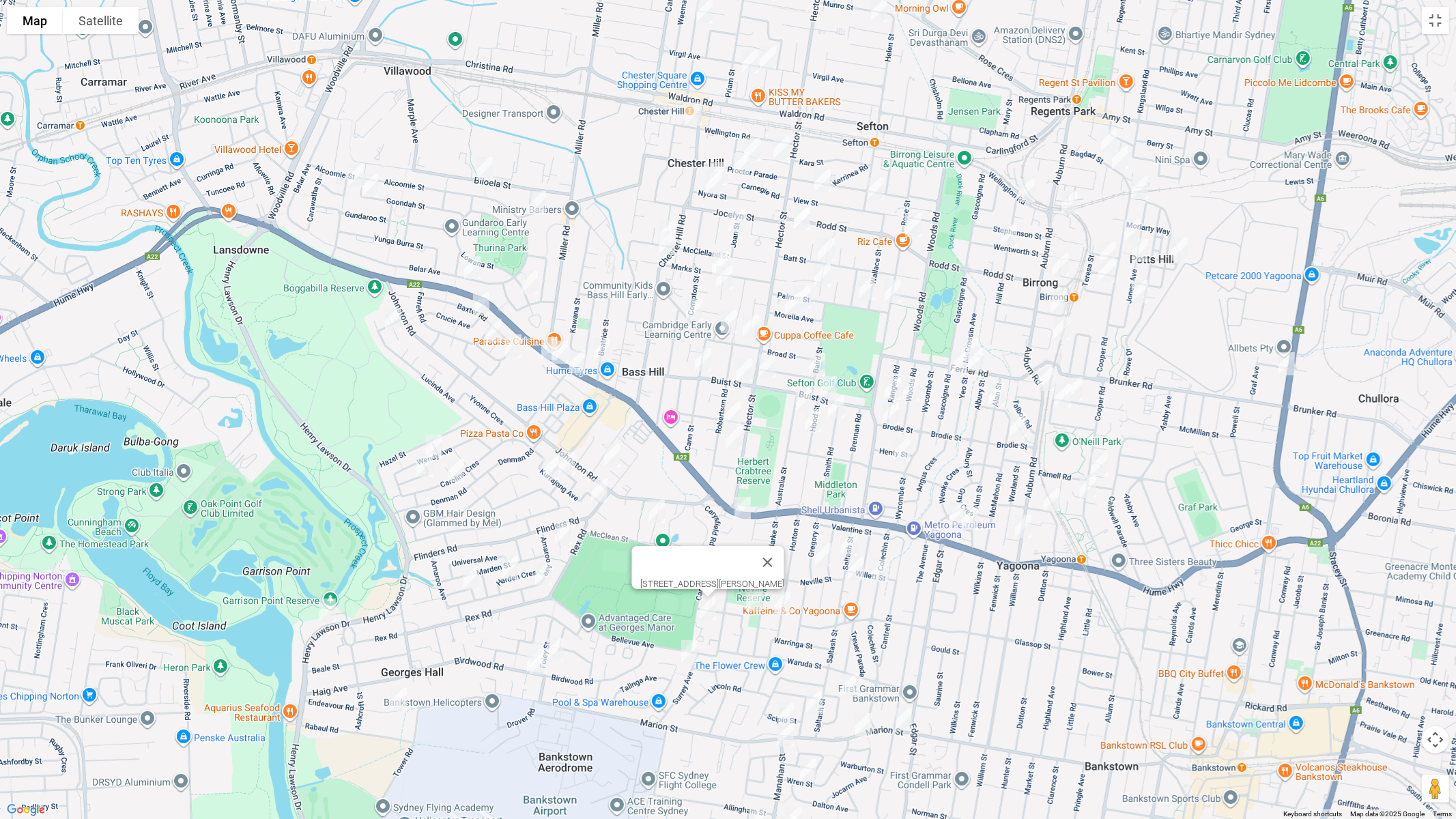
click at [696, 655] on img "85 Sturt Avenue, GEORGES HALL NSW 2198" at bounding box center [690, 652] width 27 height 35
click at [608, 449] on img "4 Iona Place, BASS HILL NSW 2197" at bounding box center [612, 456] width 27 height 35
drag, startPoint x: 570, startPoint y: 464, endPoint x: 548, endPoint y: 468, distance: 22.4
click at [568, 464] on img "32 Kurrajong Avenue, GEORGES HALL NSW 2198" at bounding box center [566, 464] width 27 height 35
click at [548, 468] on img "16 Binalong Avenue, GEORGES HALL NSW 2198" at bounding box center [551, 468] width 27 height 35
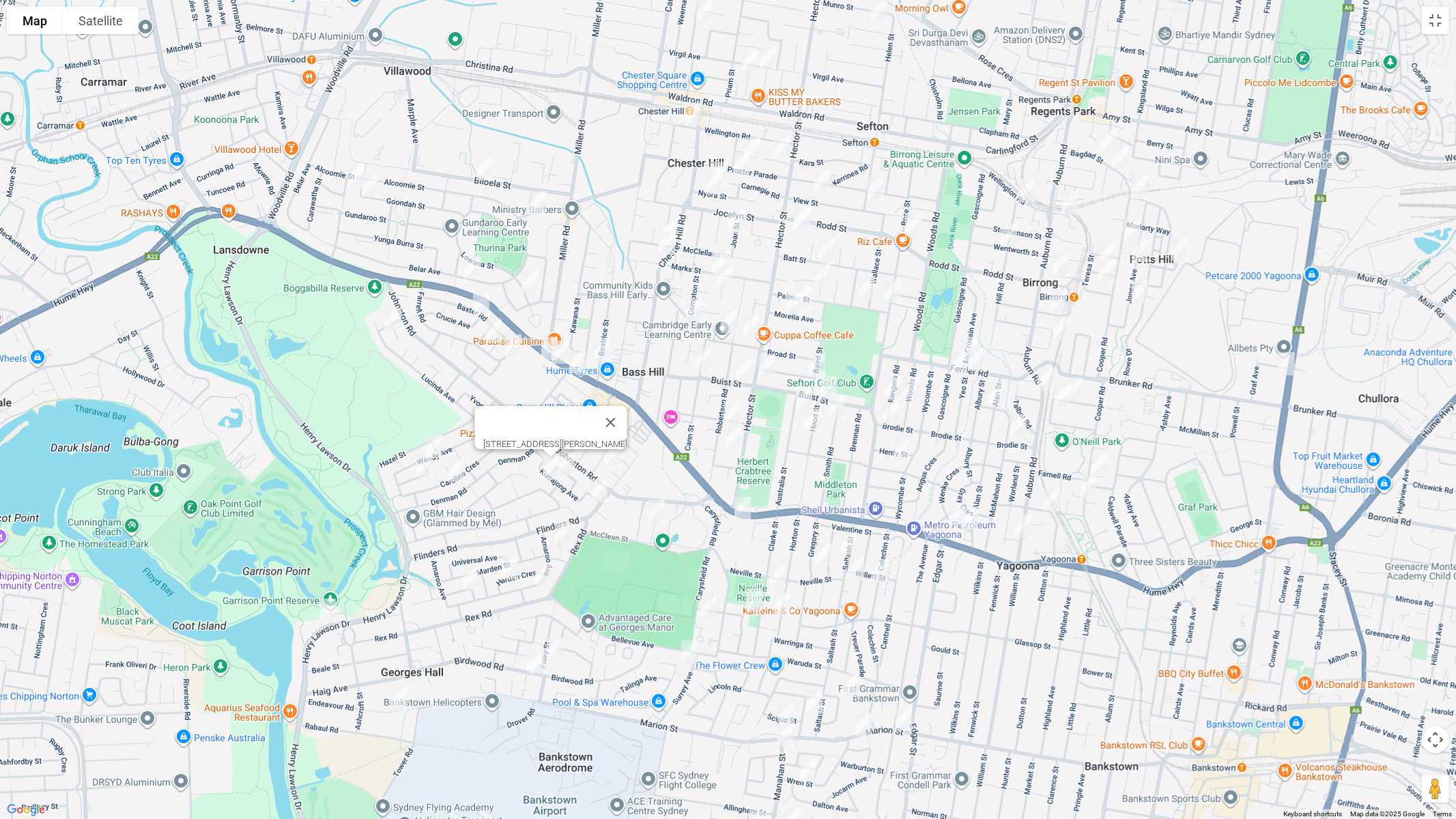
click at [561, 466] on img "16 Binalong Avenue, GEORGES HALL NSW 2198" at bounding box center [551, 468] width 27 height 35
click at [570, 465] on img "32 Kurrajong Avenue, GEORGES HALL NSW 2198" at bounding box center [566, 464] width 27 height 35
click at [602, 491] on img "10 Rex Road, GEORGES HALL NSW 2198" at bounding box center [599, 491] width 27 height 35
click at [661, 514] on img "14 Quentin Street, BASS HILL NSW 2197" at bounding box center [657, 511] width 27 height 35
drag, startPoint x: 726, startPoint y: 459, endPoint x: 921, endPoint y: 303, distance: 249.7
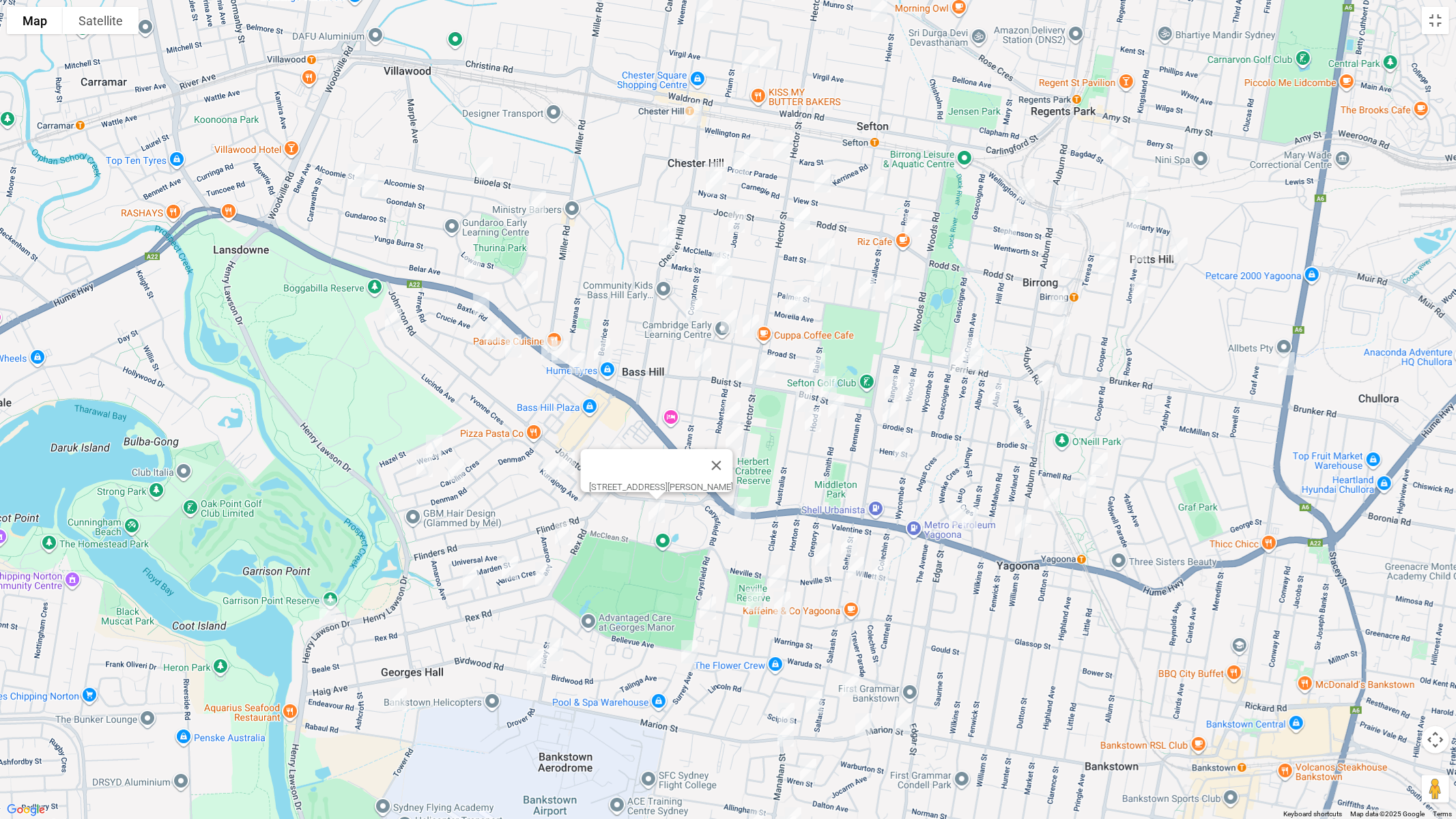
click at [728, 458] on button "Close" at bounding box center [716, 466] width 33 height 33
click at [1437, 24] on button "Toggle fullscreen view" at bounding box center [1436, 20] width 27 height 27
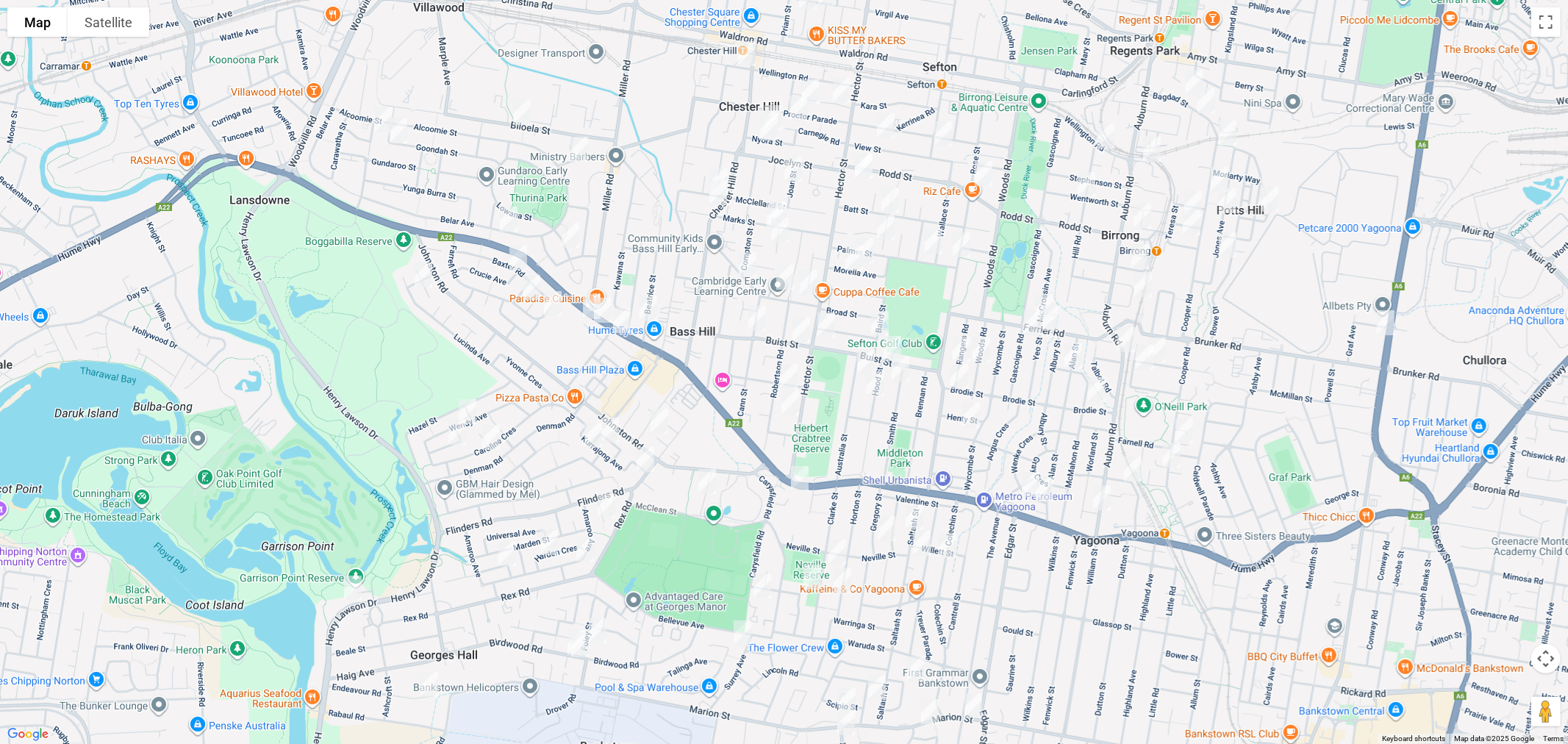
click at [579, 453] on img "16 Binalong Avenue, GEORGES HALL NSW 2198" at bounding box center [593, 435] width 30 height 37
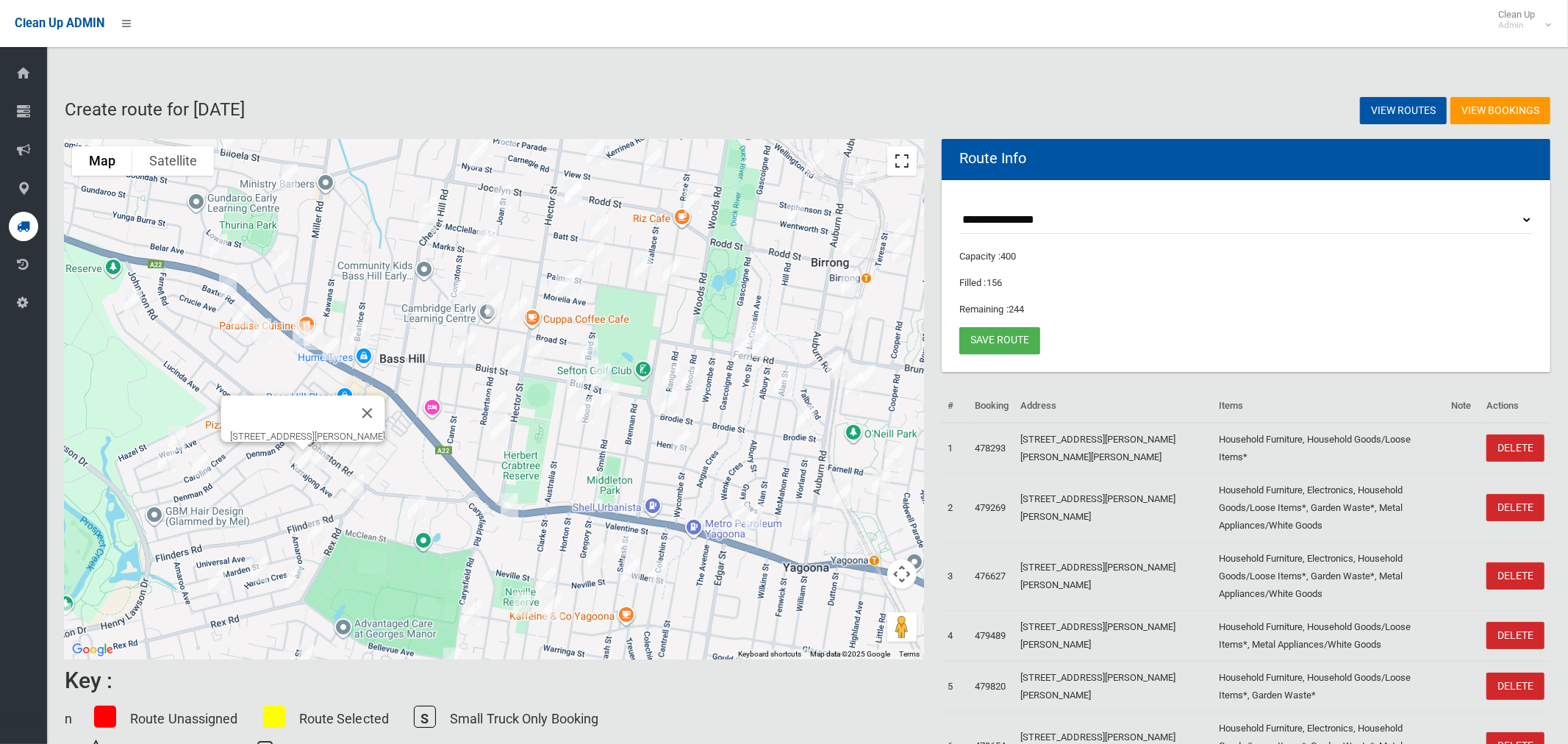
drag, startPoint x: 901, startPoint y: 154, endPoint x: 899, endPoint y: 253, distance: 99.0
click at [902, 154] on button "Toggle fullscreen view" at bounding box center [901, 160] width 30 height 30
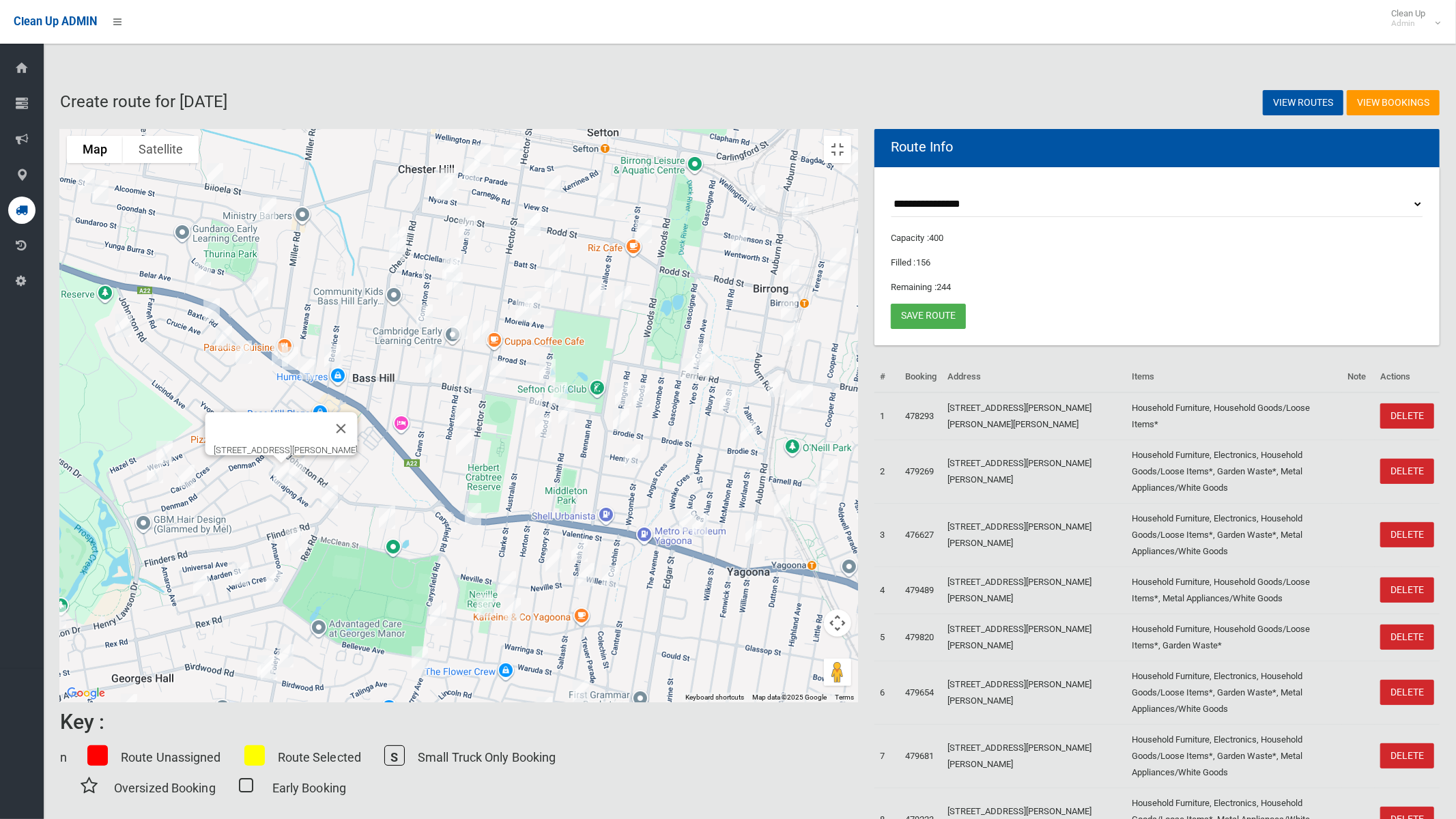
click at [178, 440] on img "1 Josephine Crescent, GEORGES HALL NSW 2198" at bounding box center [164, 453] width 27 height 35
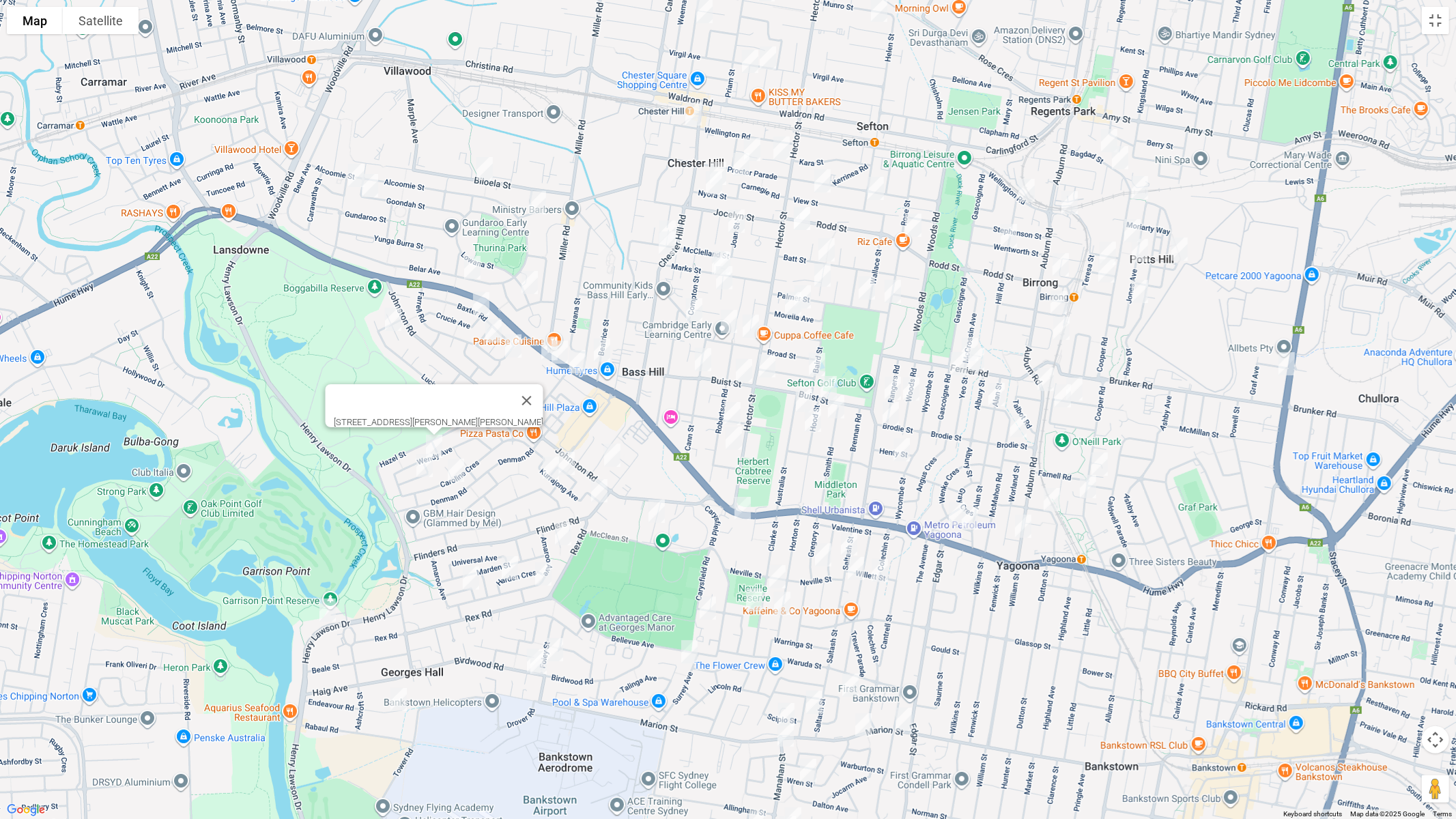
click at [418, 462] on img "21 Josephine Crescent, GEORGES HALL NSW 2198" at bounding box center [424, 466] width 27 height 35
click at [426, 471] on img "21 Josephine Crescent, GEORGES HALL NSW 2198" at bounding box center [424, 466] width 27 height 35
click at [455, 470] on img "61 Caroline Crescent, GEORGES HALL NSW 2198" at bounding box center [456, 471] width 27 height 35
click at [564, 525] on img "14 Anembo Avenue, GEORGES HALL NSW 2198" at bounding box center [563, 534] width 27 height 35
click at [509, 570] on img "4 Harden Crescent, GEORGES HALL NSW 2198" at bounding box center [510, 568] width 27 height 35
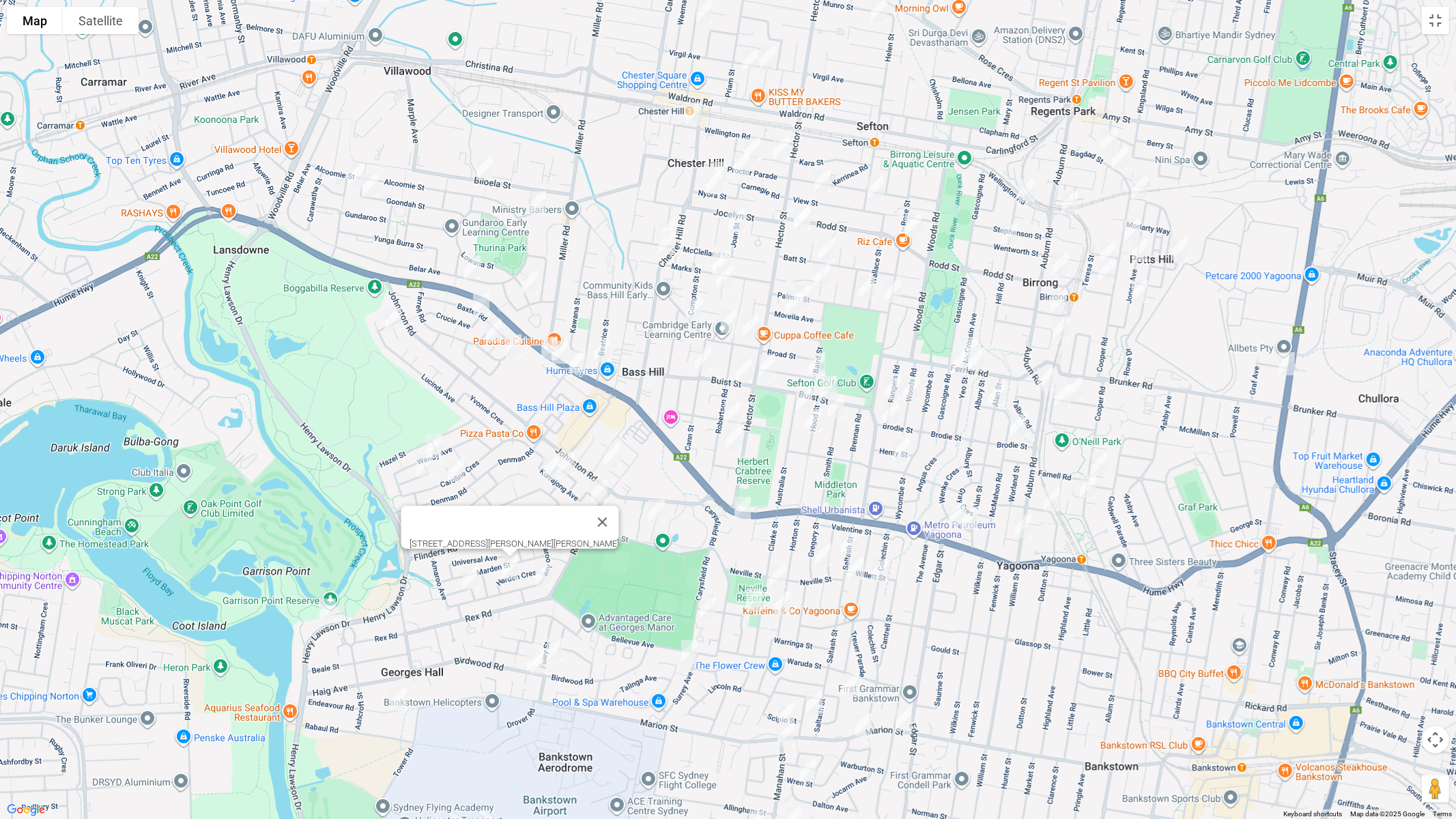
click at [469, 579] on img "8A Lurnea Avenue, GEORGES HALL NSW 2198" at bounding box center [471, 578] width 27 height 35
click at [543, 577] on img "87A Amaroo Avenue, GEORGES HALL NSW 2198" at bounding box center [543, 574] width 27 height 35
click at [471, 584] on img "8A Lurnea Avenue, GEORGES HALL NSW 2198" at bounding box center [471, 578] width 27 height 35
click at [326, 611] on img "61 Beatty Parade, GEORGES HALL NSW 2198" at bounding box center [327, 610] width 27 height 35
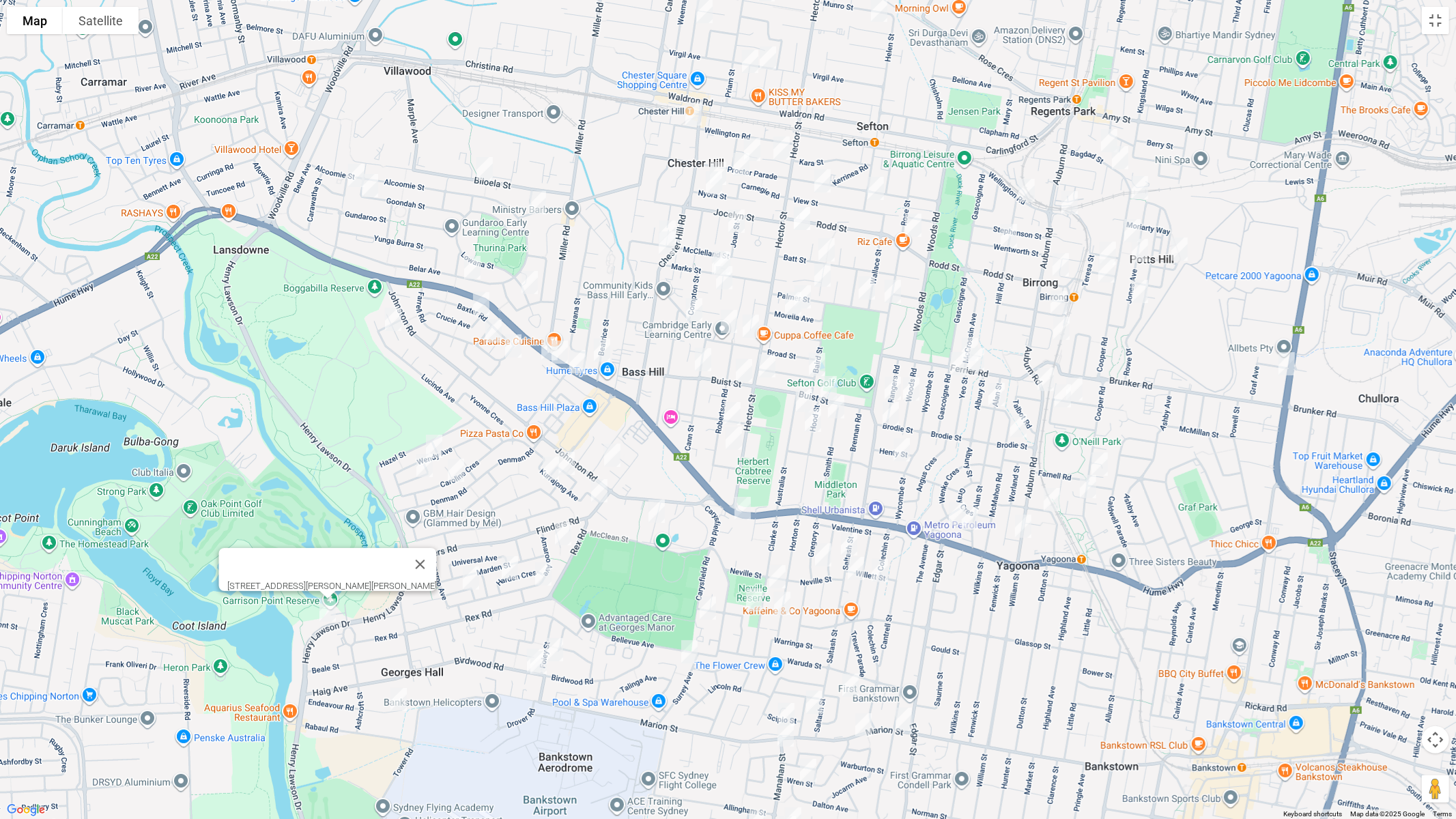
click at [399, 690] on img "7 Endeavour Road, GEORGES HALL NSW 2198" at bounding box center [399, 700] width 27 height 35
drag, startPoint x: 562, startPoint y: 650, endPoint x: 540, endPoint y: 657, distance: 23.1
click at [561, 650] on img "27 Foley Street, GEORGES HALL NSW 2198" at bounding box center [555, 650] width 27 height 35
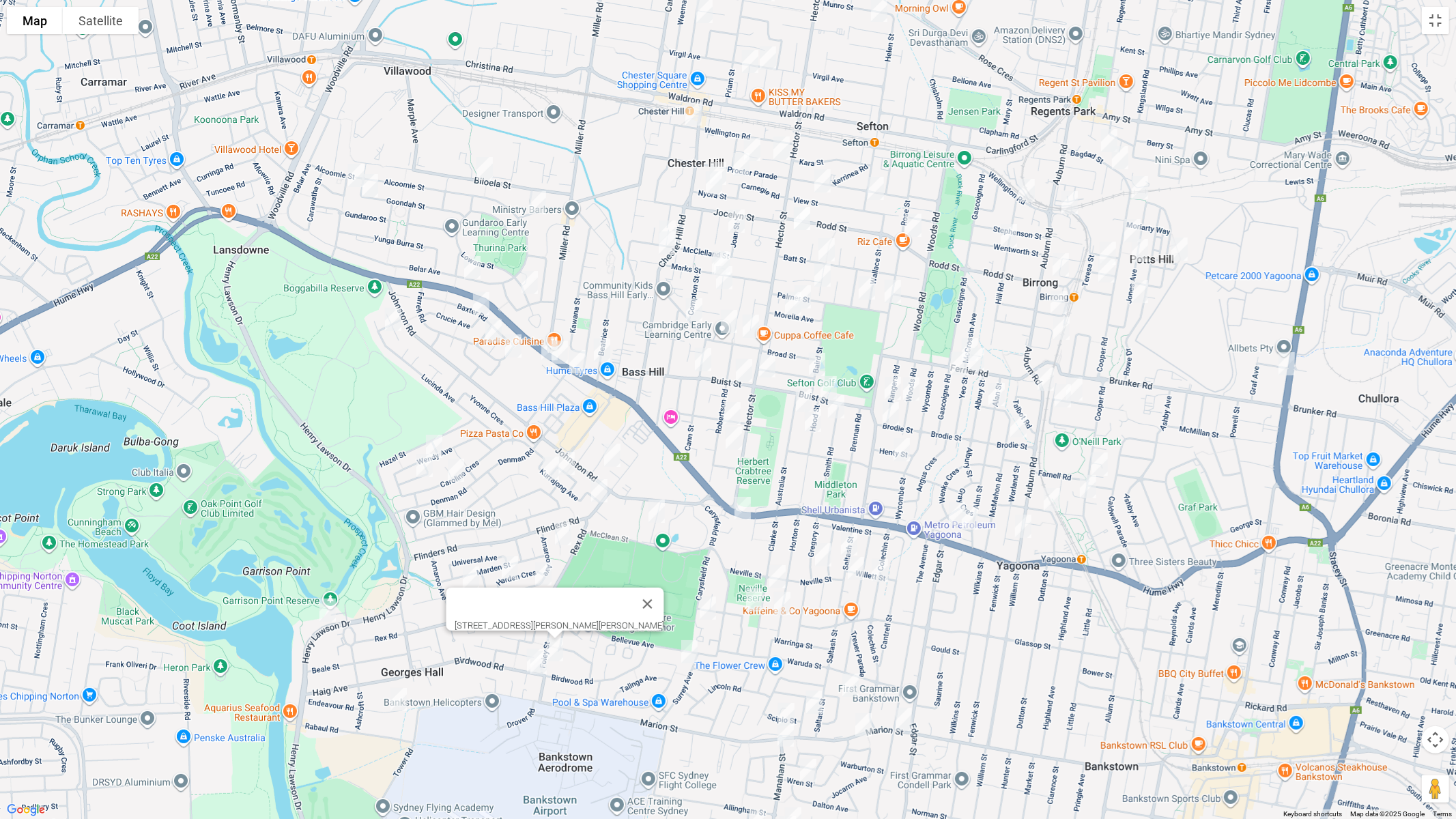
click at [525, 648] on img "129 Birdwood Road, GEORGES HALL NSW 2198" at bounding box center [538, 663] width 27 height 35
click at [614, 613] on button "Close" at bounding box center [598, 617] width 33 height 33
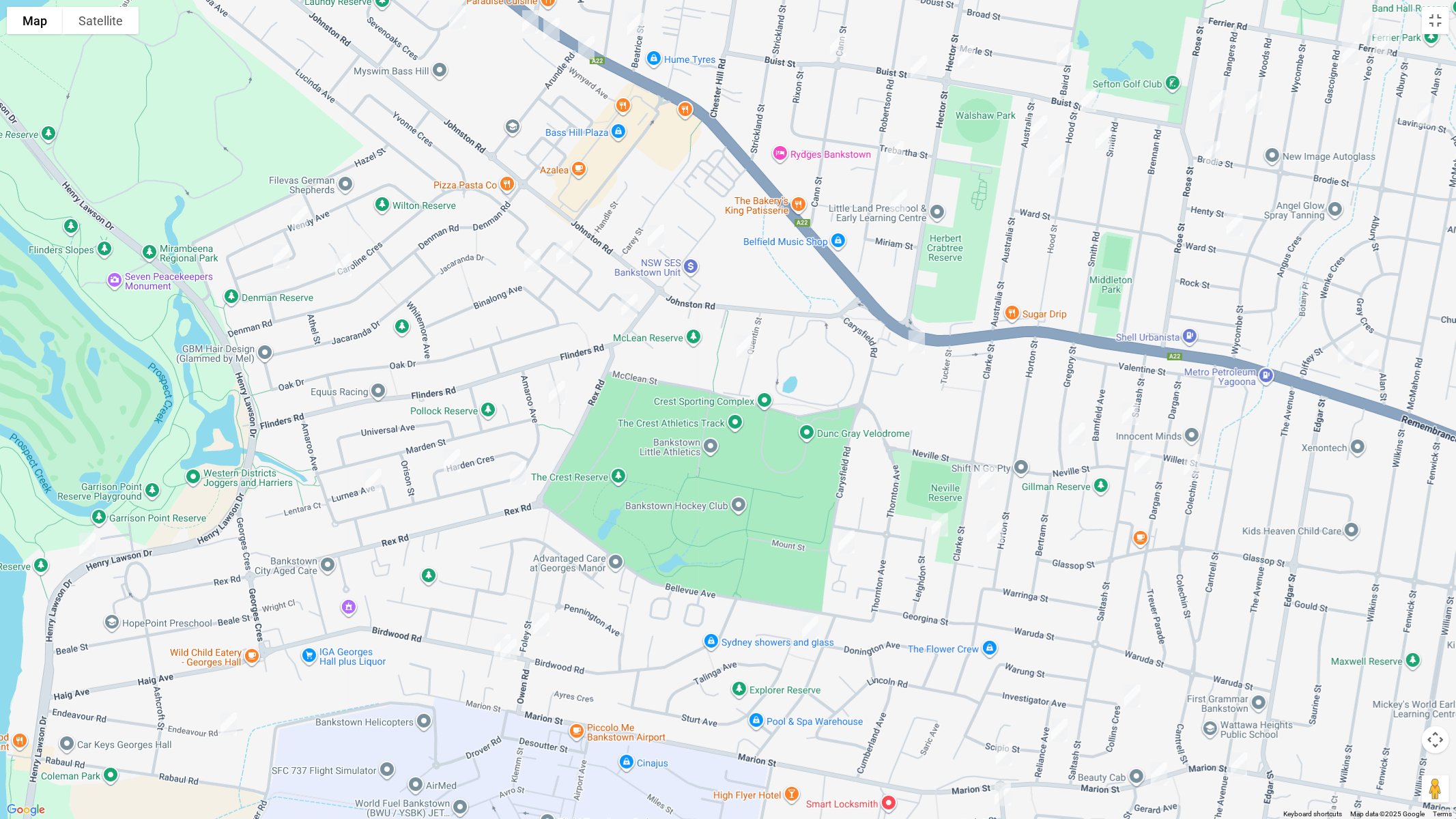
click at [491, 637] on img "131 Birdwood Road, GEORGES HALL NSW 2198" at bounding box center [502, 646] width 27 height 35
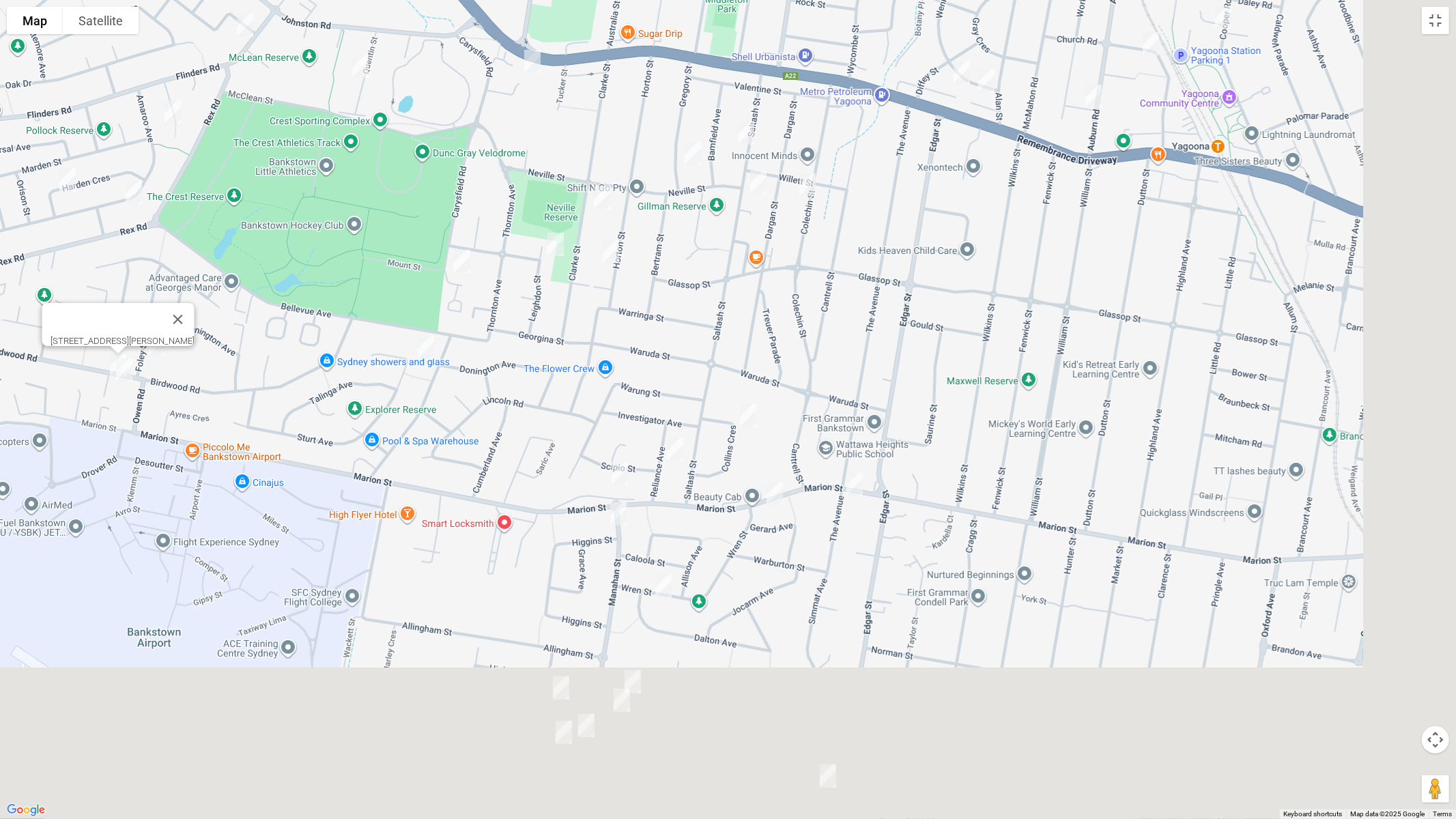
drag, startPoint x: 795, startPoint y: 591, endPoint x: 482, endPoint y: 359, distance: 389.6
click at [482, 359] on div "[STREET_ADDRESS][PERSON_NAME]" at bounding box center [728, 410] width 1456 height 819
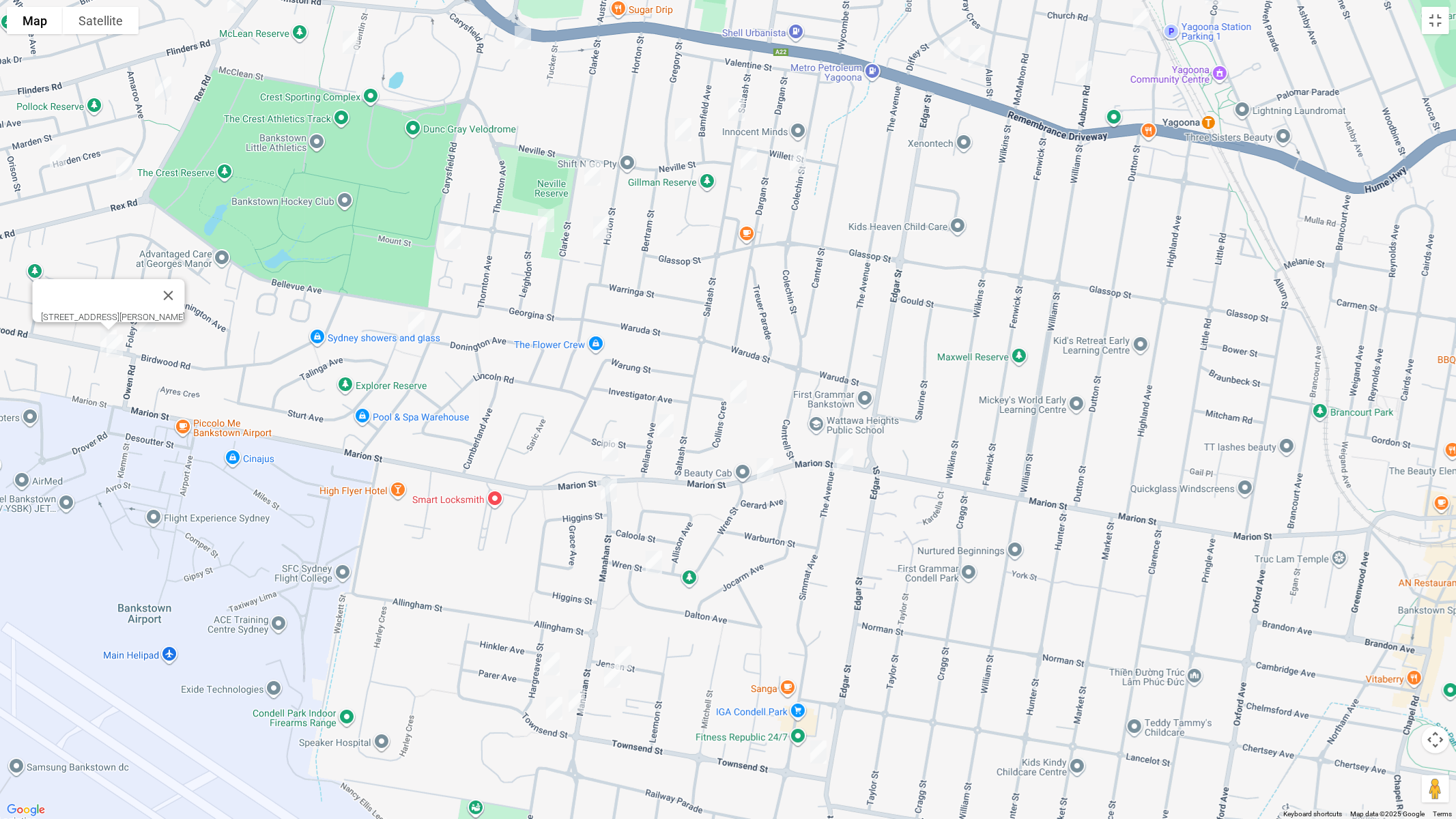
click at [733, 391] on img "16 Collins Crescent, YAGOONA NSW 2199" at bounding box center [738, 392] width 27 height 35
click at [841, 463] on img "288A Marion Street, CONDELL PARK NSW 2200" at bounding box center [845, 460] width 27 height 35
click at [760, 473] on img "308 Marion Street, CONDELL PARK NSW 2200" at bounding box center [765, 470] width 27 height 35
click at [657, 426] on img "10a Reliance Avenue, YAGOONA NSW 2199" at bounding box center [665, 426] width 27 height 35
click at [623, 450] on img "317 Marion Street, YAGOONA NSW 2199" at bounding box center [610, 450] width 27 height 35
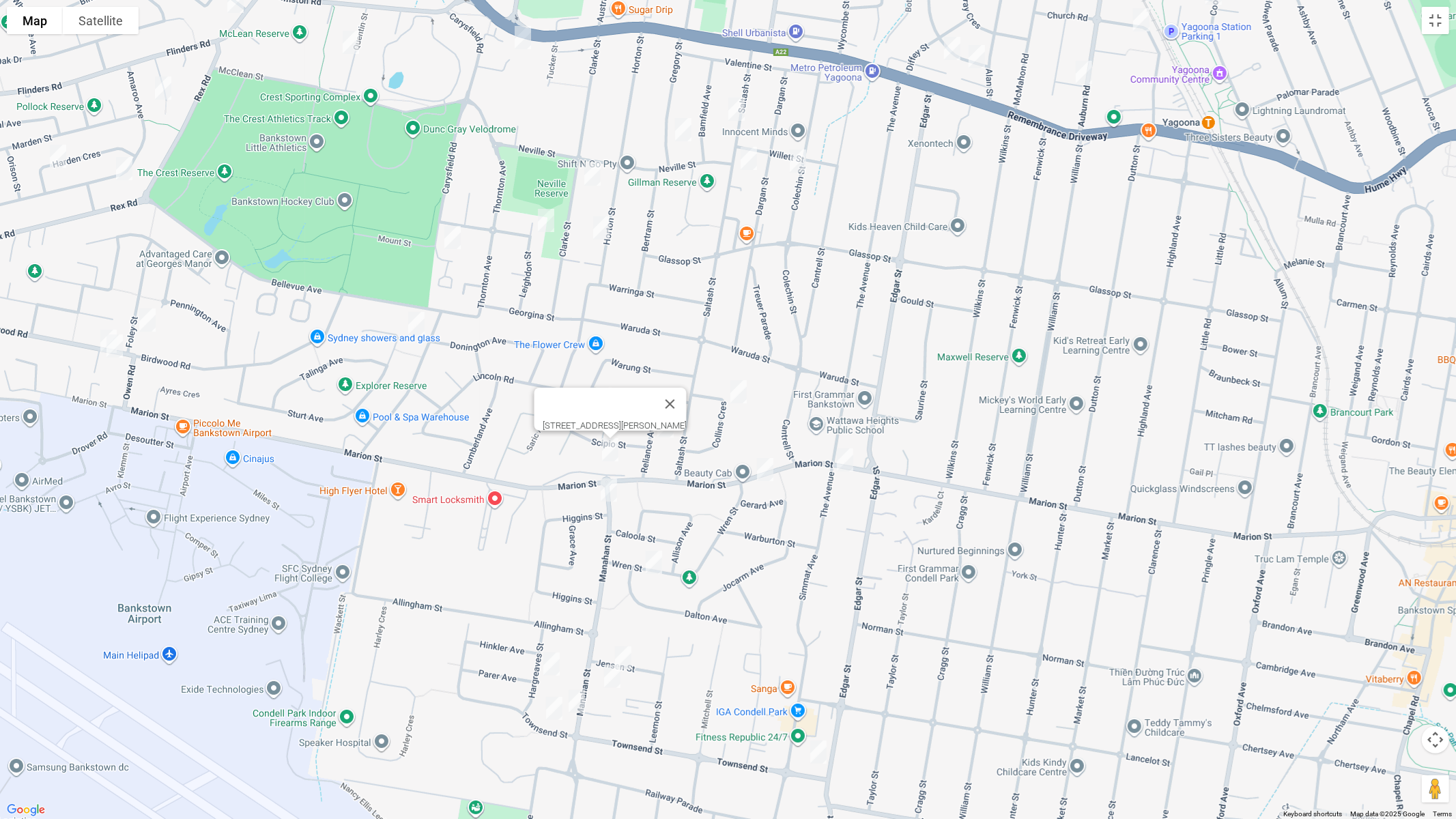
click at [616, 492] on img "73 Higgins Street, CONDELL PARK NSW 2200" at bounding box center [609, 490] width 27 height 35
click at [657, 559] on img "47 Wren Street, CONDELL PARK NSW 2200" at bounding box center [653, 562] width 27 height 35
click at [552, 661] on img "15 Hargreaves Street, CONDELL PARK NSW 2200" at bounding box center [551, 664] width 27 height 35
click at [618, 655] on img "2/14 Jensen Street, CONDELL PARK NSW 2200" at bounding box center [623, 658] width 27 height 35
click at [611, 679] on img "2/55 Manahan Street, CONDELL PARK NSW 2200" at bounding box center [612, 677] width 27 height 35
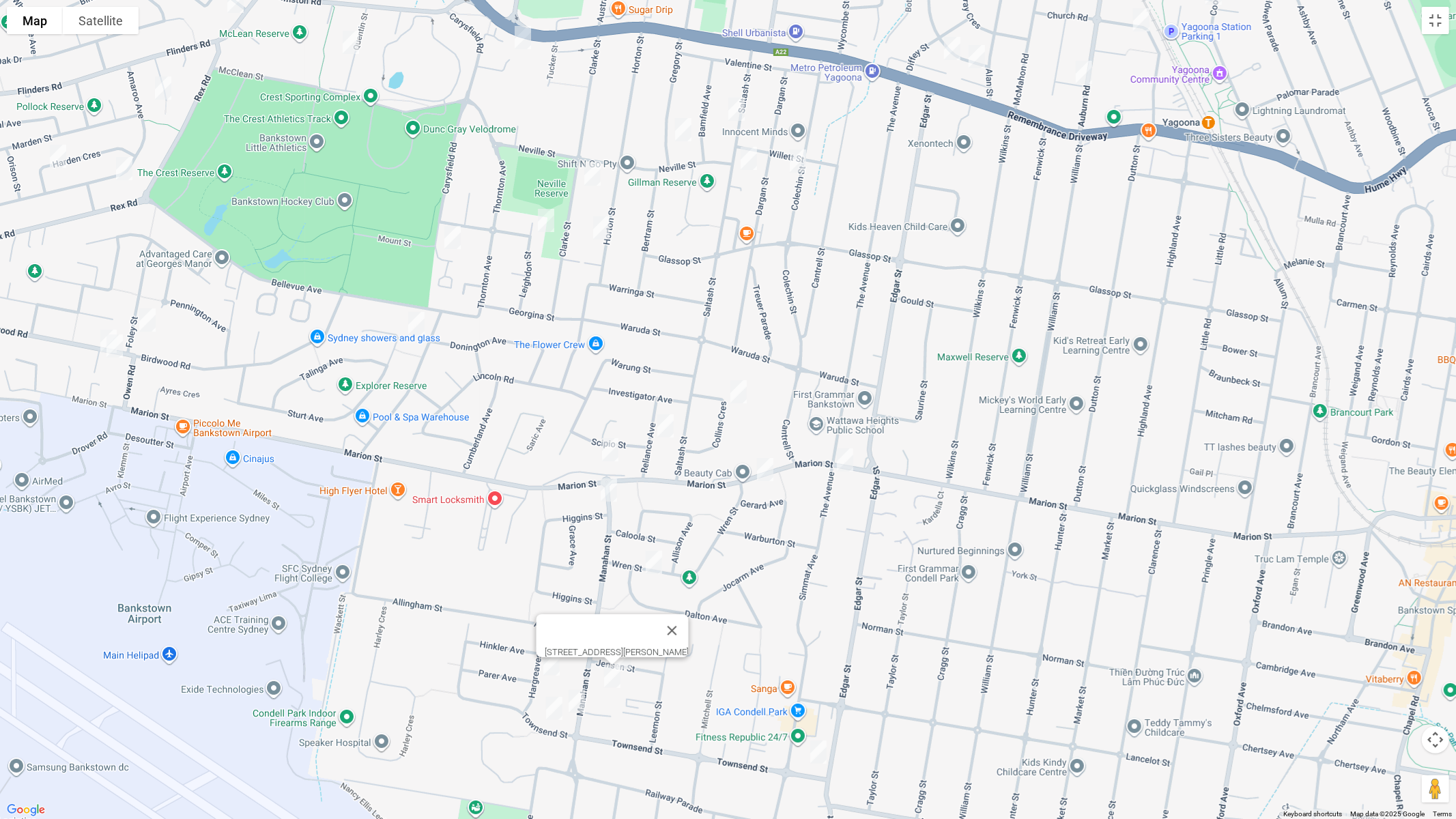
click at [575, 690] on img "82 Manahan Street, CONDELL PARK NSW 2200" at bounding box center [577, 702] width 27 height 35
click at [552, 690] on img "3/54 Townsend Street, CONDELL PARK NSW 2200" at bounding box center [554, 709] width 27 height 35
click at [819, 690] on img "2D Townsend Street, CONDELL PARK NSW 2200" at bounding box center [818, 752] width 27 height 35
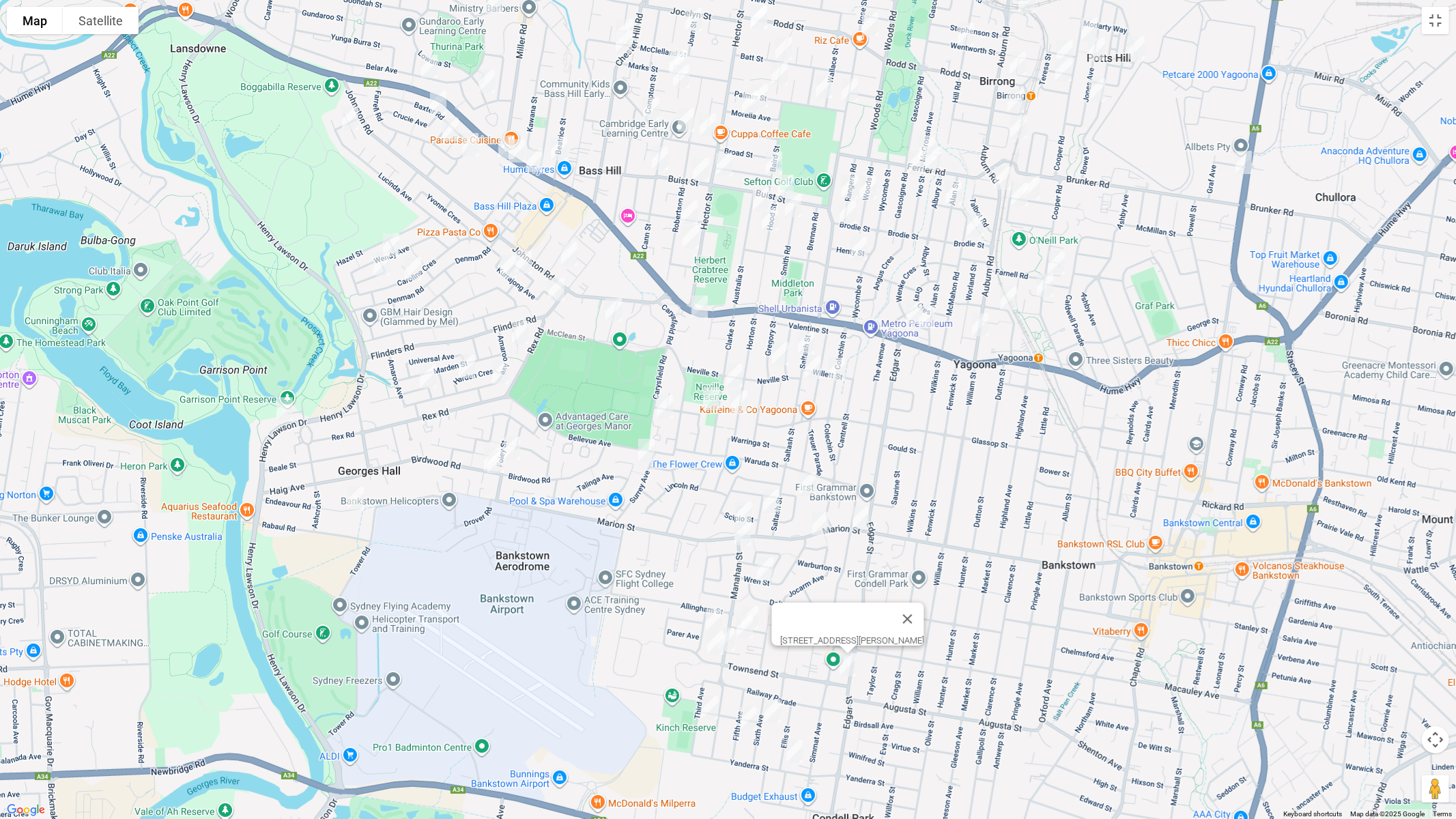
click at [772, 690] on img "15 Sixth Avenue, CONDELL PARK NSW 2200" at bounding box center [773, 712] width 27 height 35
click at [749, 690] on img "21 Fifth Avenue, CONDELL PARK NSW 2200" at bounding box center [748, 719] width 27 height 35
click at [708, 690] on img "21 Third Avenue, CONDELL PARK NSW 2200" at bounding box center [710, 708] width 27 height 35
click at [795, 690] on img "66 Yanderra Street, CONDELL PARK NSW 2200" at bounding box center [795, 752] width 27 height 35
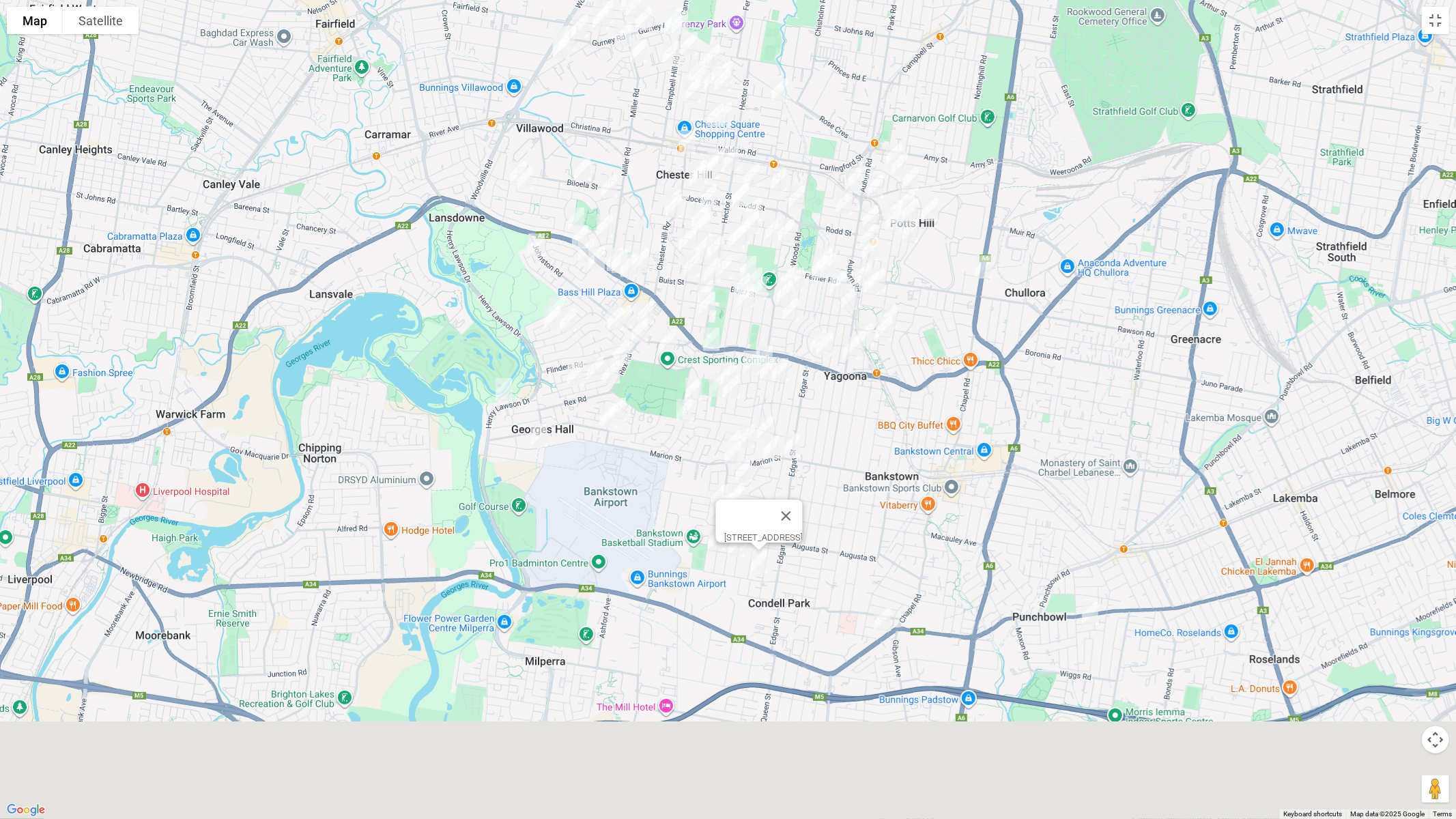
drag, startPoint x: 951, startPoint y: 521, endPoint x: 852, endPoint y: 434, distance: 131.8
click at [854, 427] on div "[STREET_ADDRESS]" at bounding box center [728, 410] width 1456 height 819
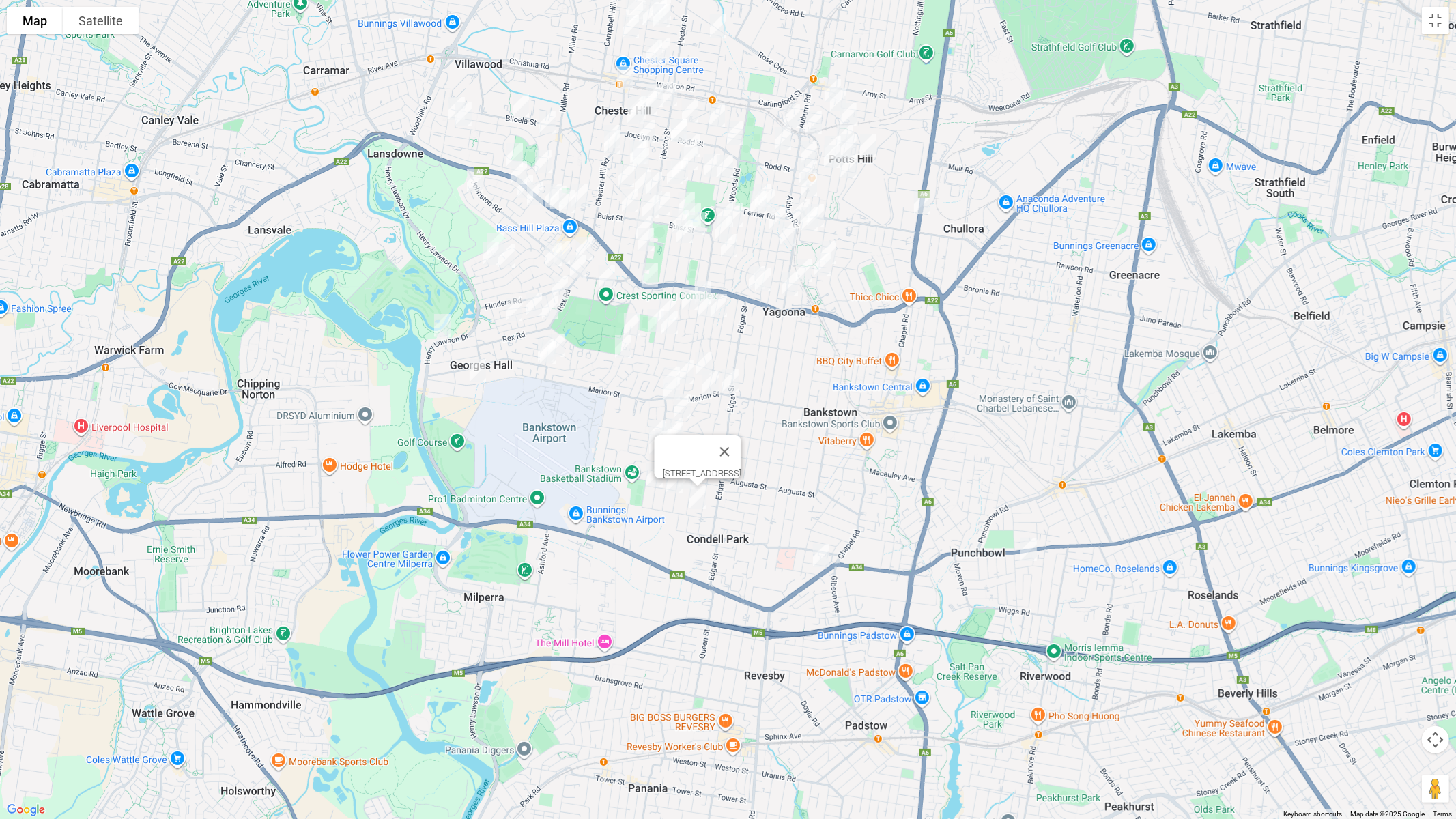
click at [824, 555] on img "3 Claribel Street, BANKSTOWN NSW 2200" at bounding box center [821, 556] width 27 height 35
click at [1028, 548] on img "3/19 Mitcham Street, PUNCHBOWL NSW 2196" at bounding box center [1028, 550] width 27 height 35
click at [824, 559] on img "3 Claribel Street, BANKSTOWN NSW 2200" at bounding box center [821, 556] width 27 height 35
click at [1442, 21] on button "Toggle fullscreen view" at bounding box center [1436, 20] width 27 height 27
